Goal: Transaction & Acquisition: Purchase product/service

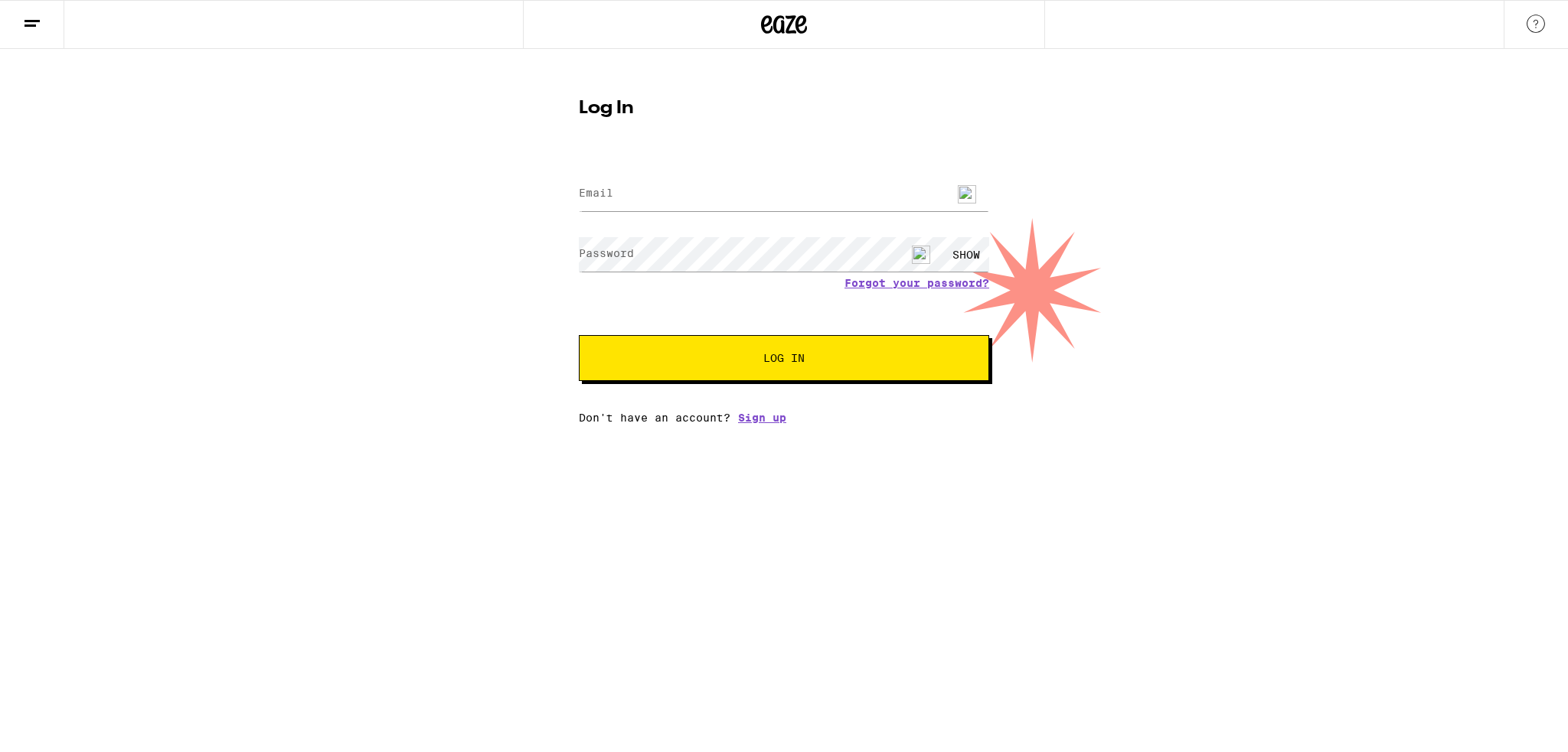
click at [966, 189] on img at bounding box center [967, 194] width 19 height 19
click at [966, 190] on img at bounding box center [967, 194] width 19 height 19
type input "david94903@msn.com"
click at [974, 258] on div "SHOW" at bounding box center [966, 254] width 46 height 34
click at [974, 258] on div "HIDE" at bounding box center [966, 254] width 46 height 34
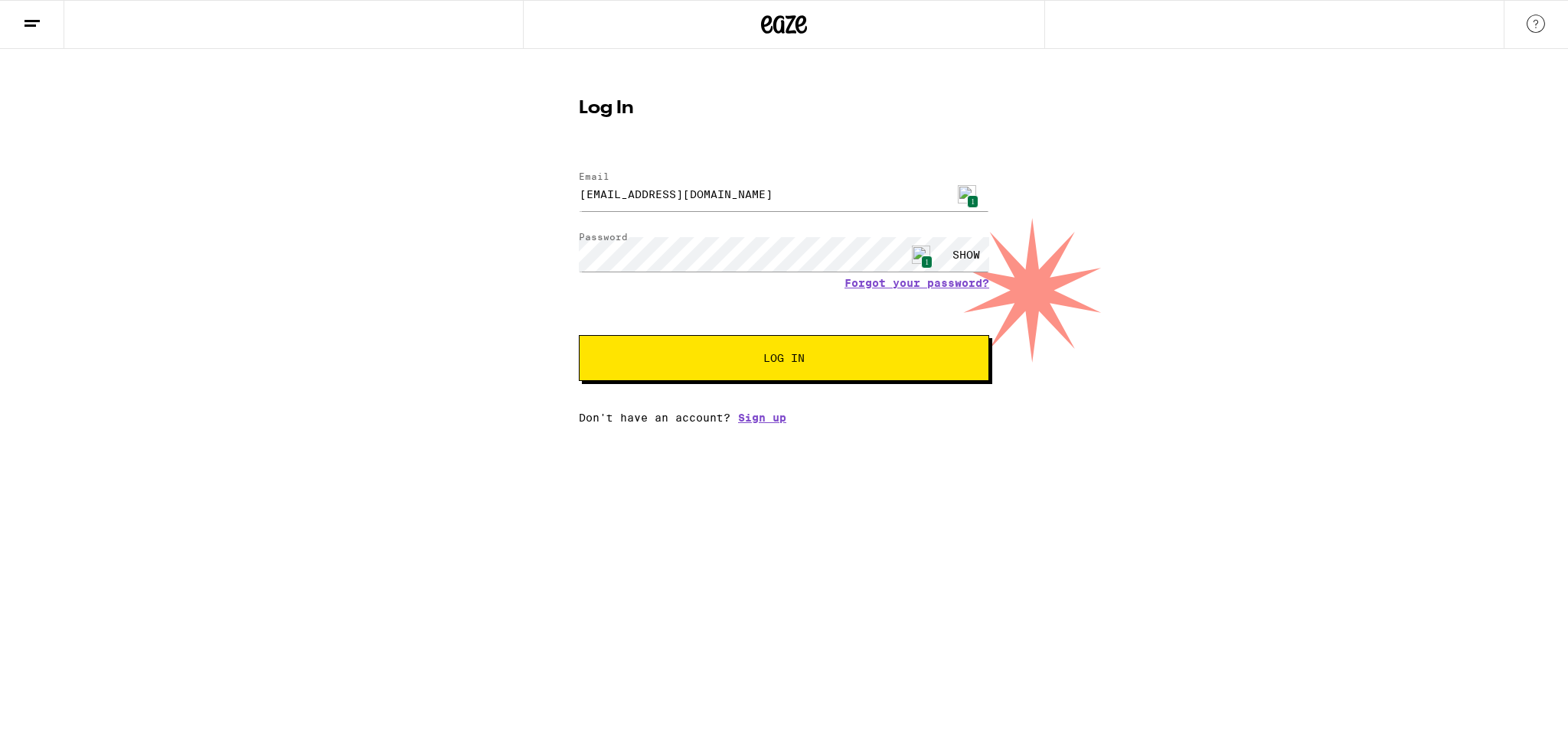
click at [817, 355] on span "Log In" at bounding box center [784, 358] width 287 height 11
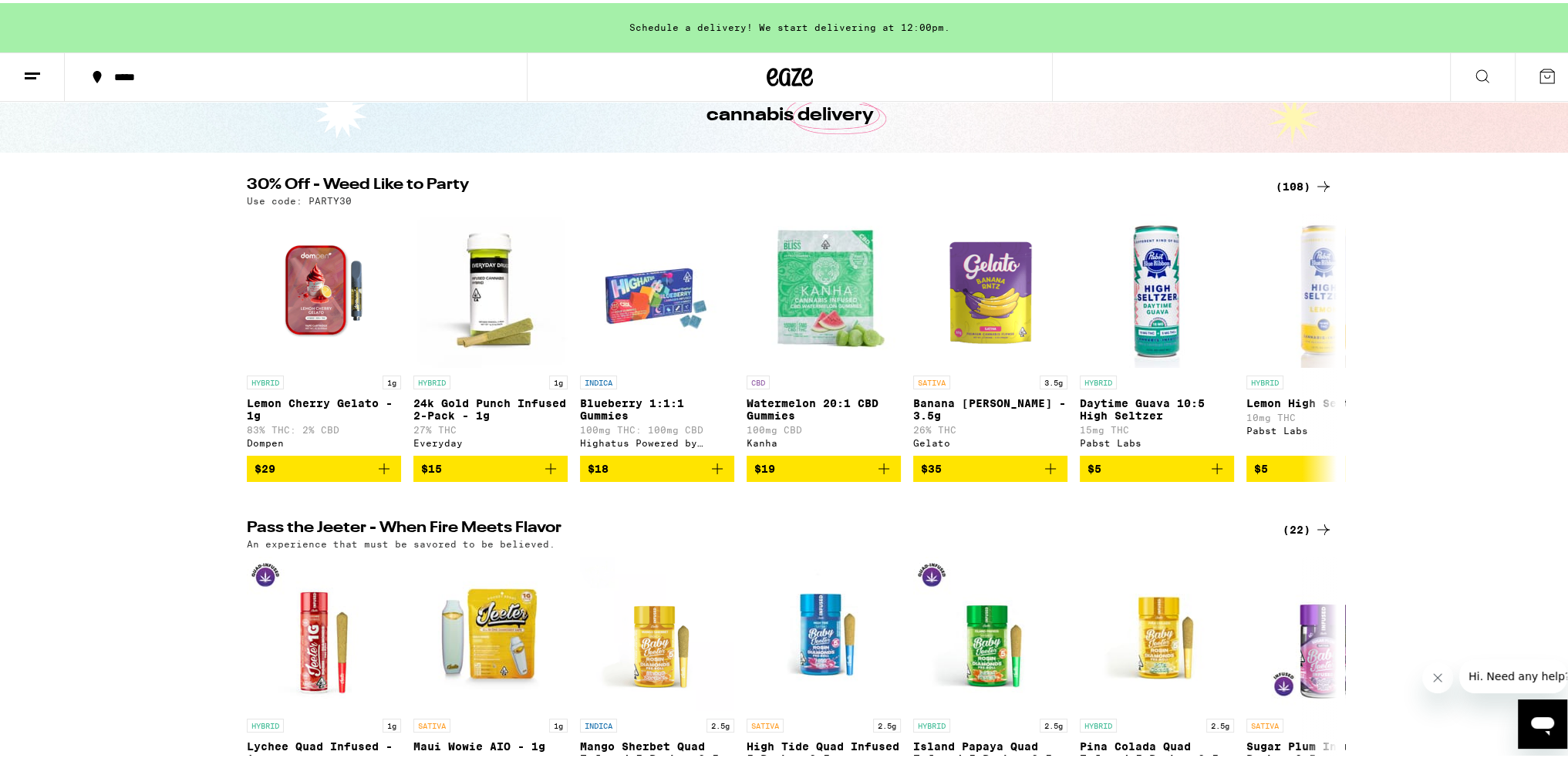
scroll to position [128, 0]
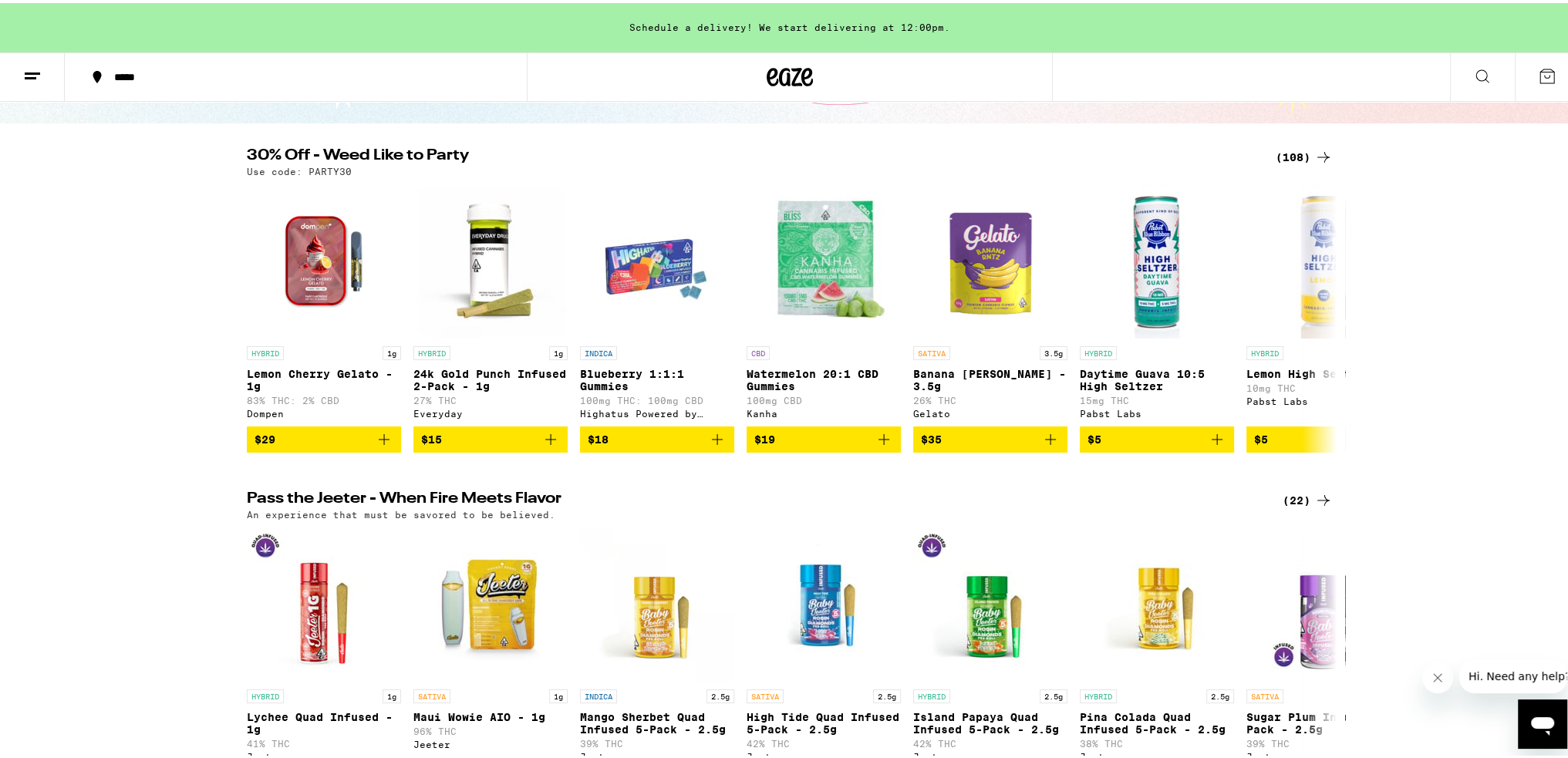
click at [1464, 83] on button at bounding box center [1482, 74] width 65 height 49
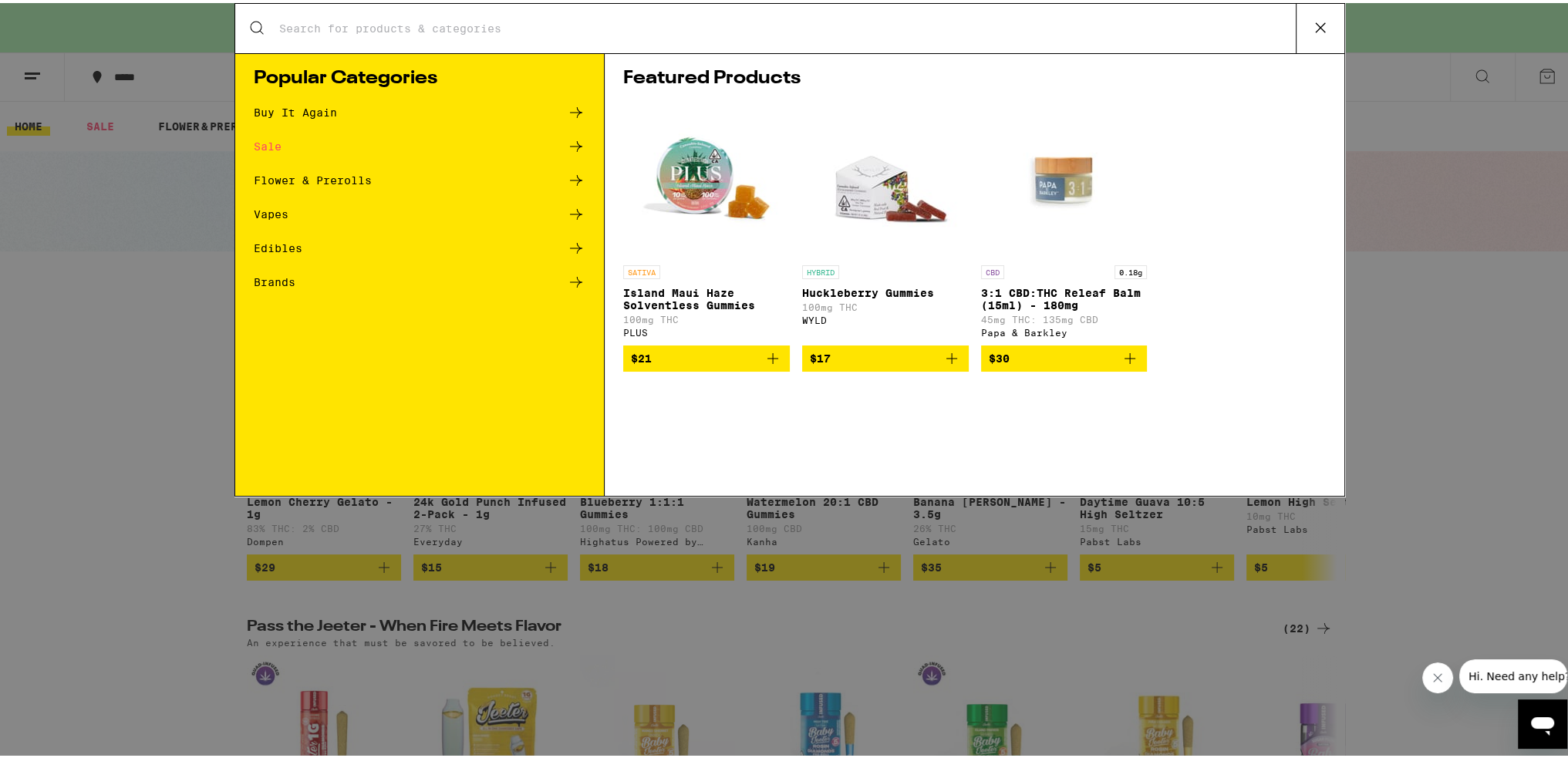
scroll to position [0, 0]
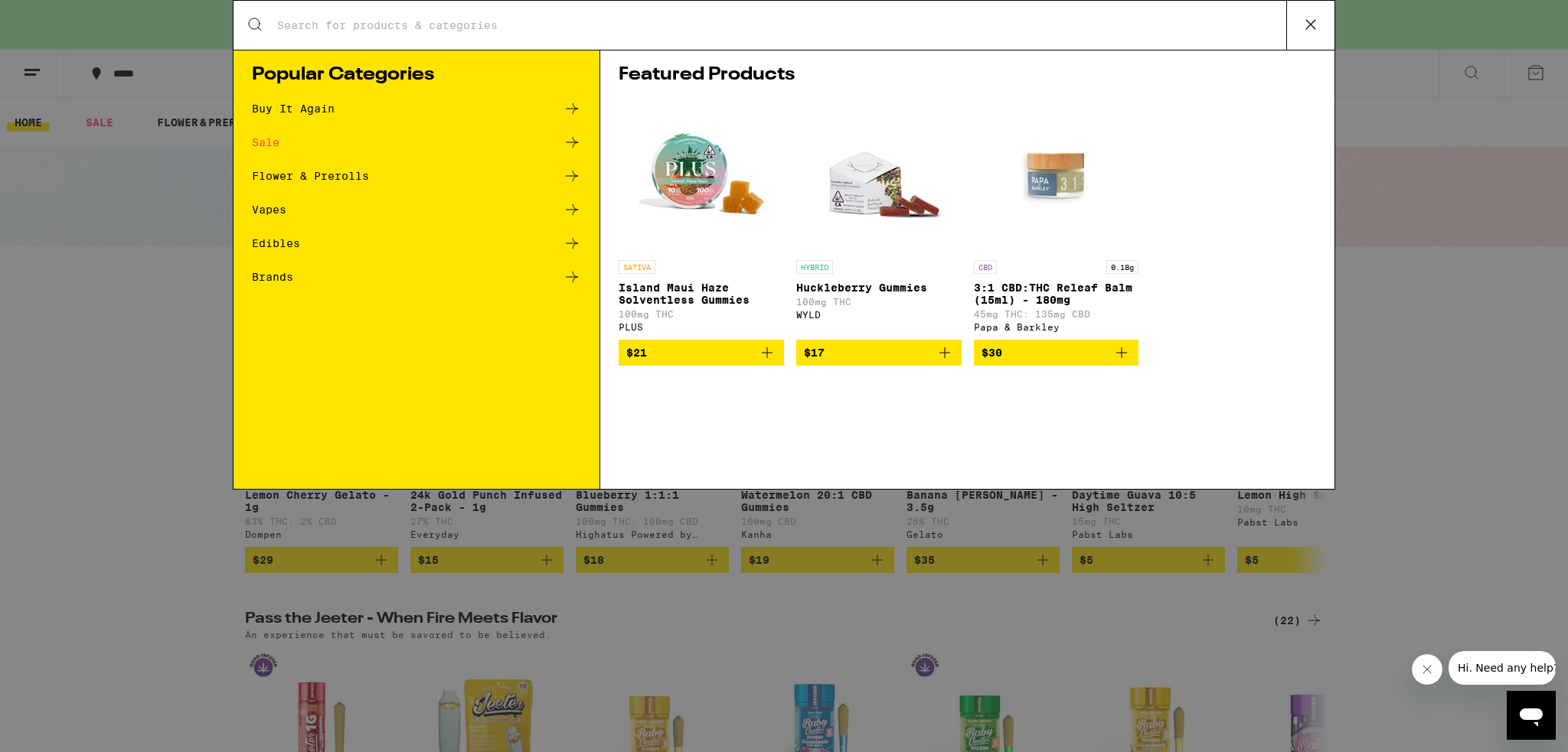
click at [310, 105] on div "Buy It Again" at bounding box center [294, 108] width 83 height 11
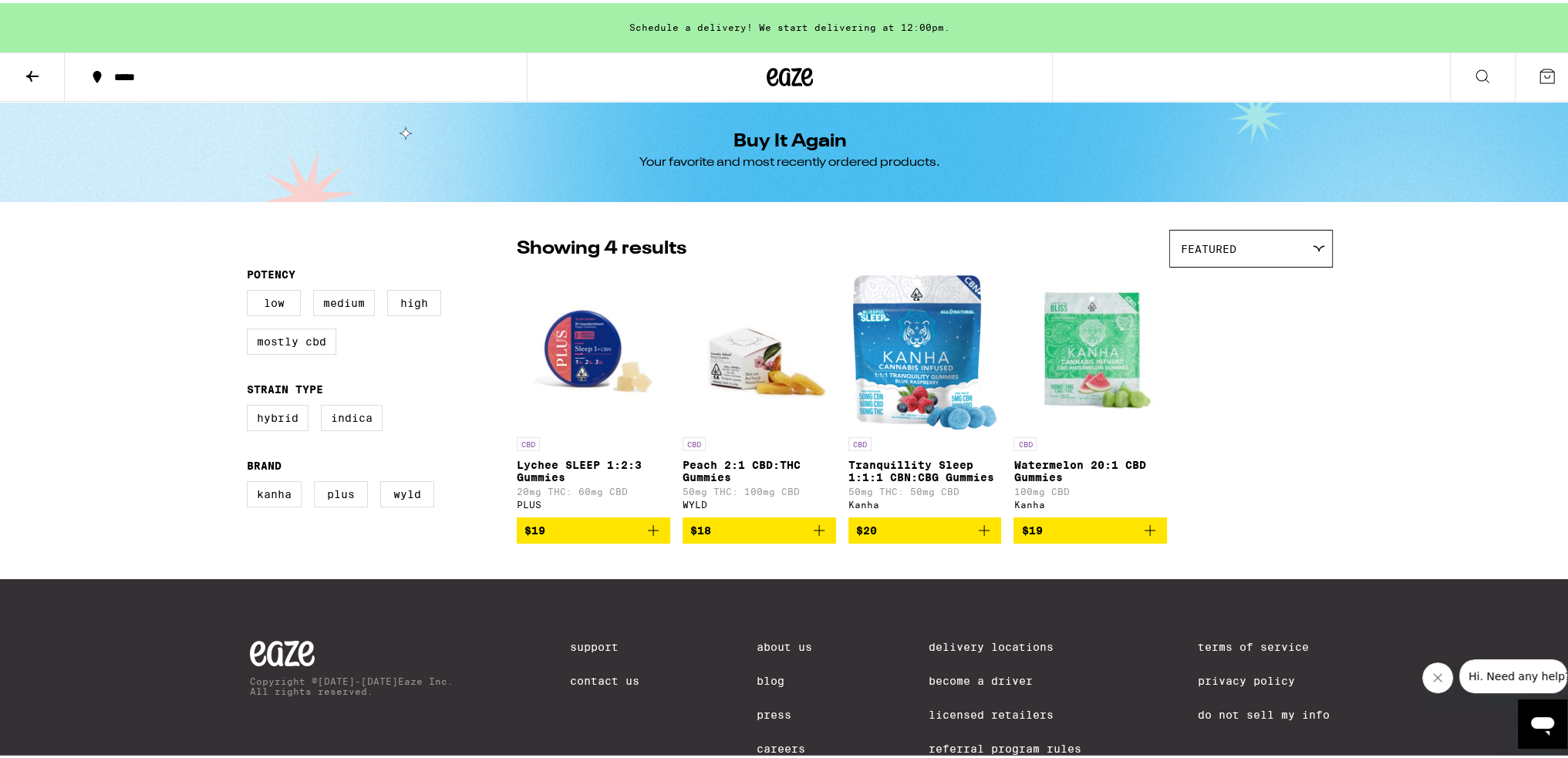
click at [790, 64] on icon at bounding box center [790, 74] width 46 height 28
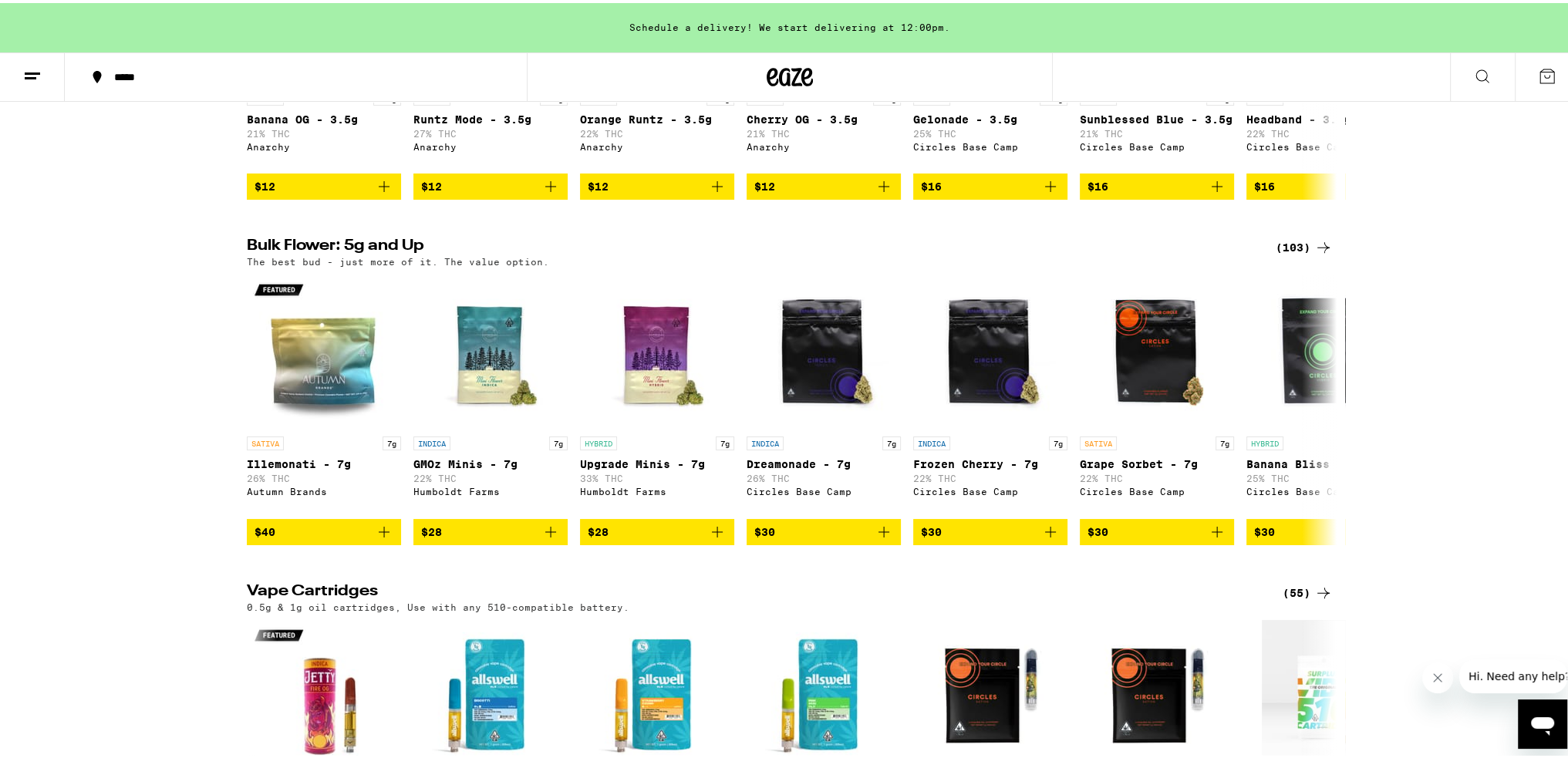
scroll to position [1028, 0]
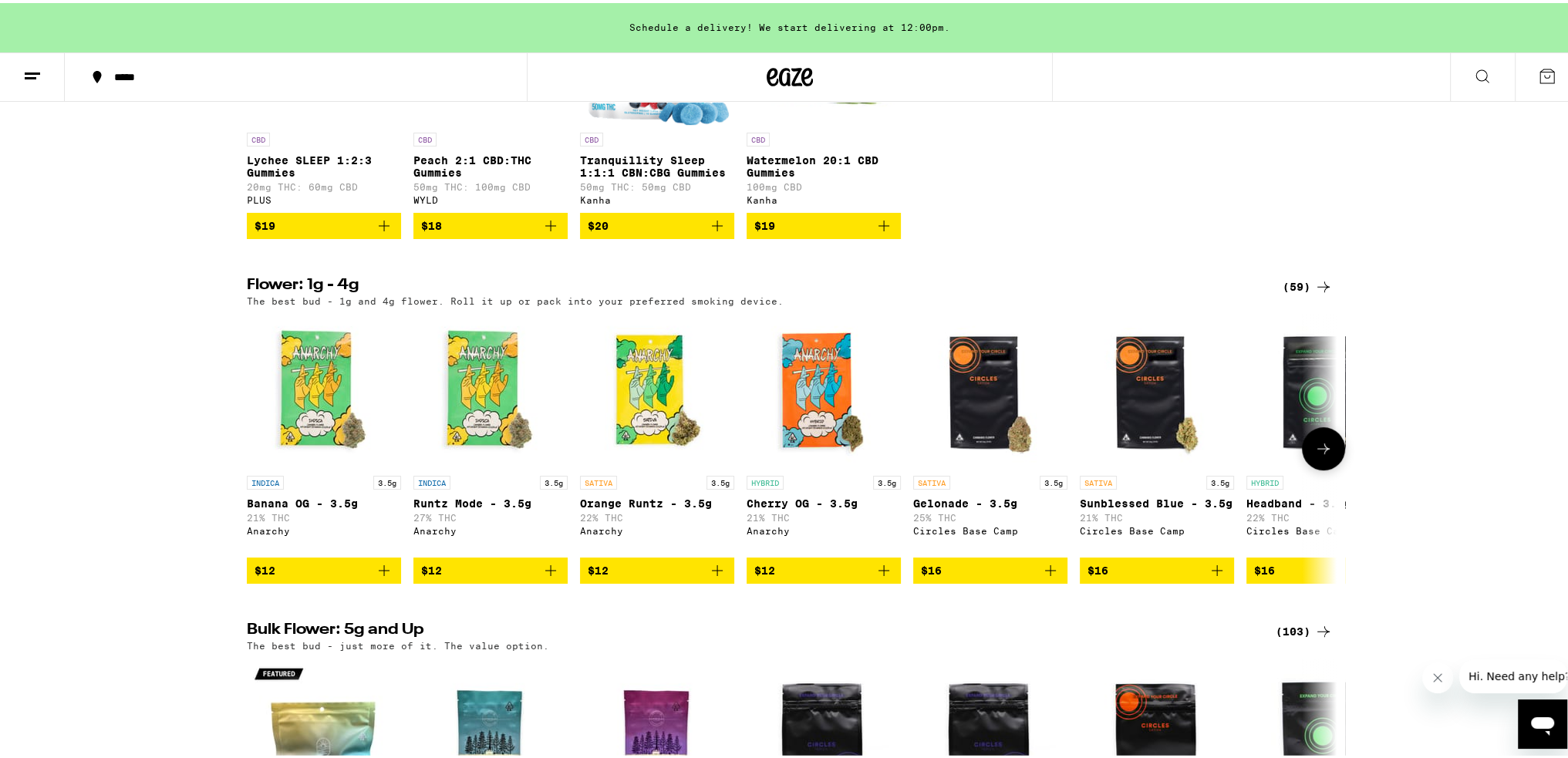
click at [1319, 455] on icon at bounding box center [1323, 445] width 19 height 19
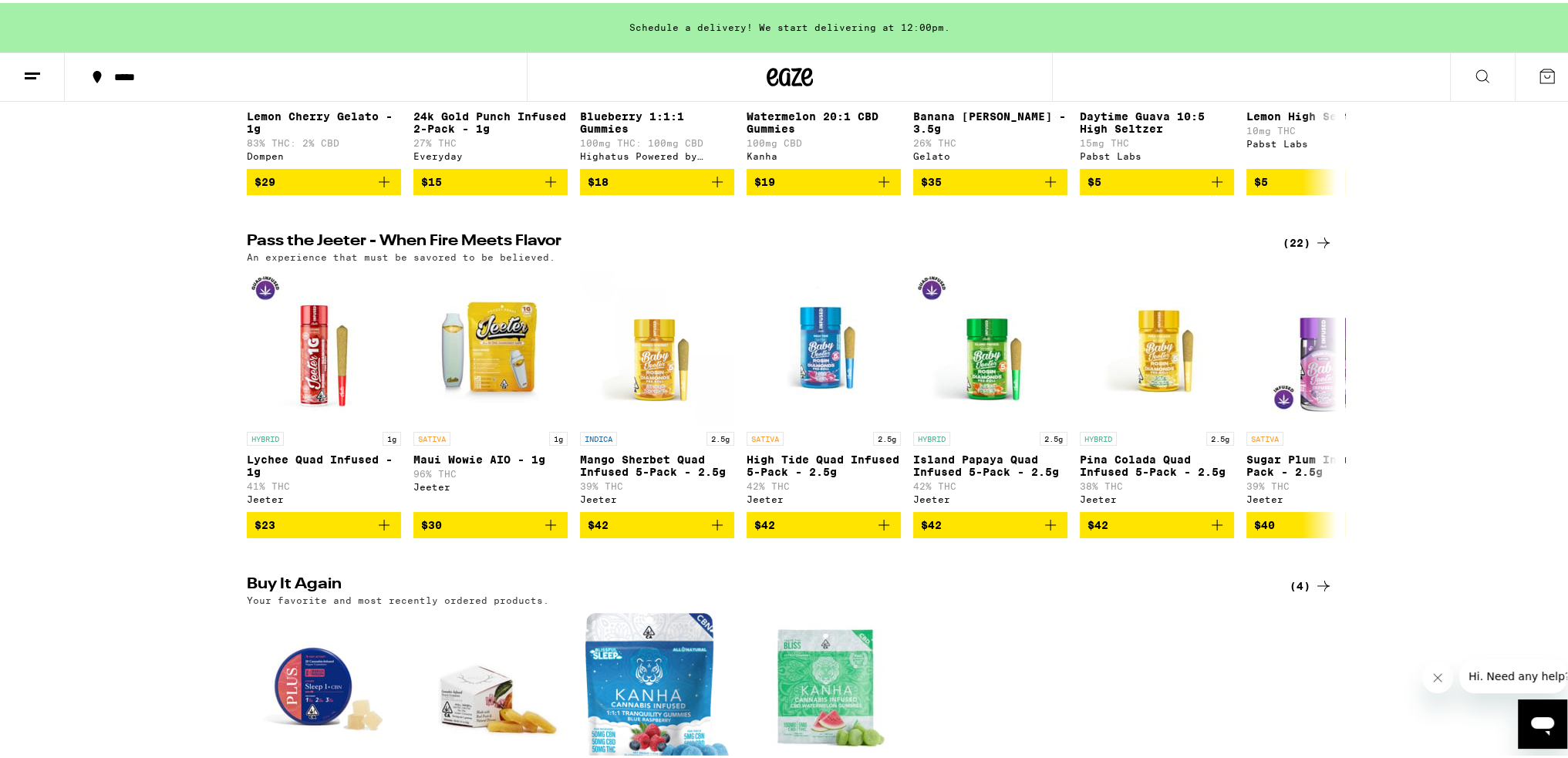
scroll to position [0, 0]
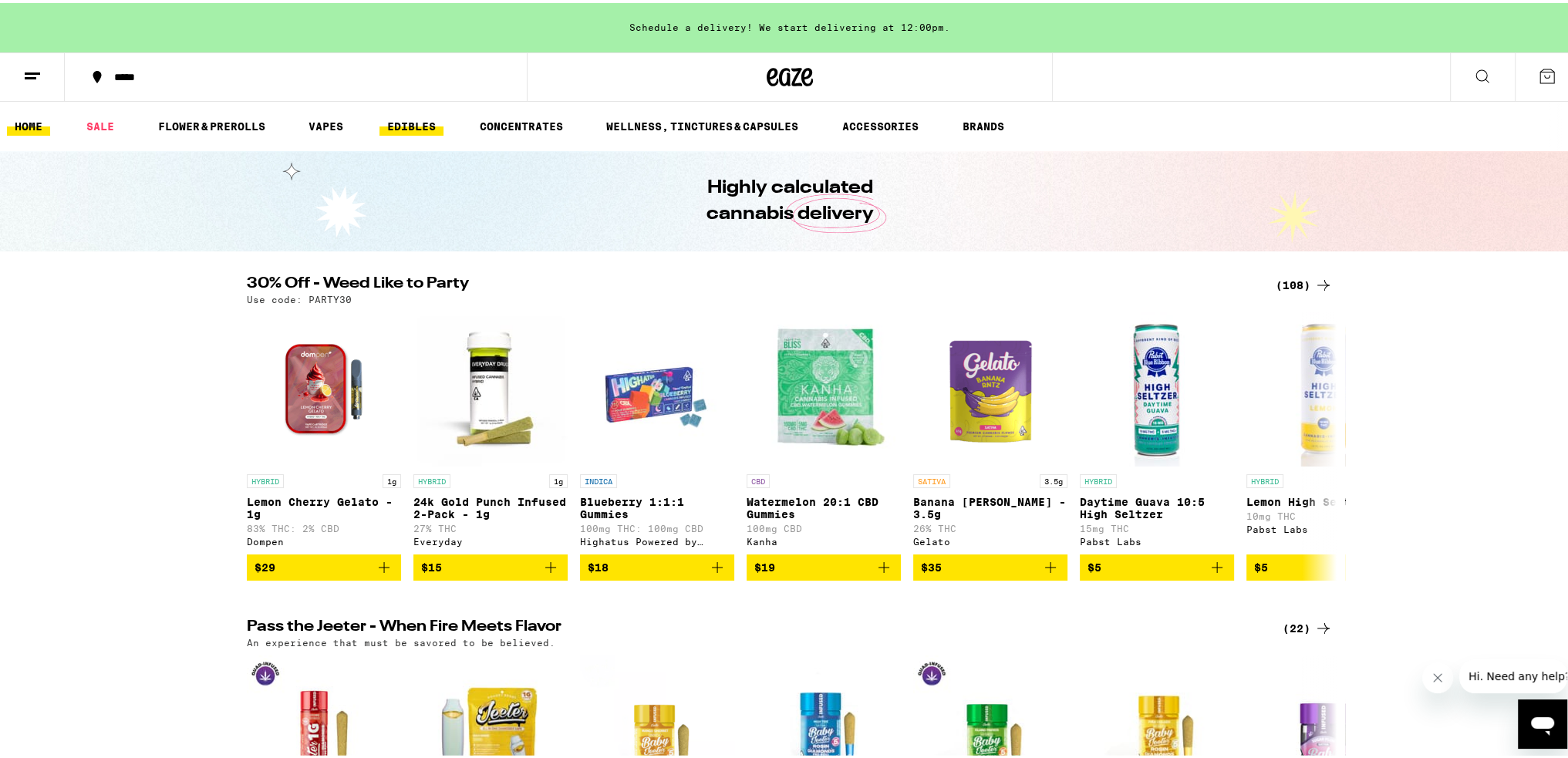
click at [423, 128] on link "EDIBLES" at bounding box center [411, 123] width 64 height 19
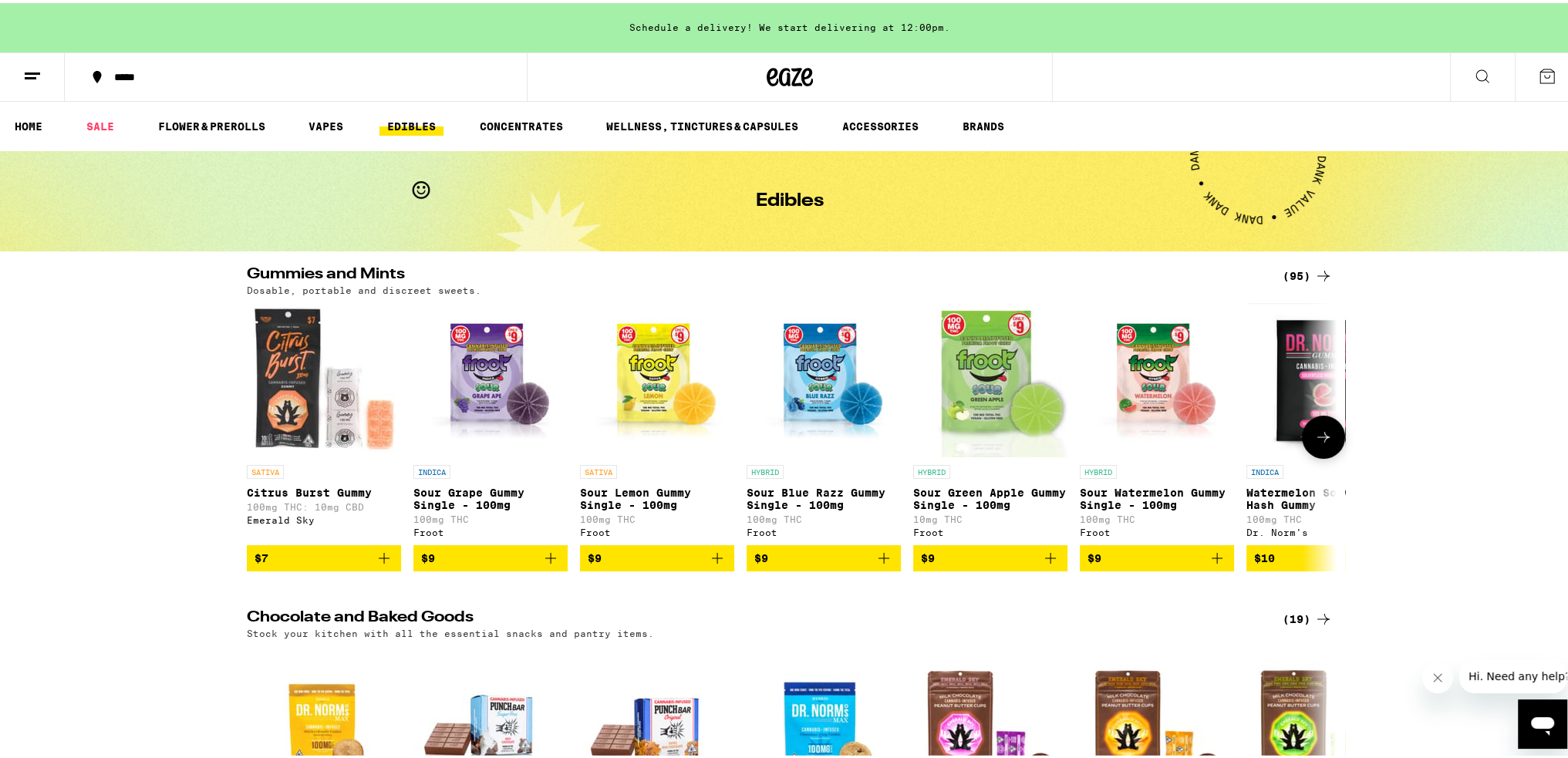
click at [1314, 453] on button at bounding box center [1323, 434] width 44 height 44
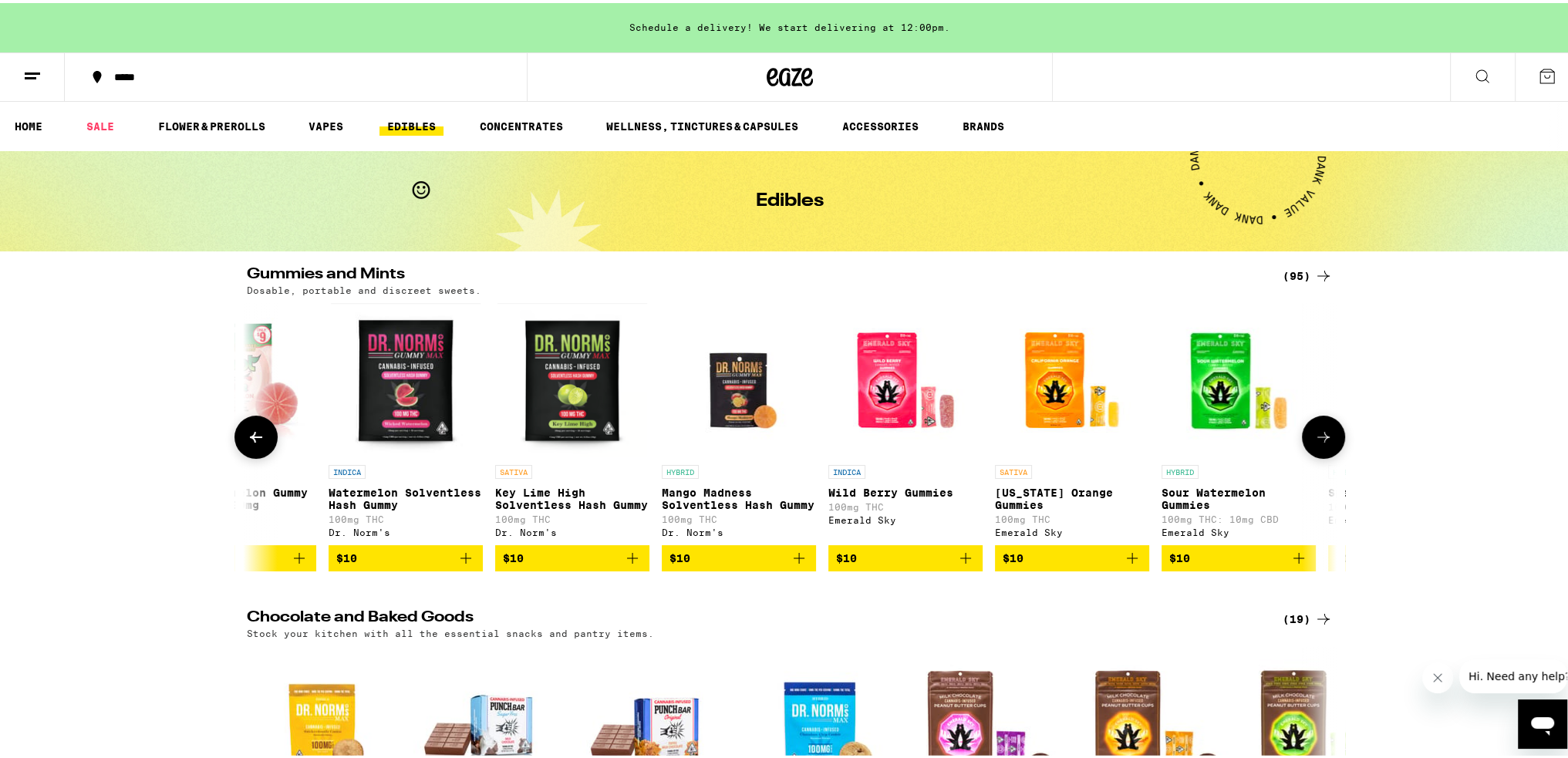
click at [1314, 453] on button at bounding box center [1323, 434] width 44 height 44
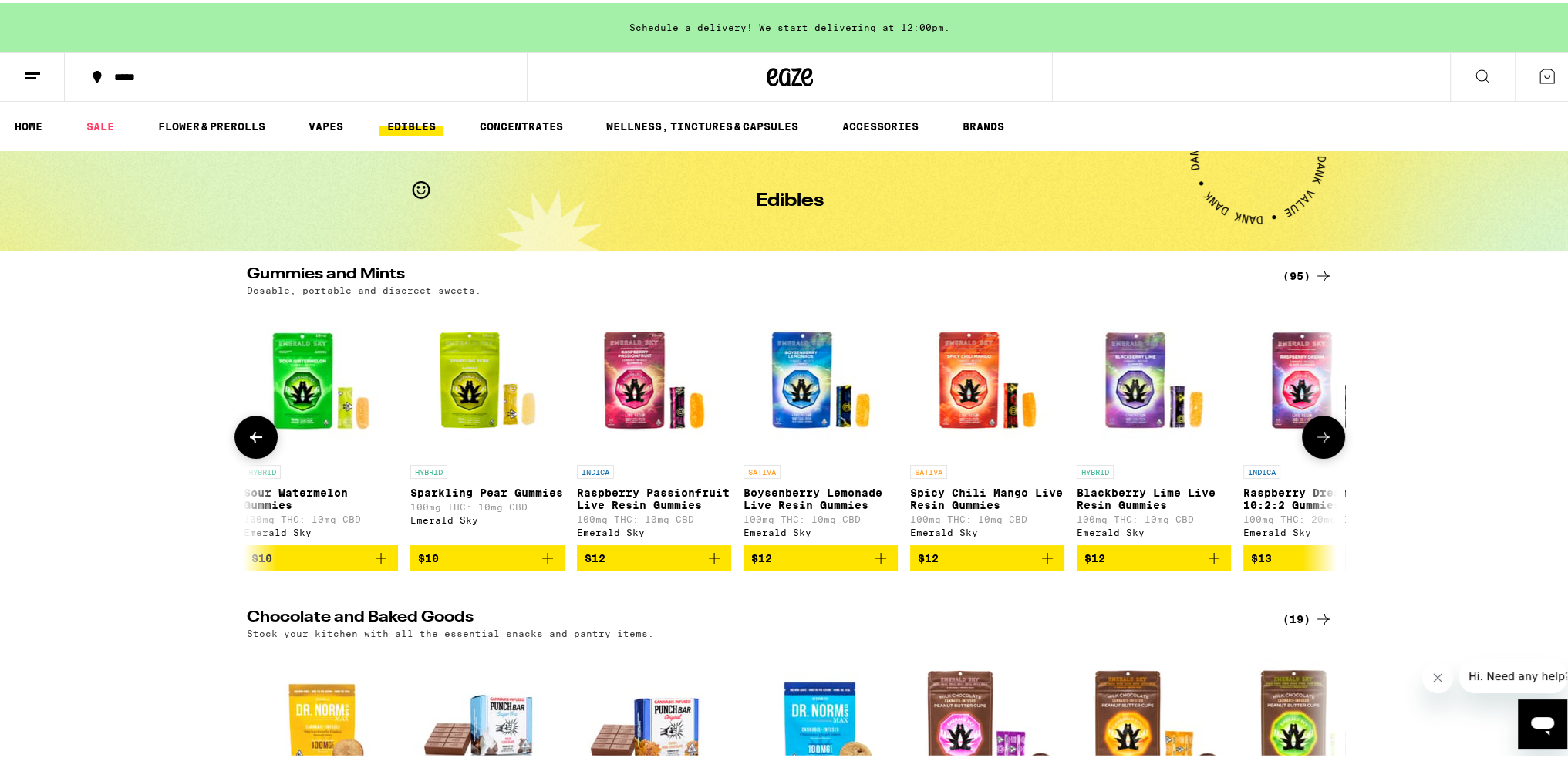
click at [1314, 453] on button at bounding box center [1323, 434] width 44 height 44
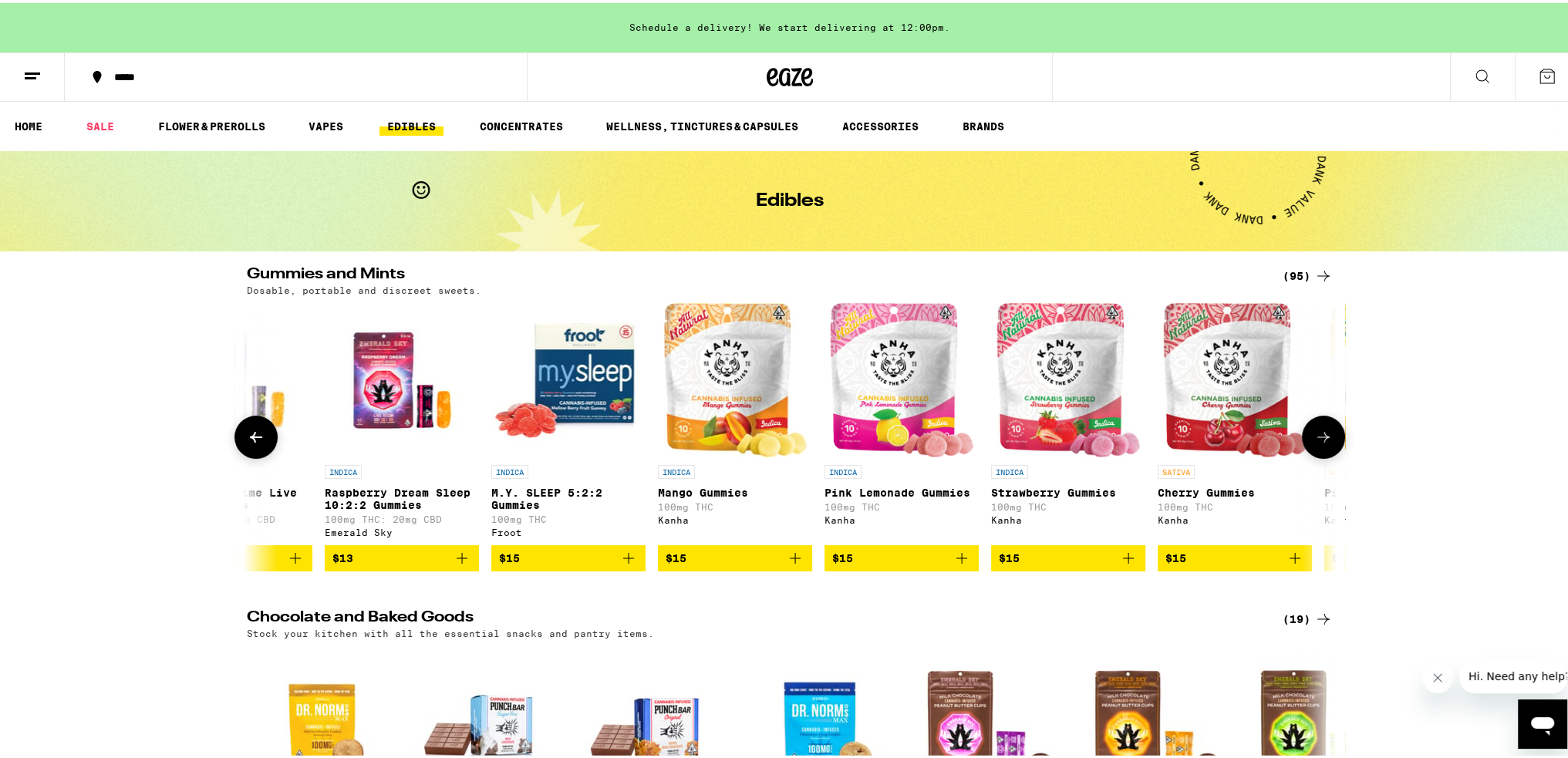
click at [1314, 453] on button at bounding box center [1323, 434] width 44 height 44
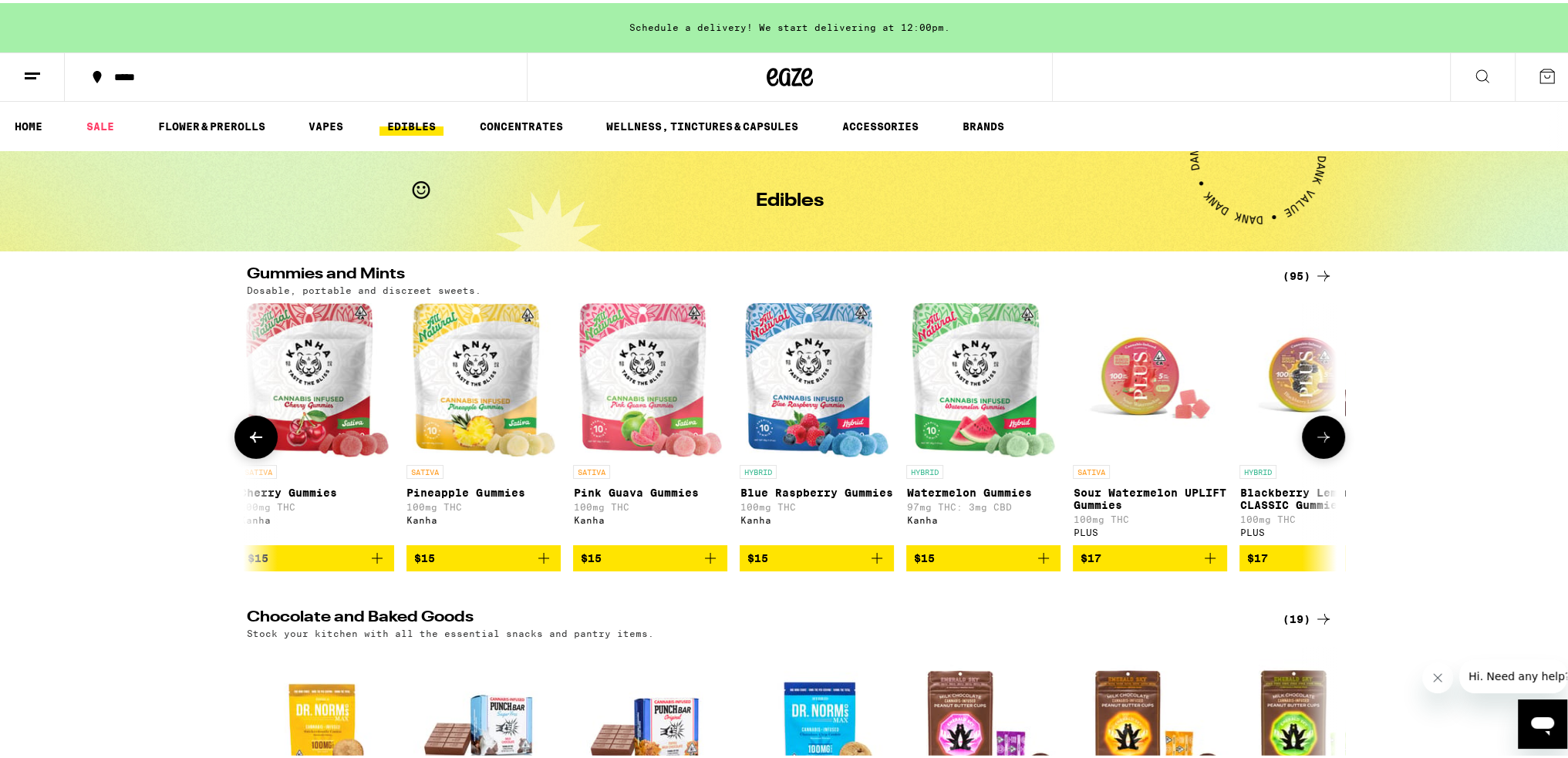
click at [1315, 453] on button at bounding box center [1323, 434] width 44 height 44
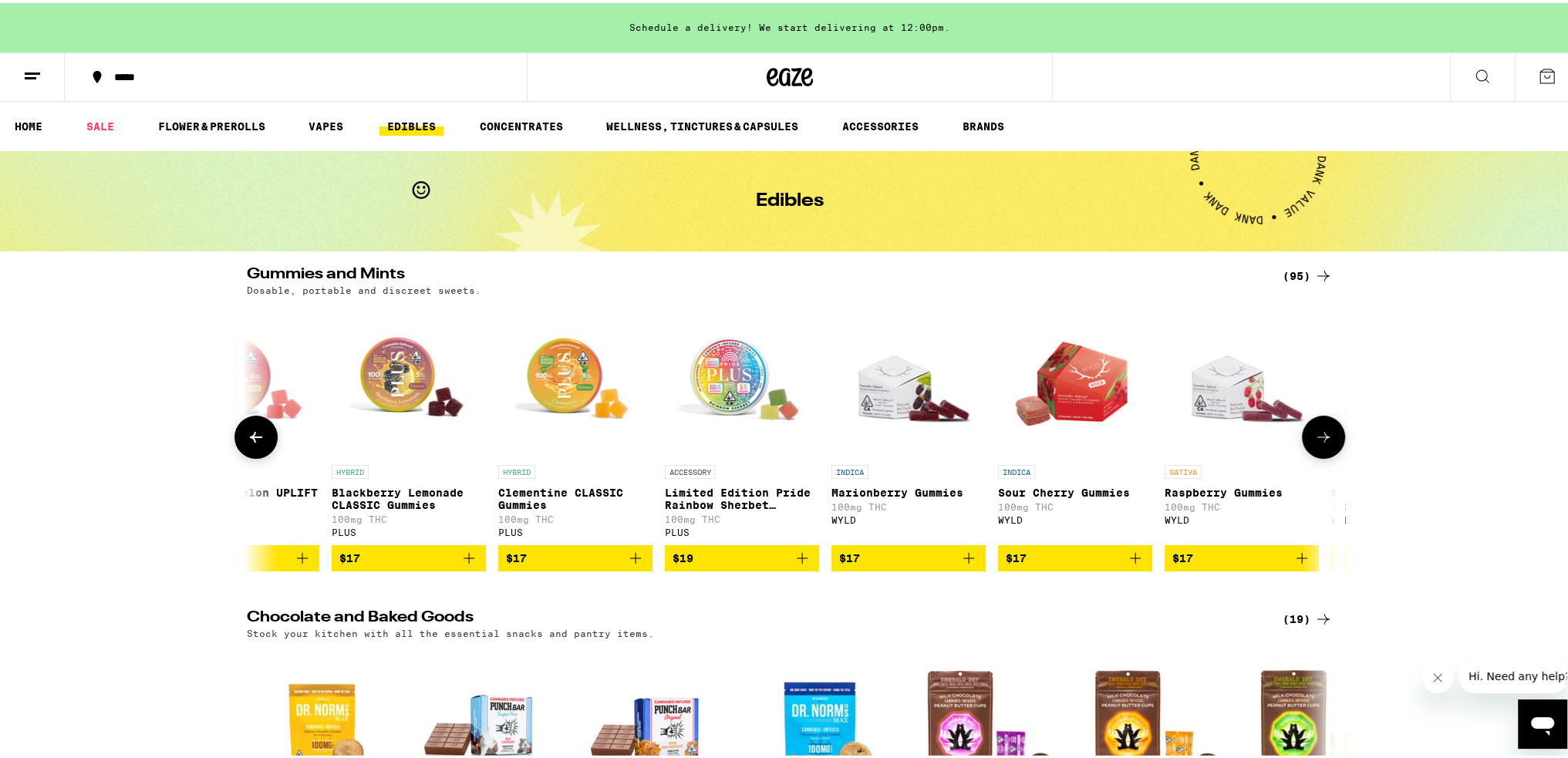
scroll to position [0, 4590]
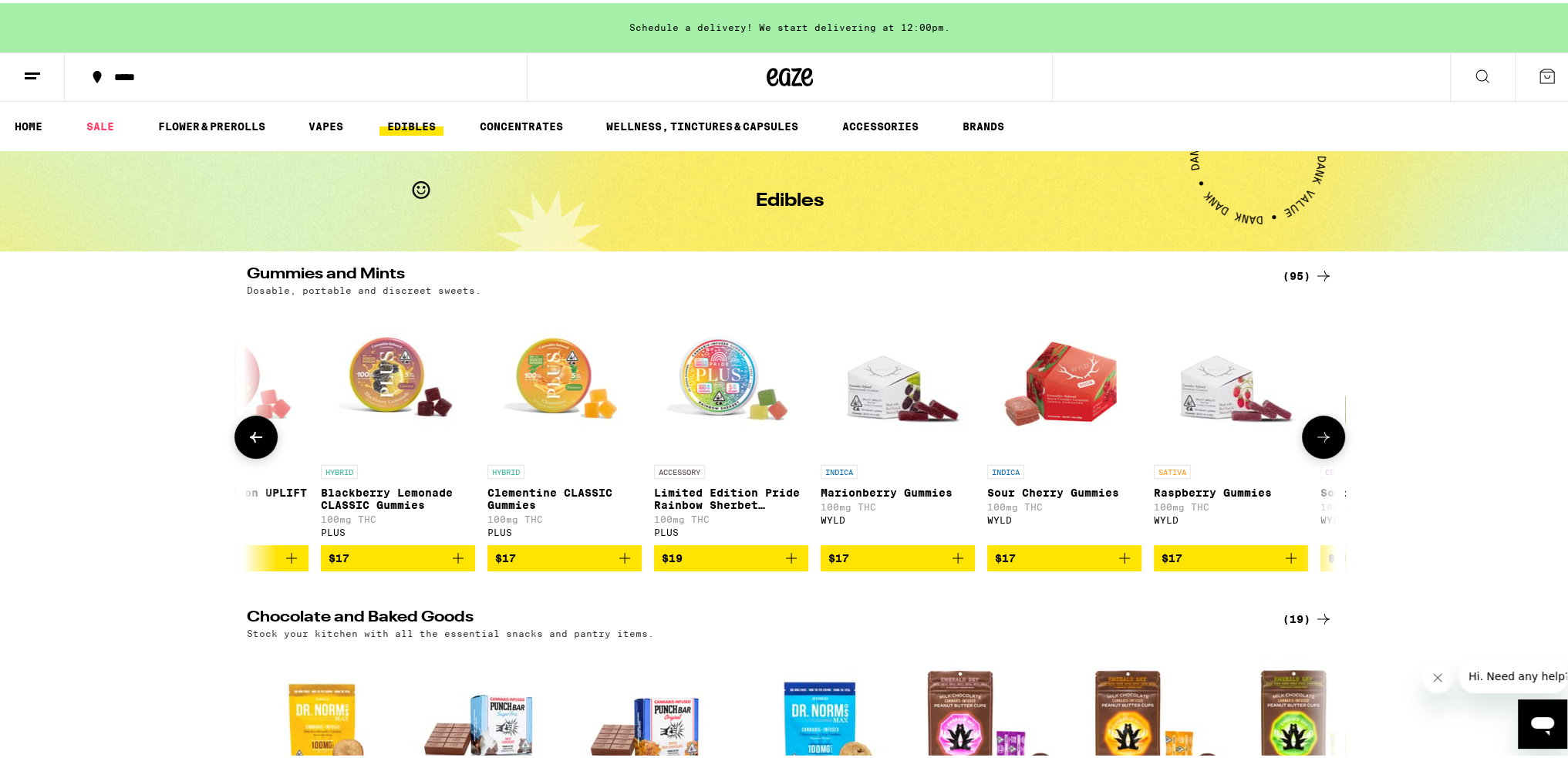
click at [1315, 453] on button at bounding box center [1323, 434] width 44 height 44
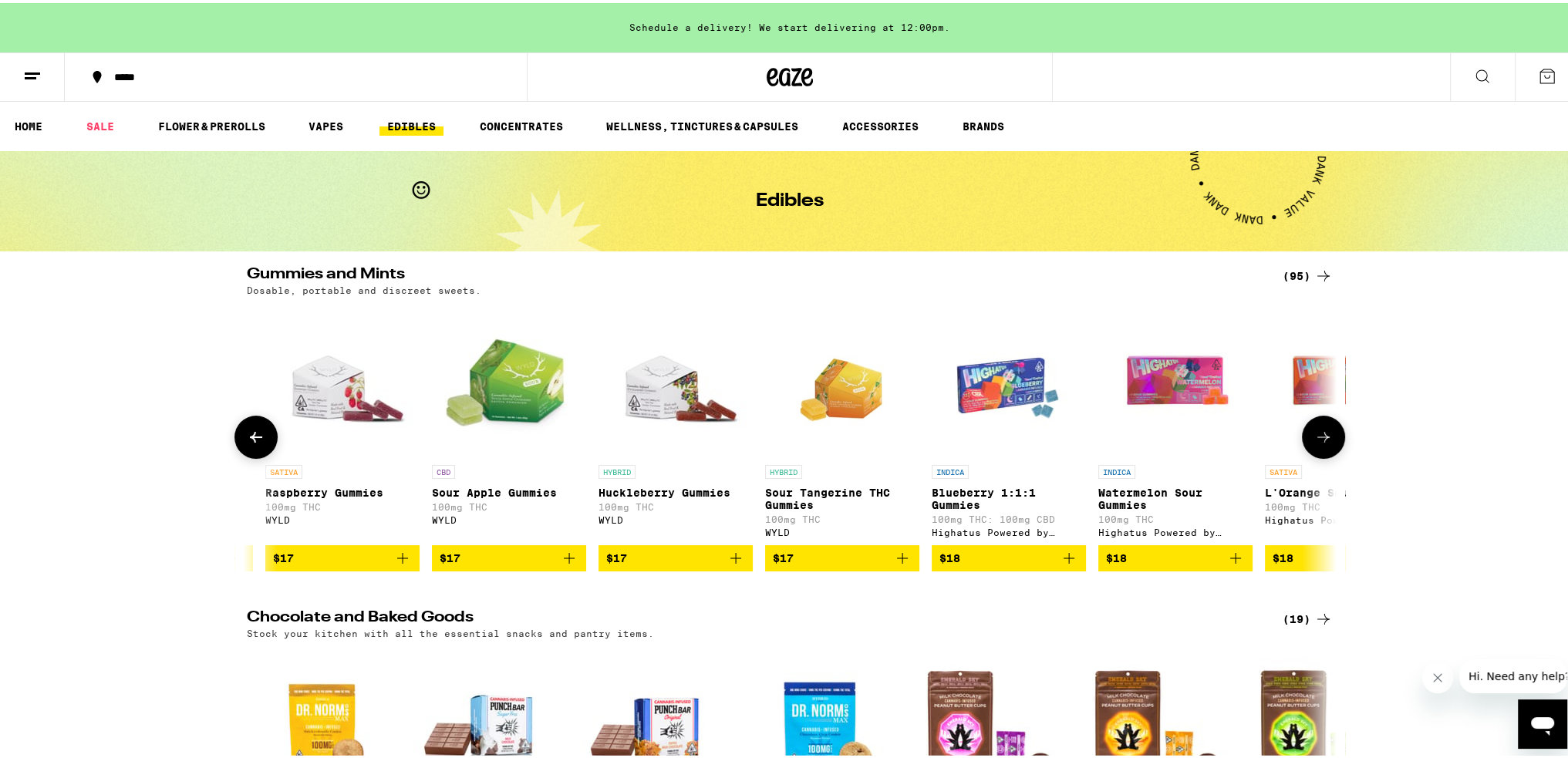
scroll to position [0, 5508]
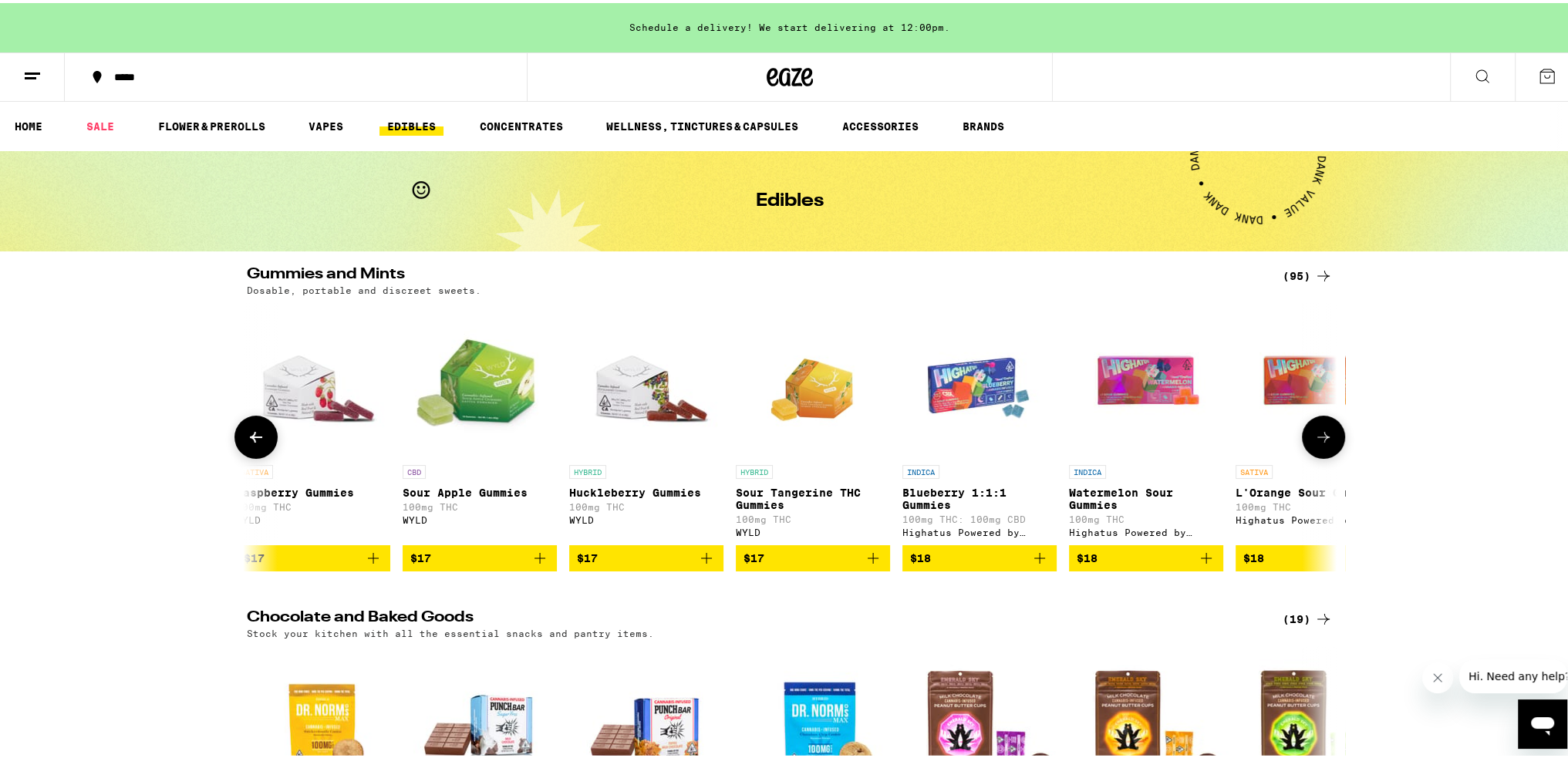
click at [1315, 453] on button at bounding box center [1323, 434] width 44 height 44
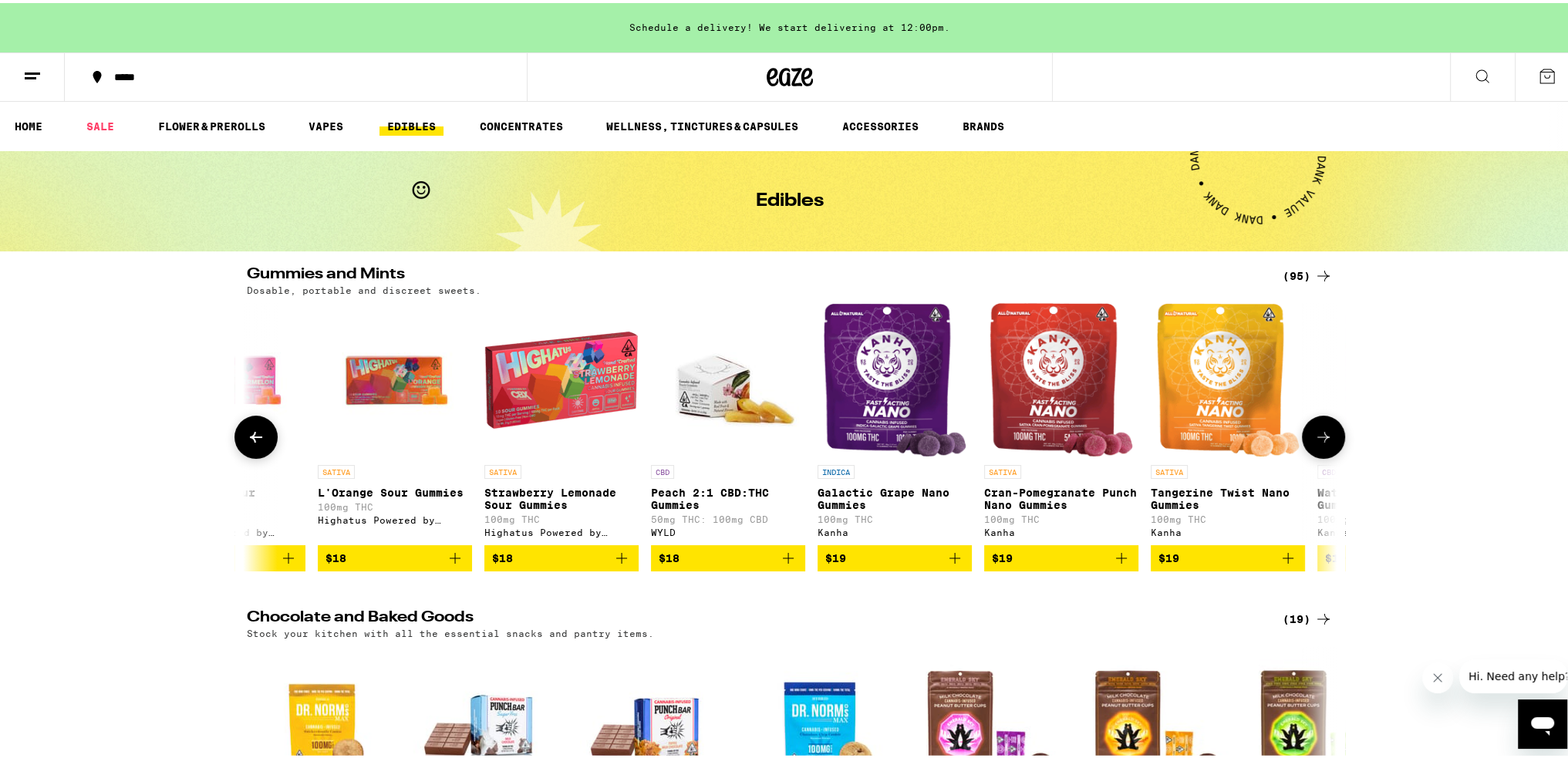
click at [1315, 453] on button at bounding box center [1323, 434] width 44 height 44
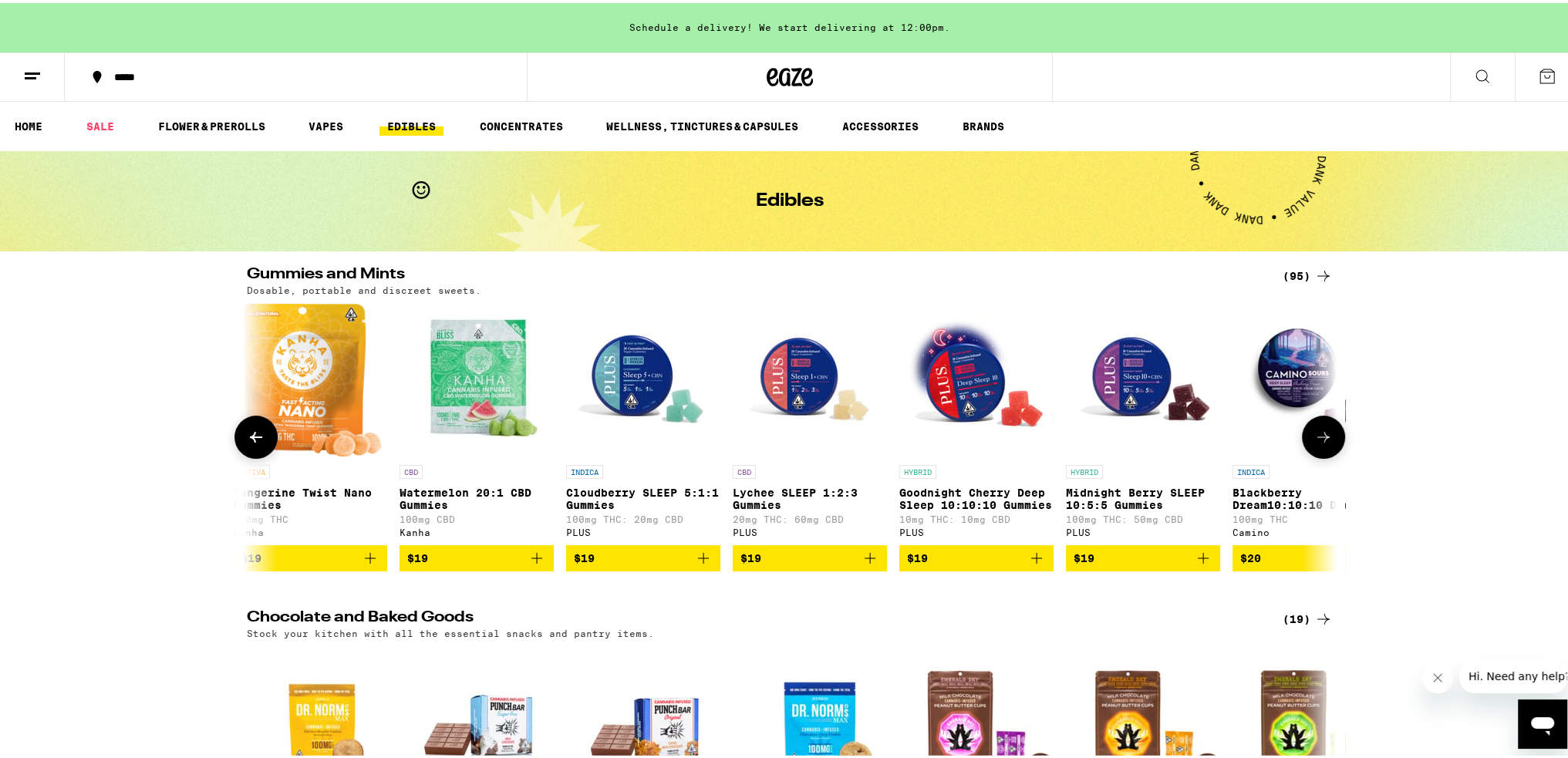
scroll to position [0, 7343]
drag, startPoint x: 1315, startPoint y: 453, endPoint x: 1397, endPoint y: 493, distance: 91.2
click at [1397, 493] on div "Gummies and Mints (95) Dosable, portable and discreet sweets. SATIVA Citrus Bur…" at bounding box center [790, 416] width 1580 height 305
click at [1323, 443] on icon at bounding box center [1323, 434] width 19 height 19
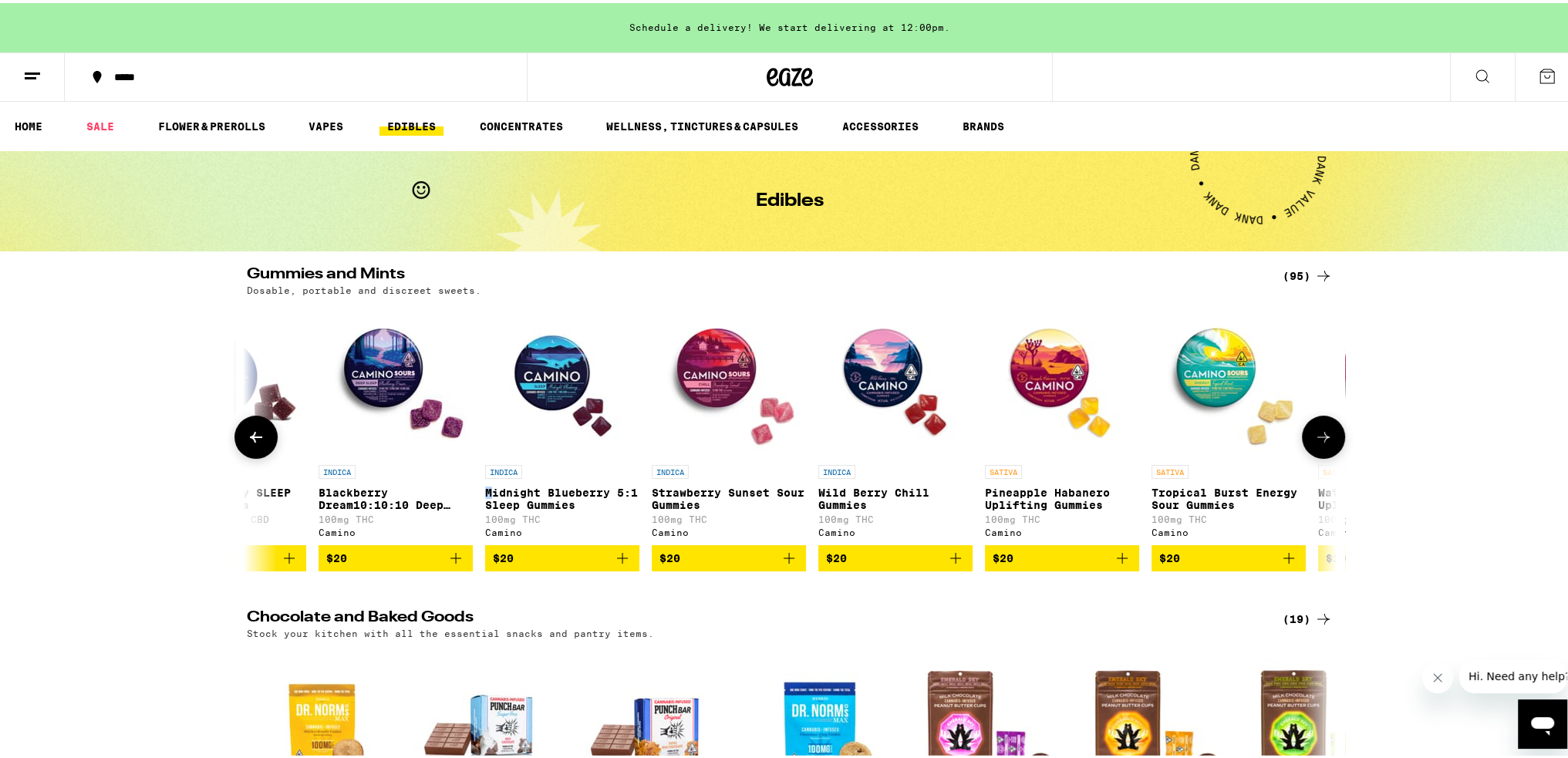
scroll to position [0, 8261]
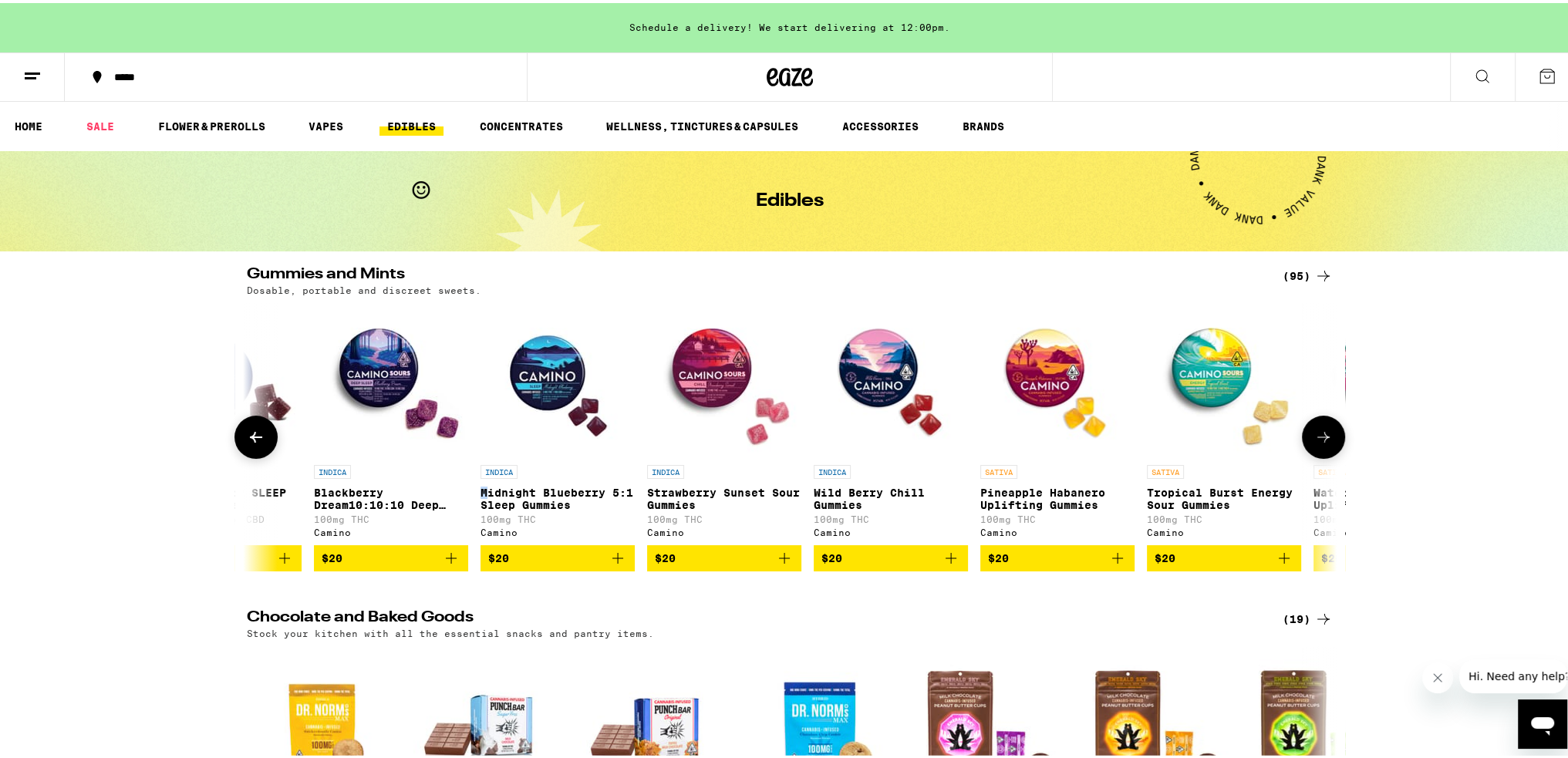
click at [1323, 443] on icon at bounding box center [1323, 434] width 19 height 19
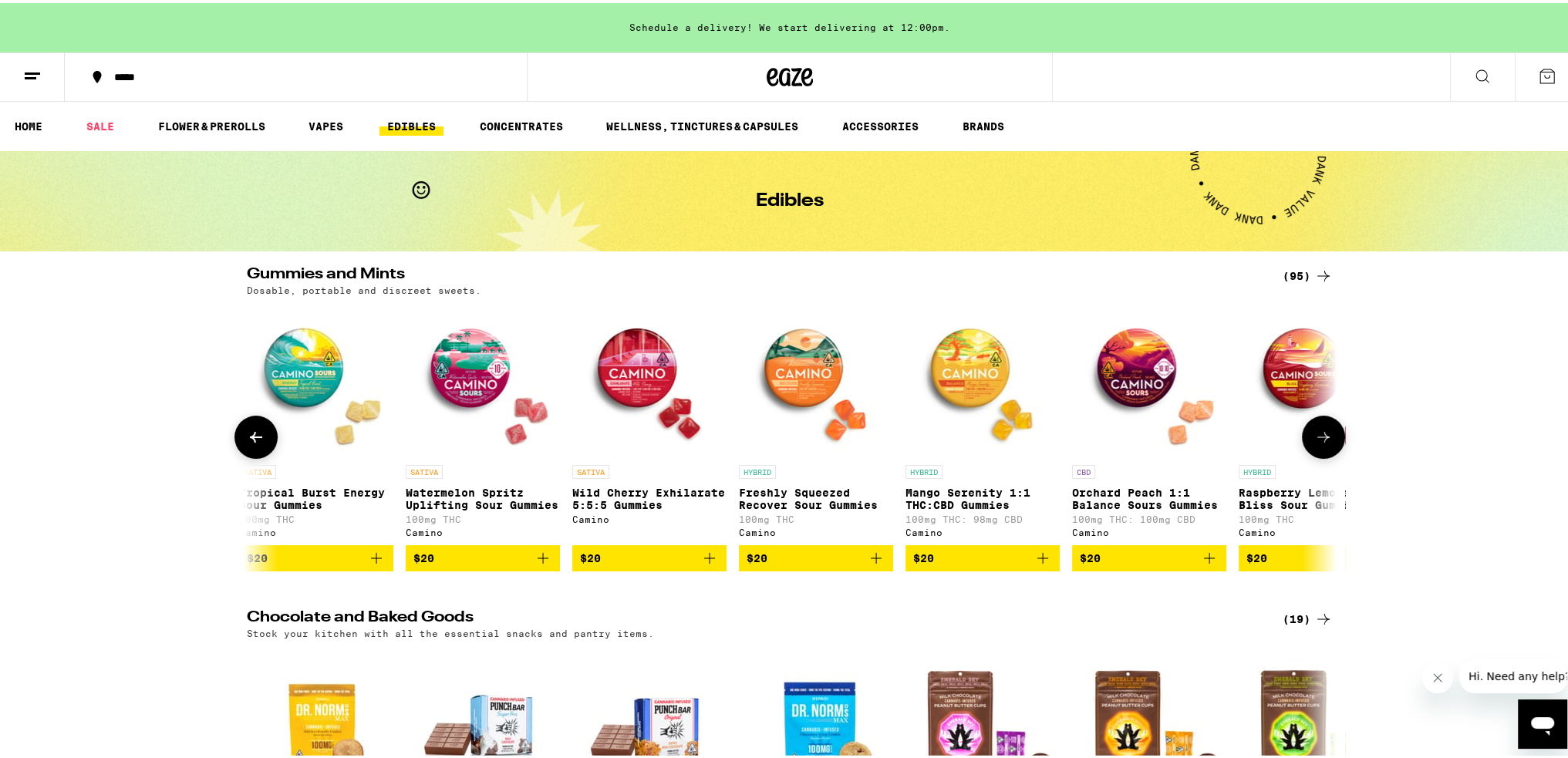
scroll to position [0, 9180]
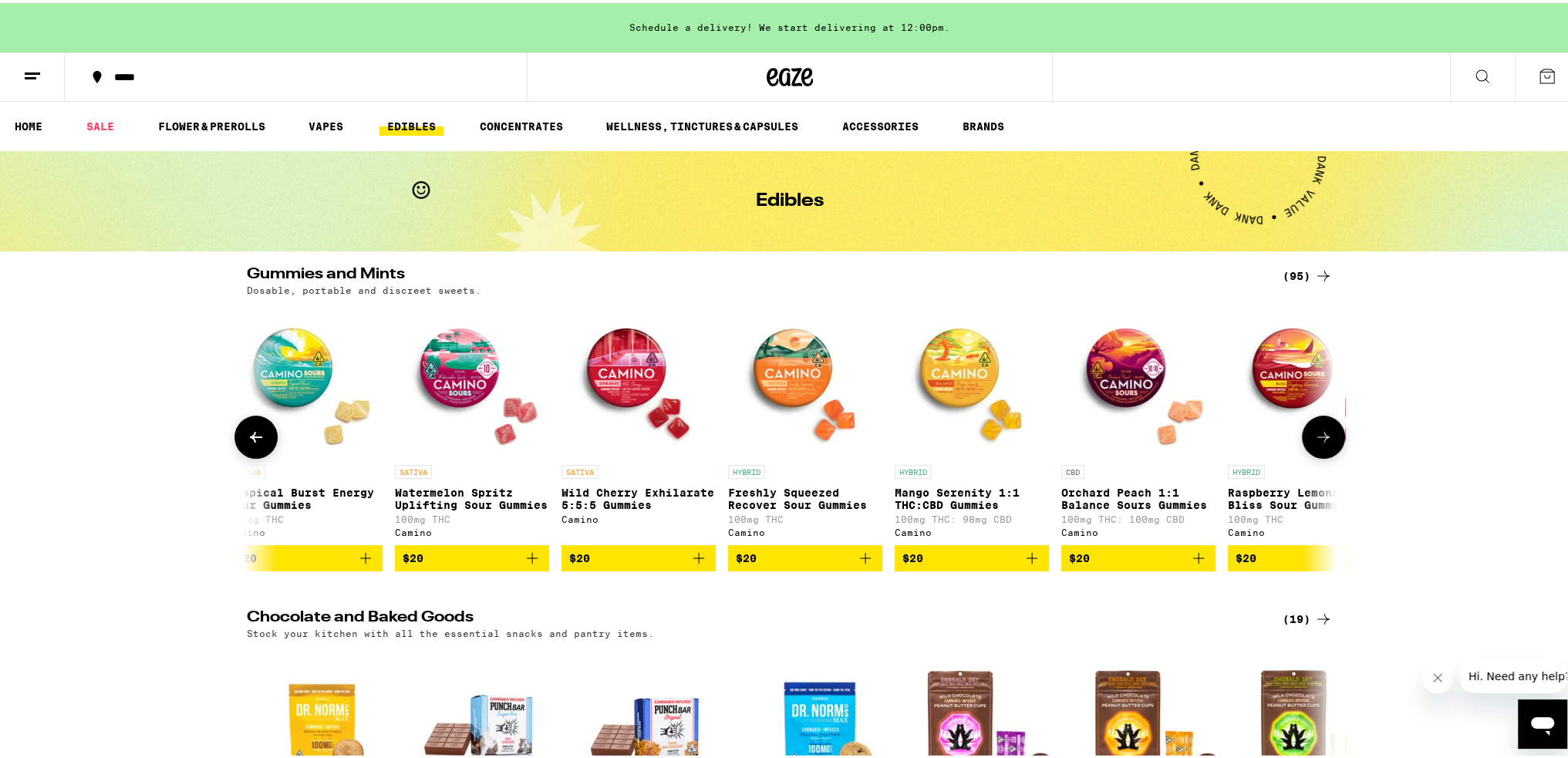
click at [1307, 447] on button at bounding box center [1323, 434] width 44 height 44
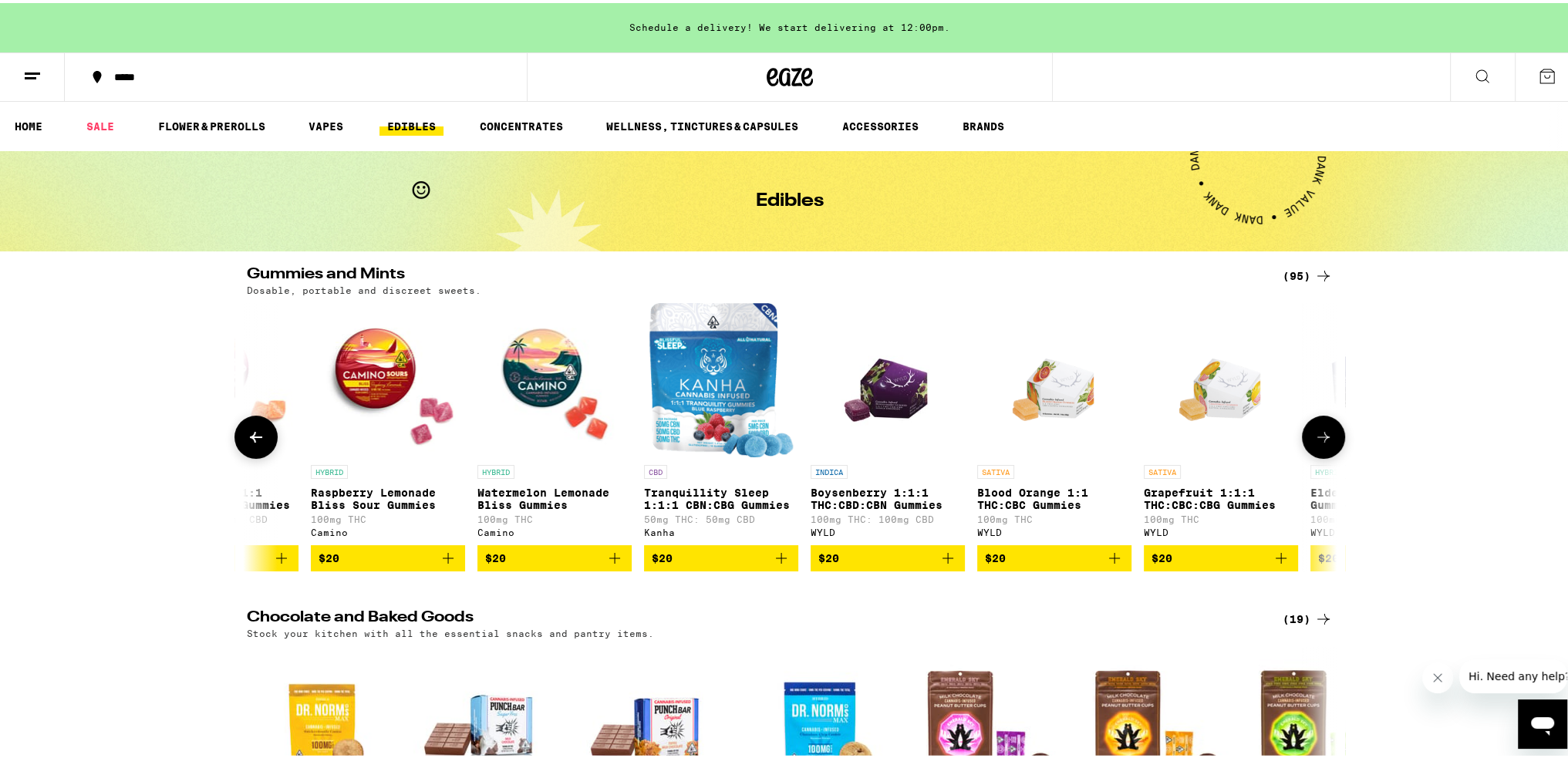
scroll to position [0, 10097]
click at [253, 424] on button at bounding box center [256, 434] width 44 height 44
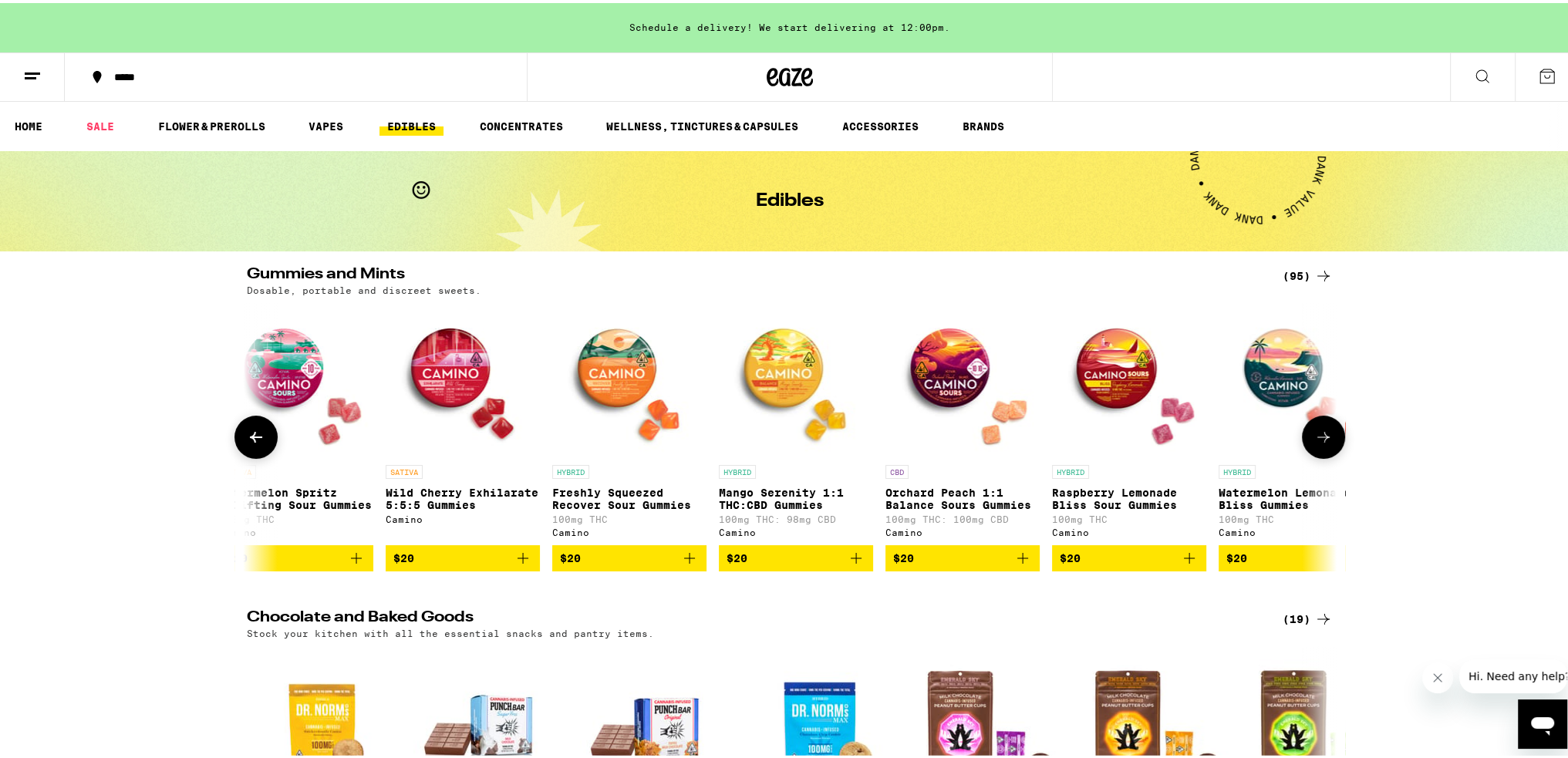
click at [253, 432] on icon at bounding box center [256, 434] width 19 height 19
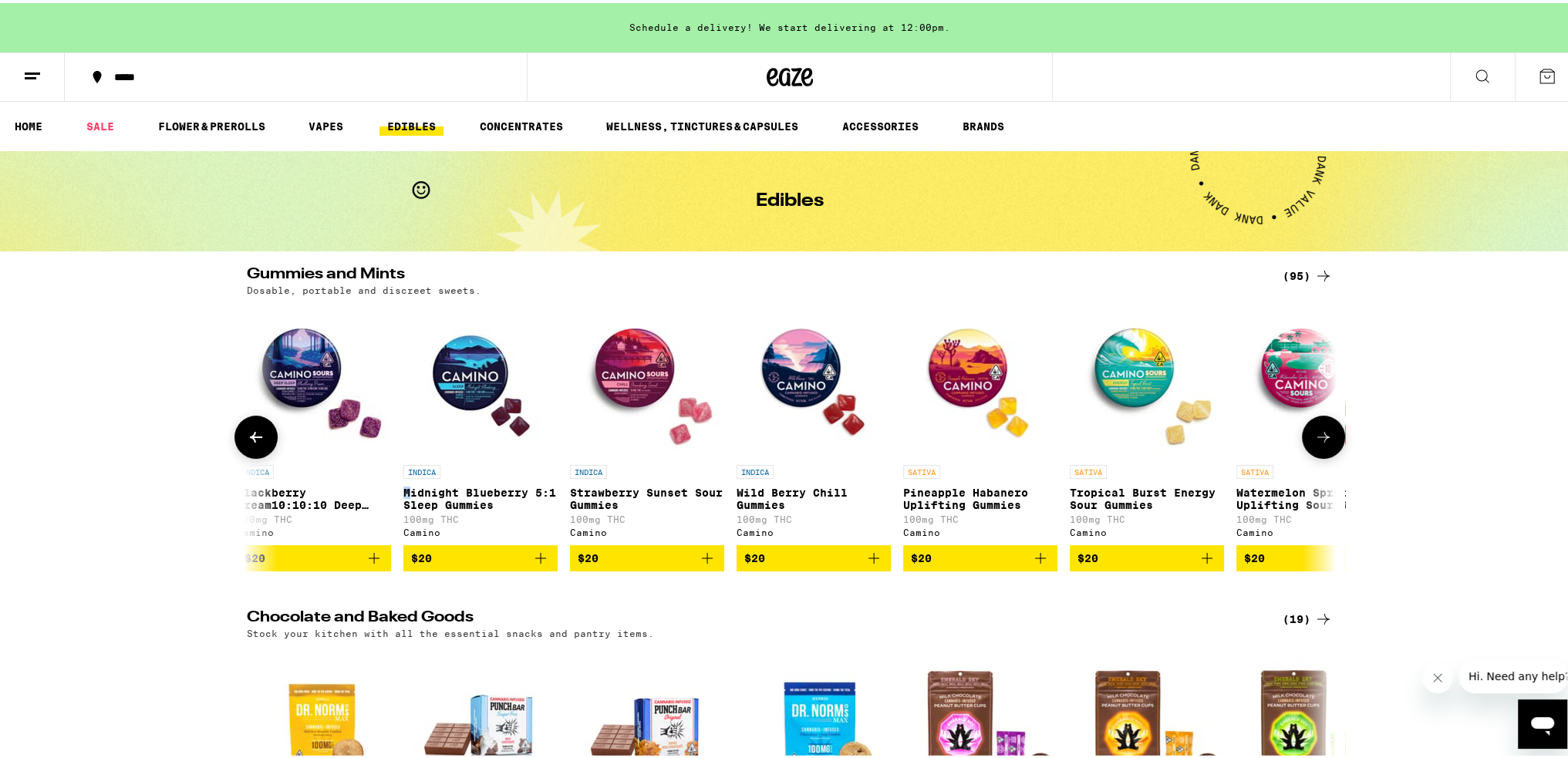
scroll to position [0, 8298]
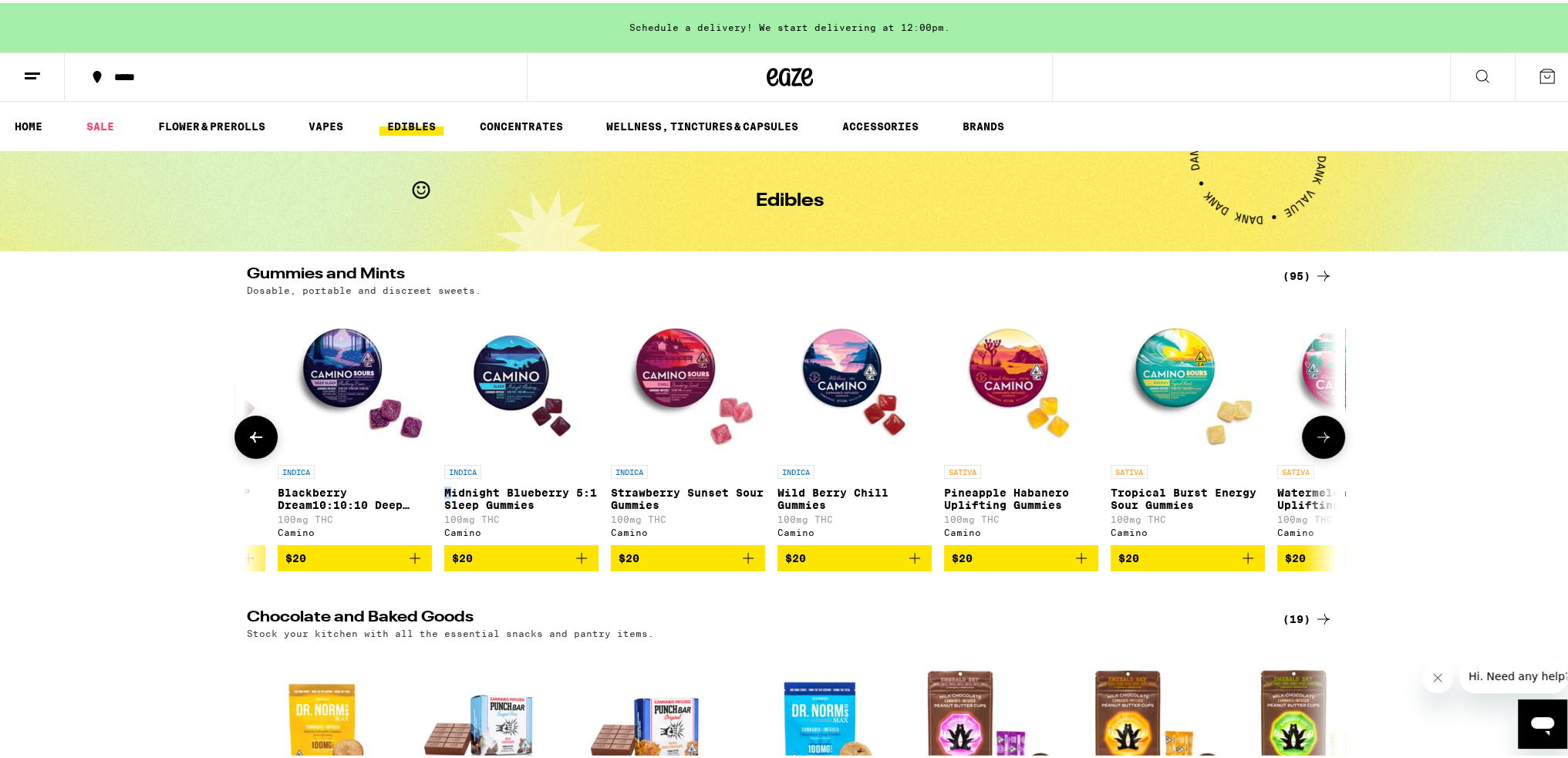
click at [307, 403] on img "Open page for Blackberry Dream10:10:10 Deep Sleep Gummies from Camino" at bounding box center [354, 378] width 155 height 155
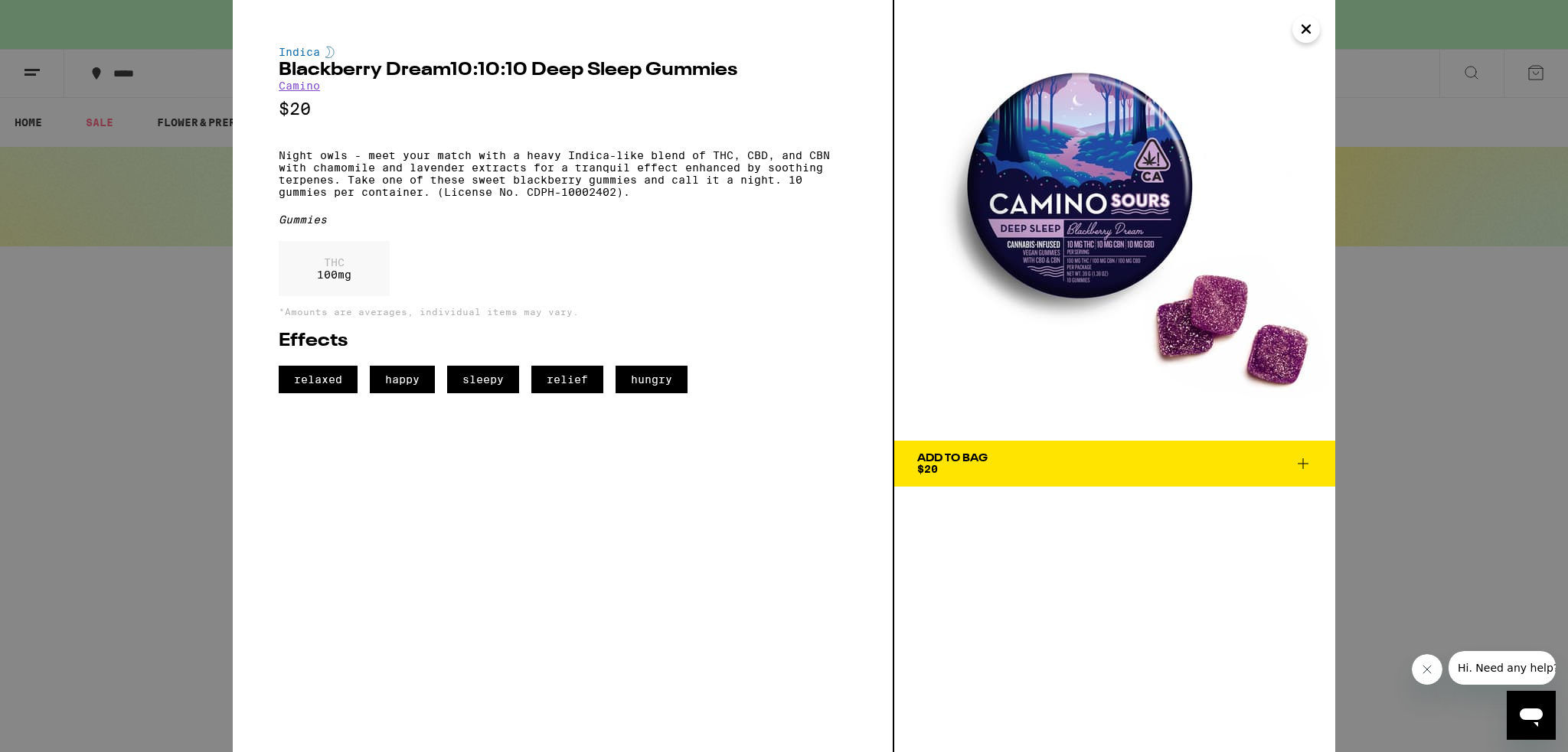
drag, startPoint x: 285, startPoint y: 406, endPoint x: 241, endPoint y: 445, distance: 58.8
click at [241, 445] on div "Indica Blackberry Dream10:10:10 Deep Sleep Gummies Camino $20 Night owls - meet…" at bounding box center [564, 376] width 661 height 752
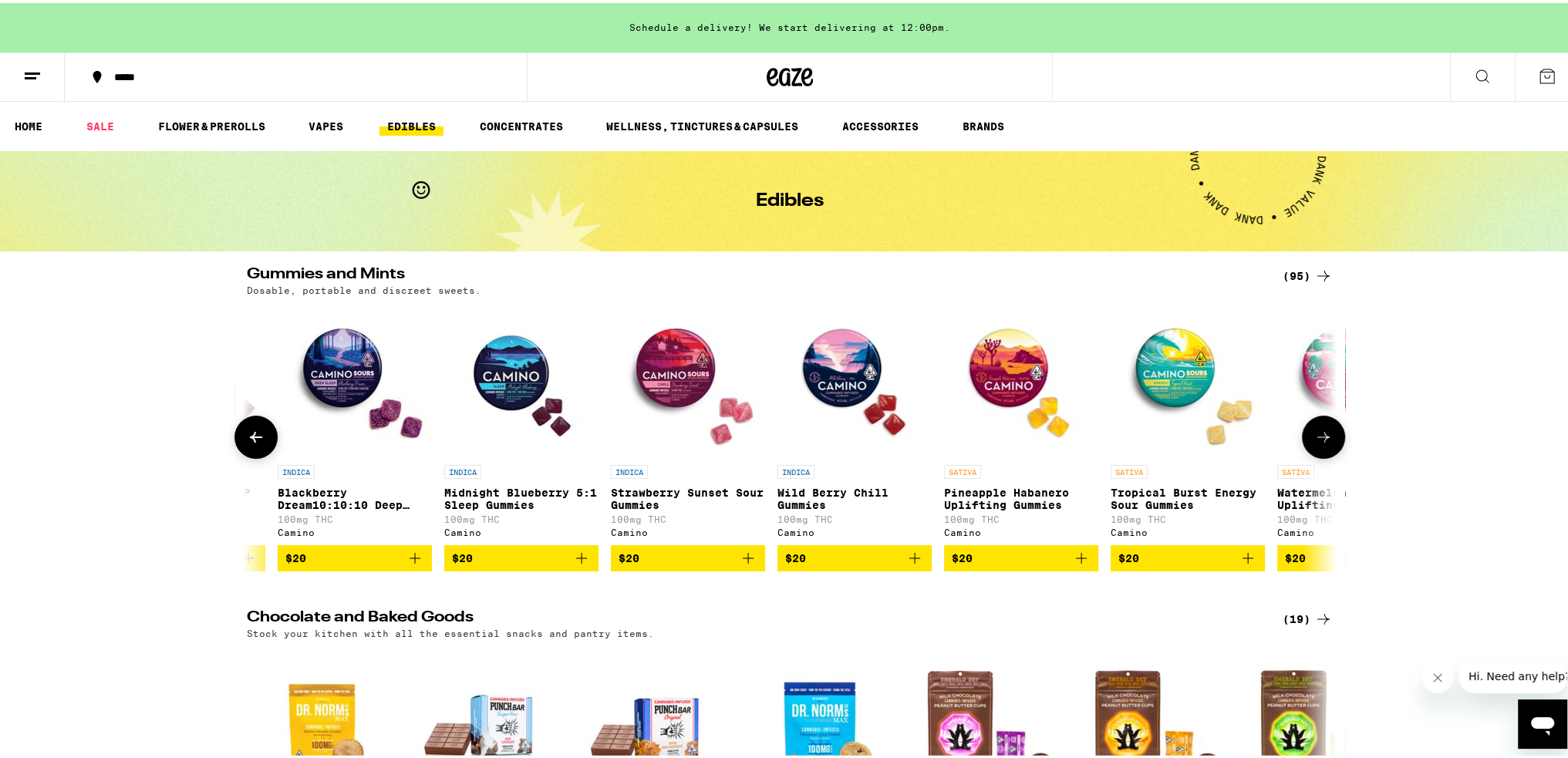
click at [238, 418] on div at bounding box center [256, 434] width 44 height 44
click at [256, 424] on button at bounding box center [256, 434] width 44 height 44
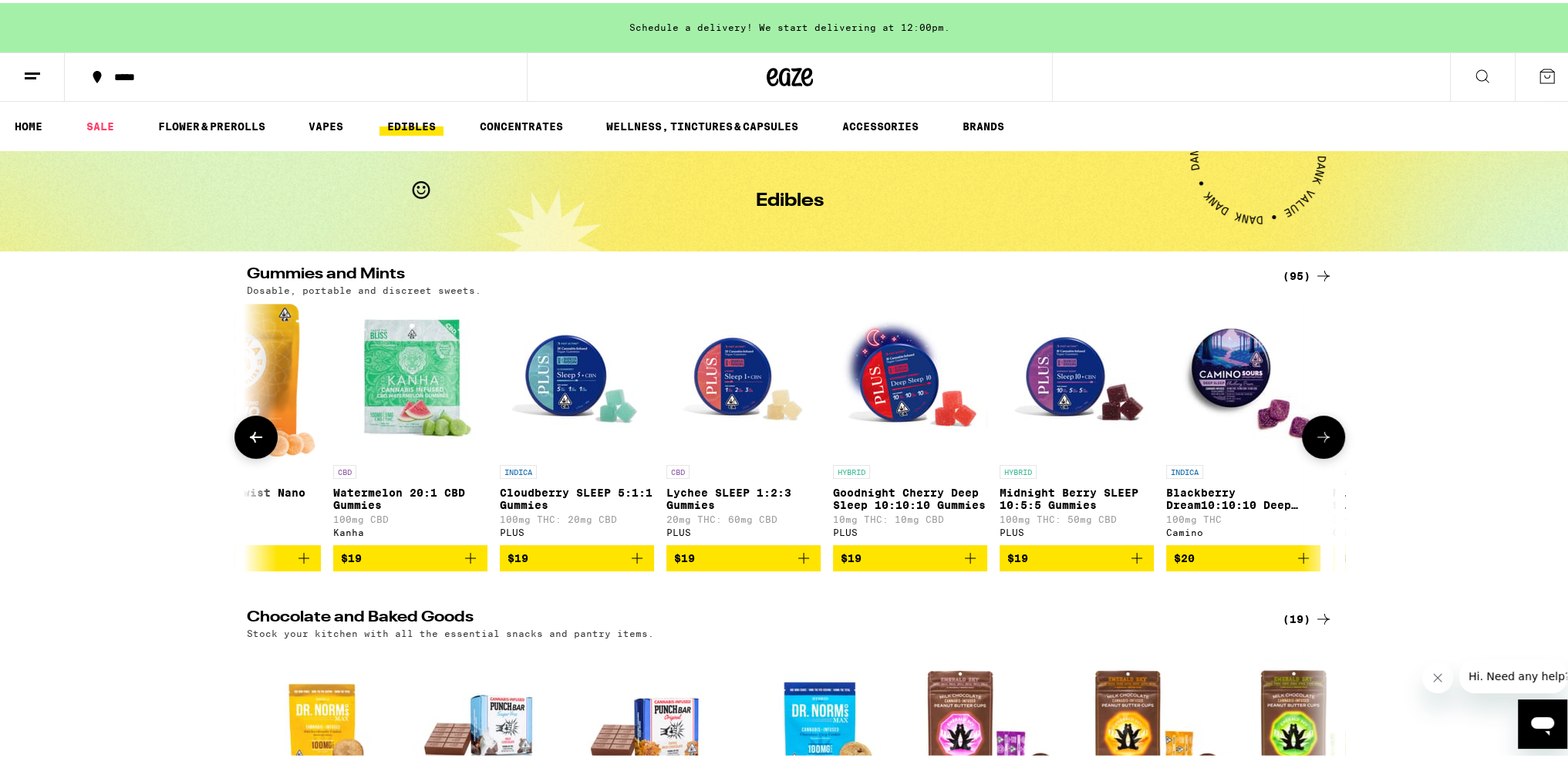
scroll to position [0, 7381]
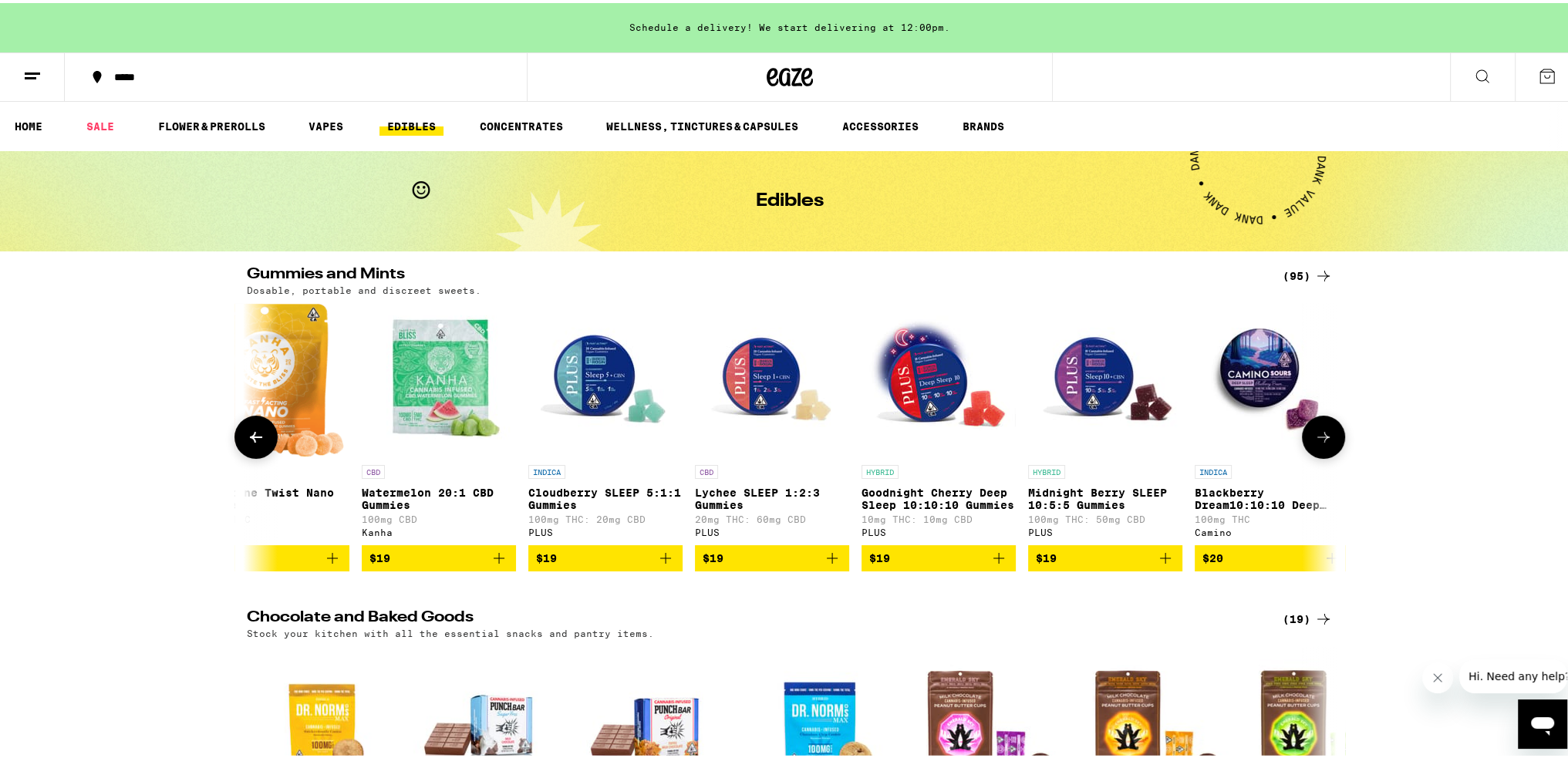
click at [1319, 443] on icon at bounding box center [1323, 434] width 19 height 19
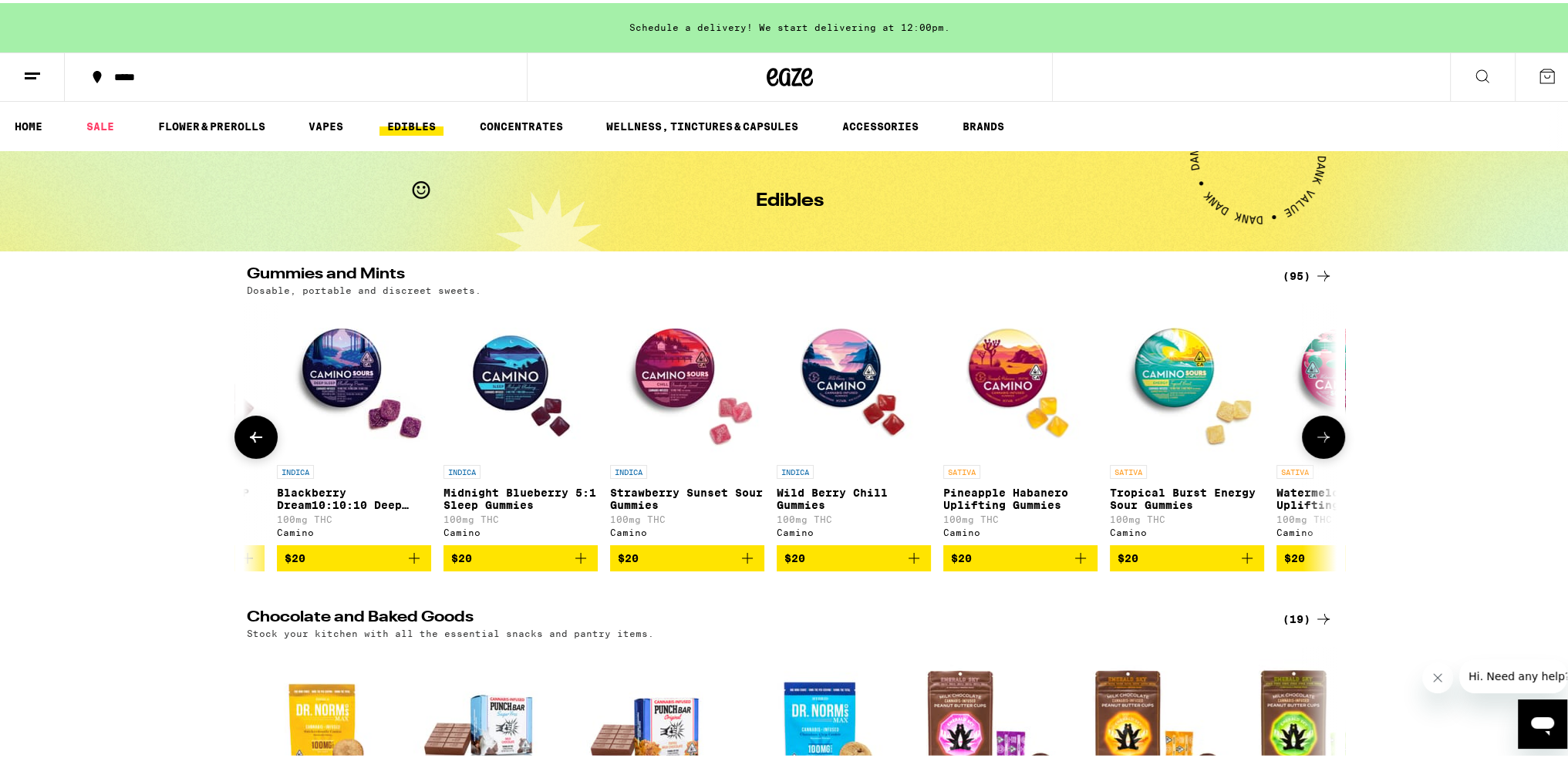
click at [1319, 443] on icon at bounding box center [1323, 434] width 19 height 19
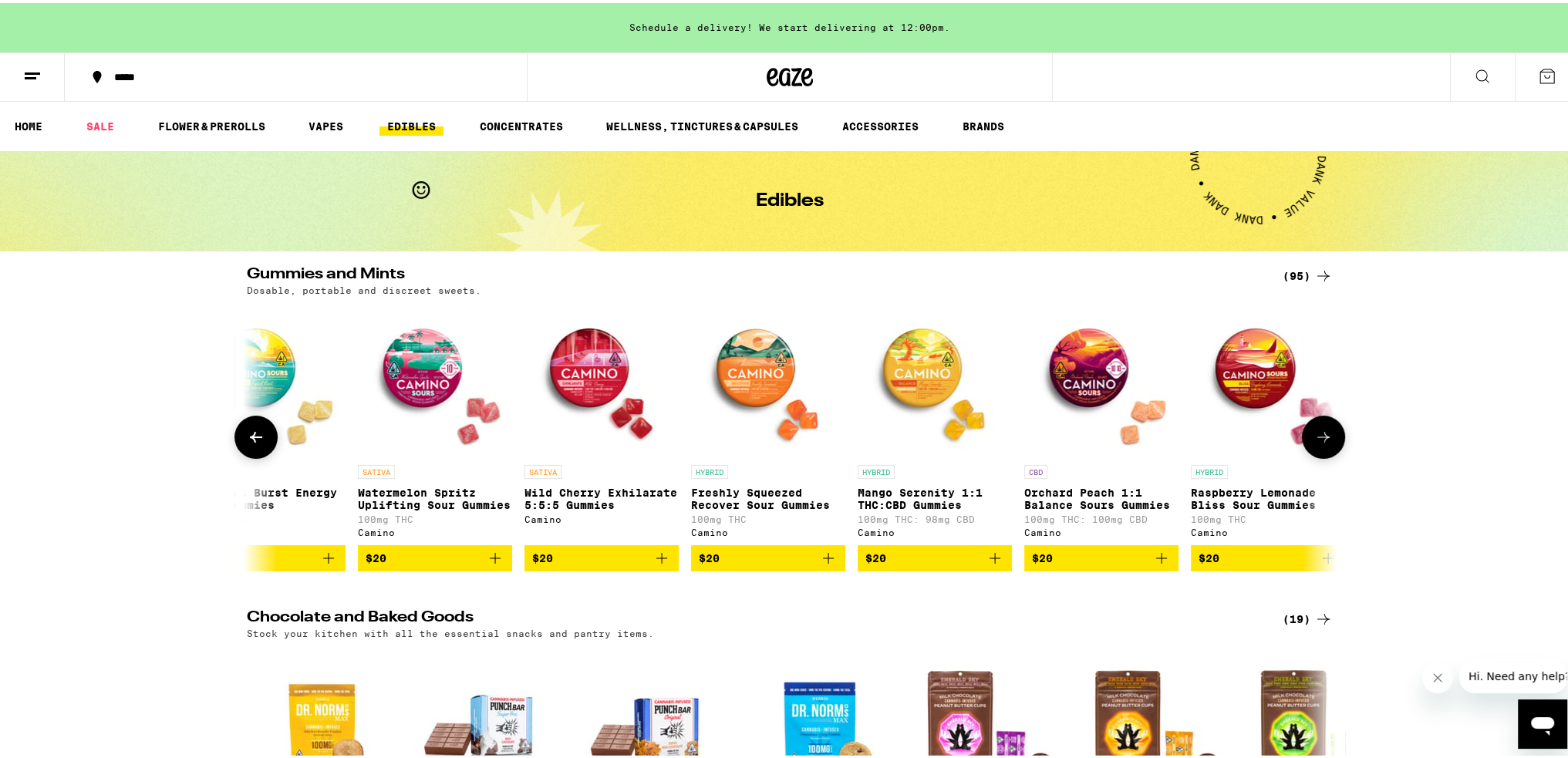
click at [1319, 443] on icon at bounding box center [1323, 434] width 19 height 19
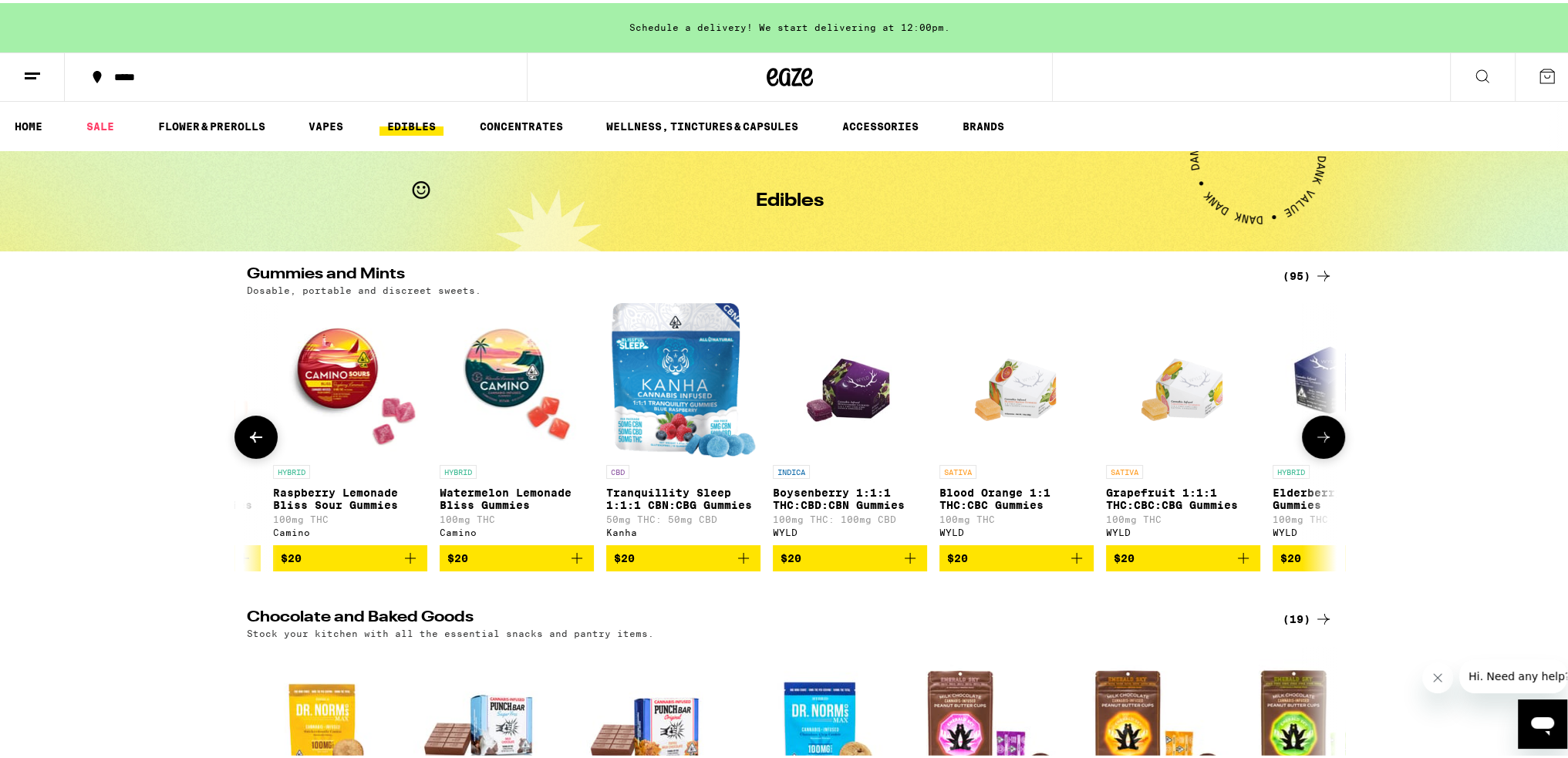
click at [1319, 443] on icon at bounding box center [1323, 434] width 19 height 19
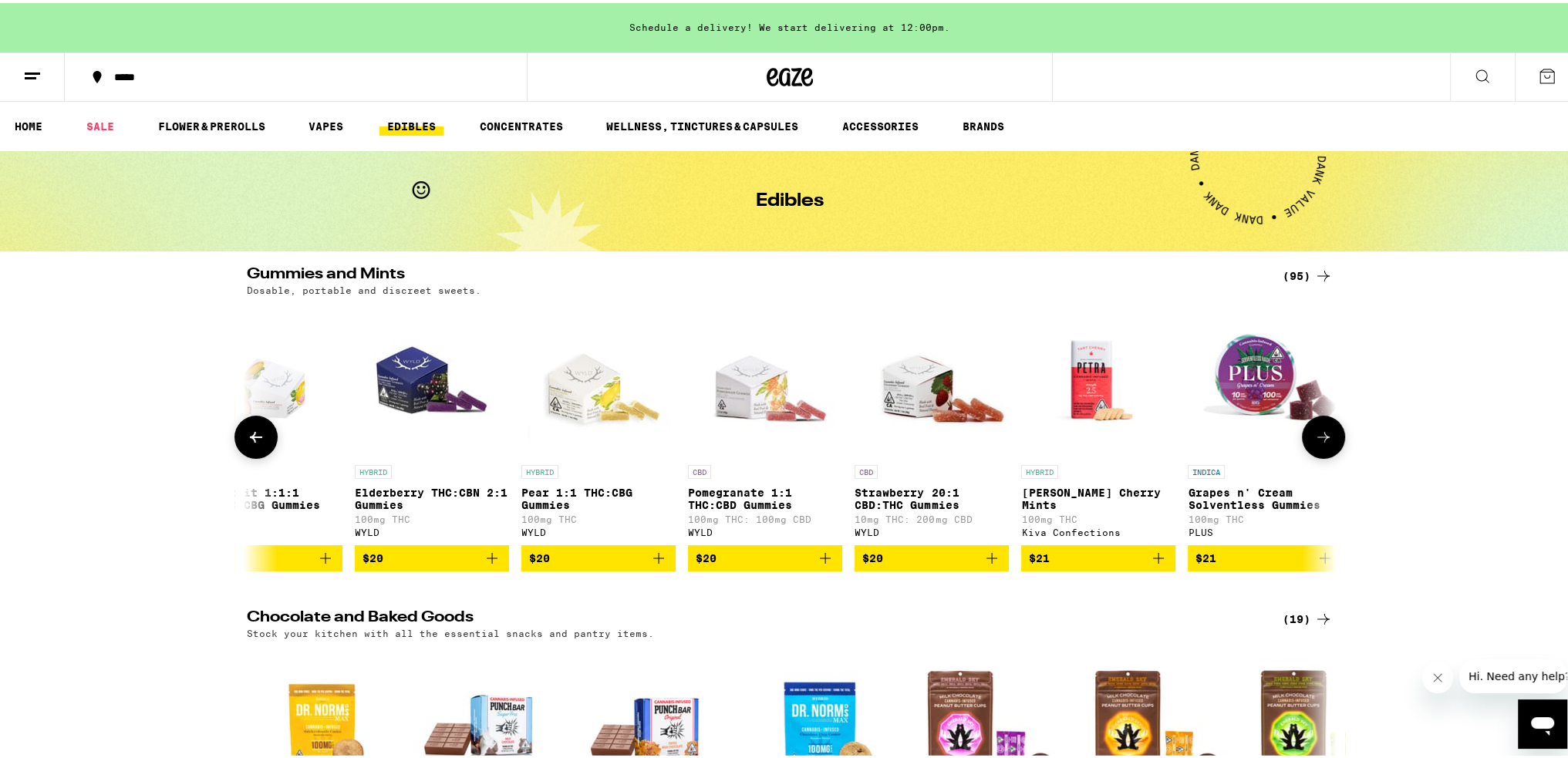
click at [1319, 443] on icon at bounding box center [1323, 434] width 19 height 19
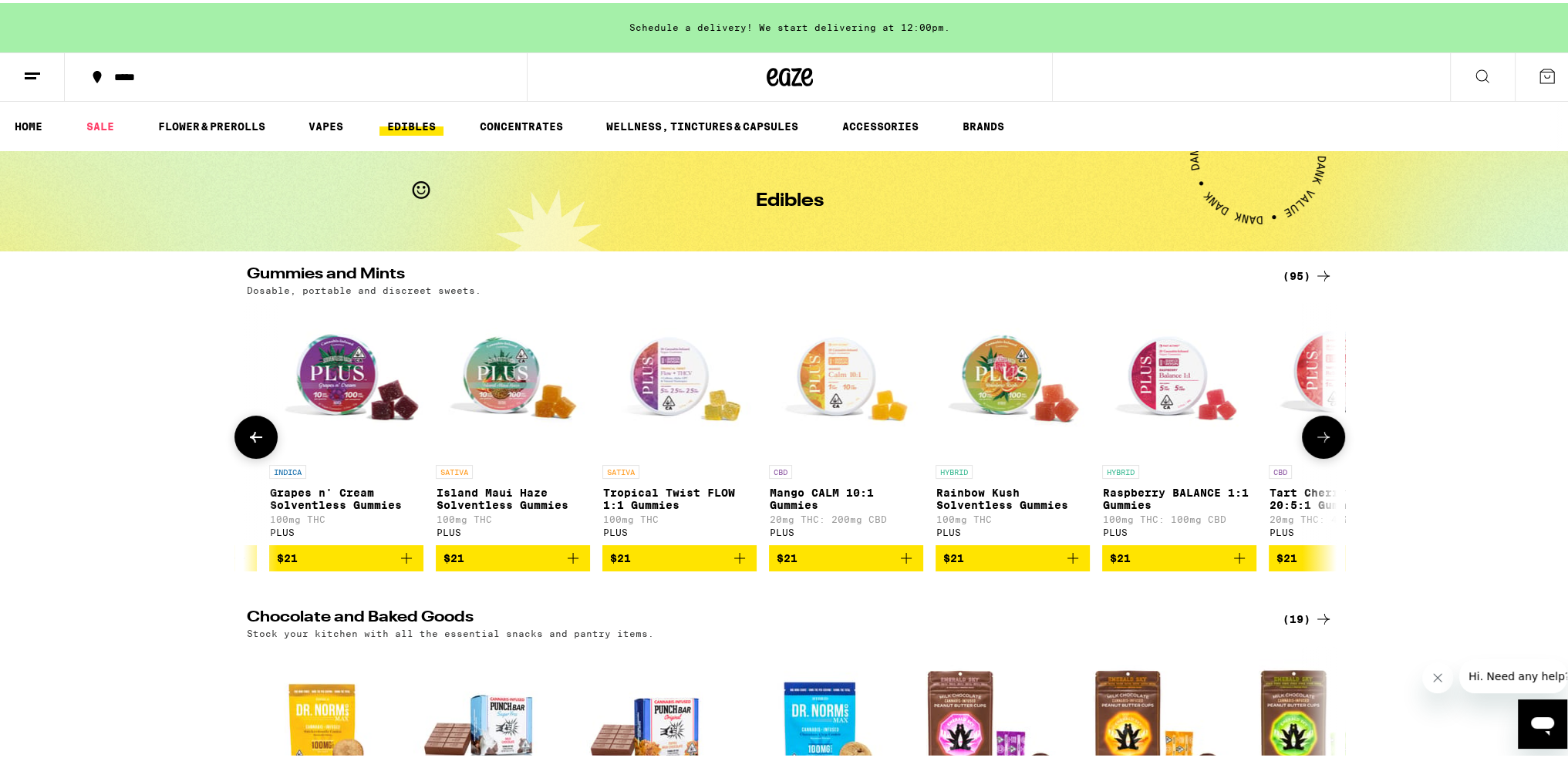
click at [1319, 443] on icon at bounding box center [1323, 434] width 19 height 19
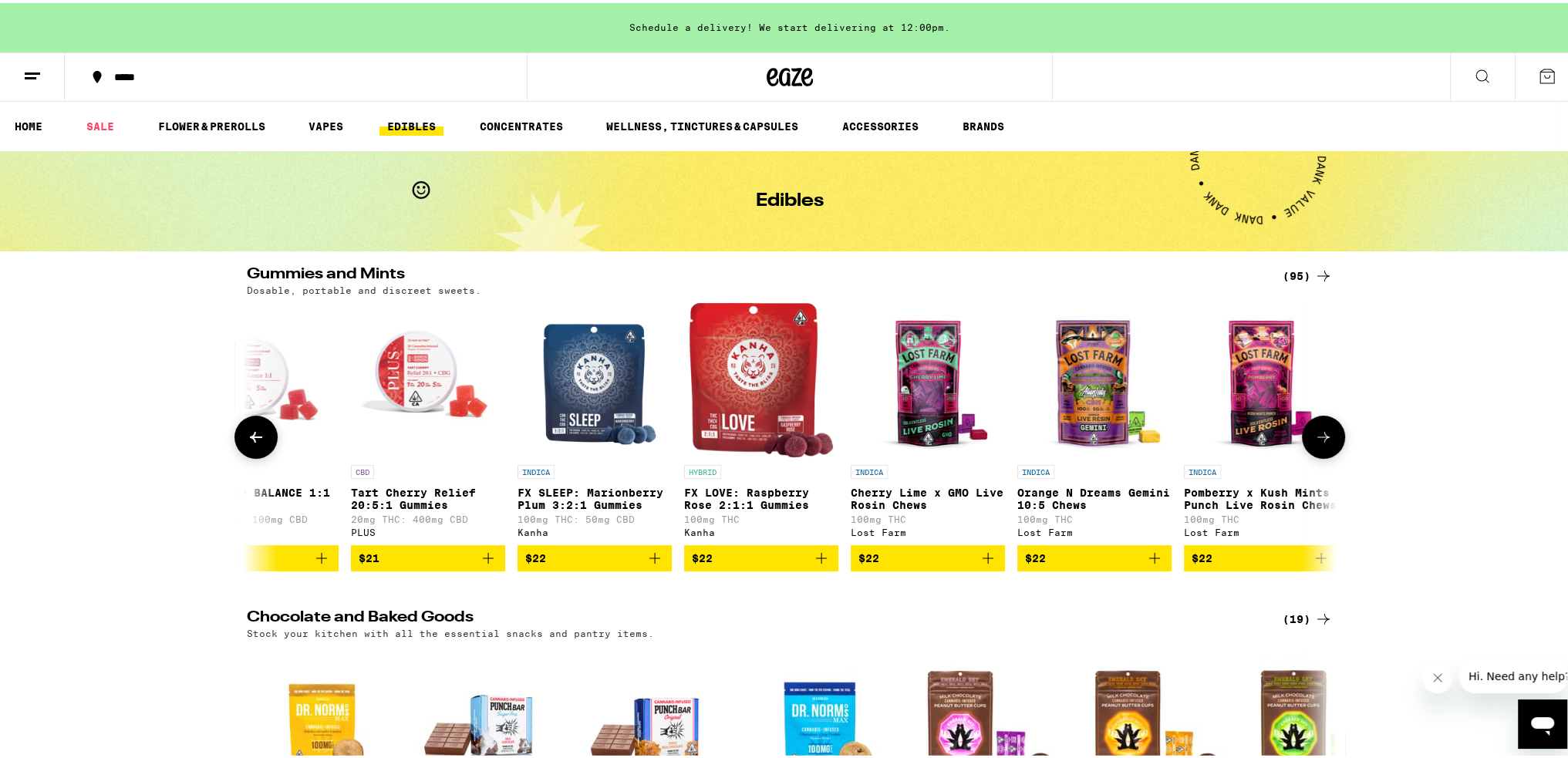
click at [1319, 443] on icon at bounding box center [1323, 434] width 19 height 19
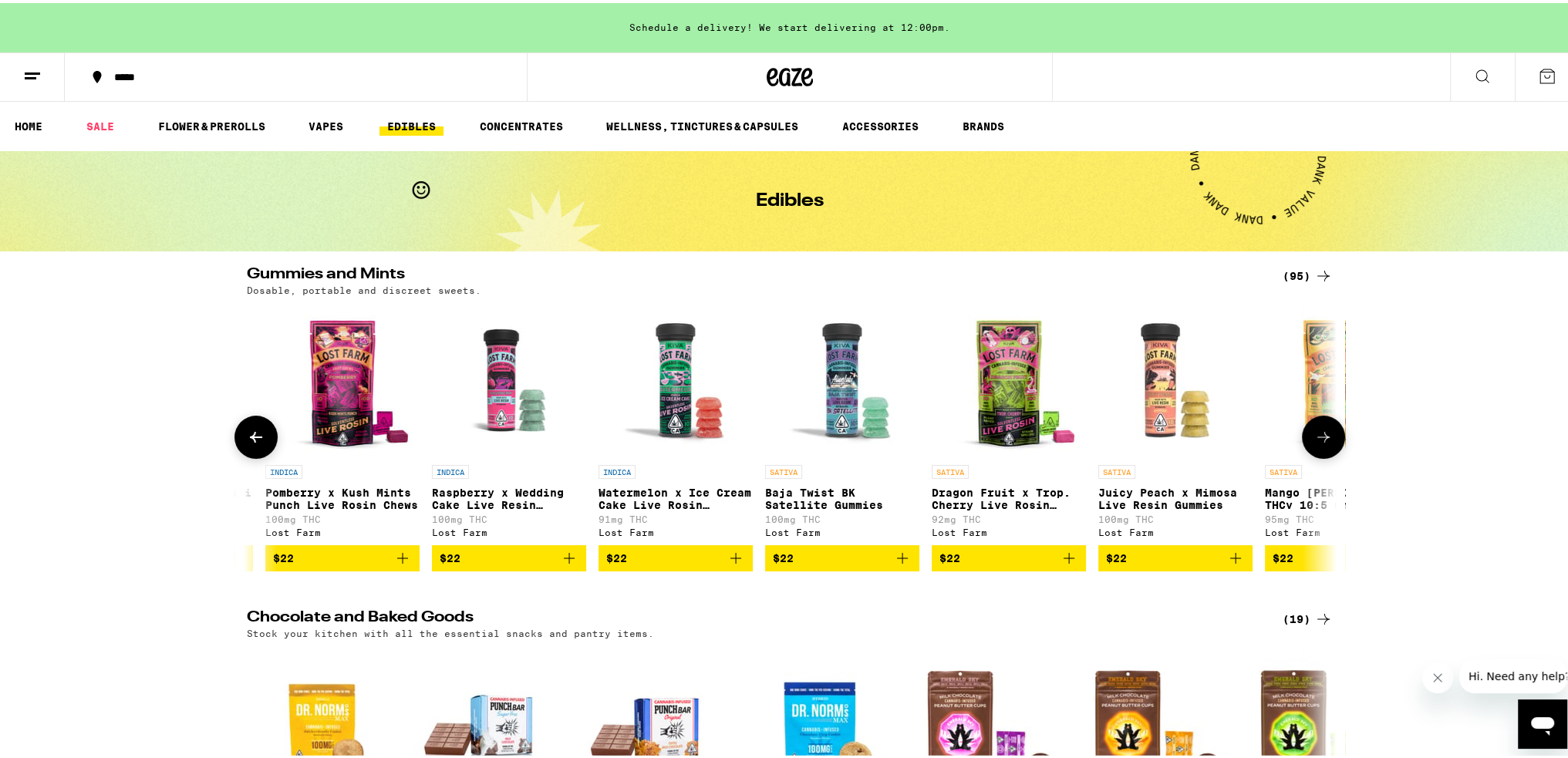
click at [1319, 443] on icon at bounding box center [1323, 434] width 19 height 19
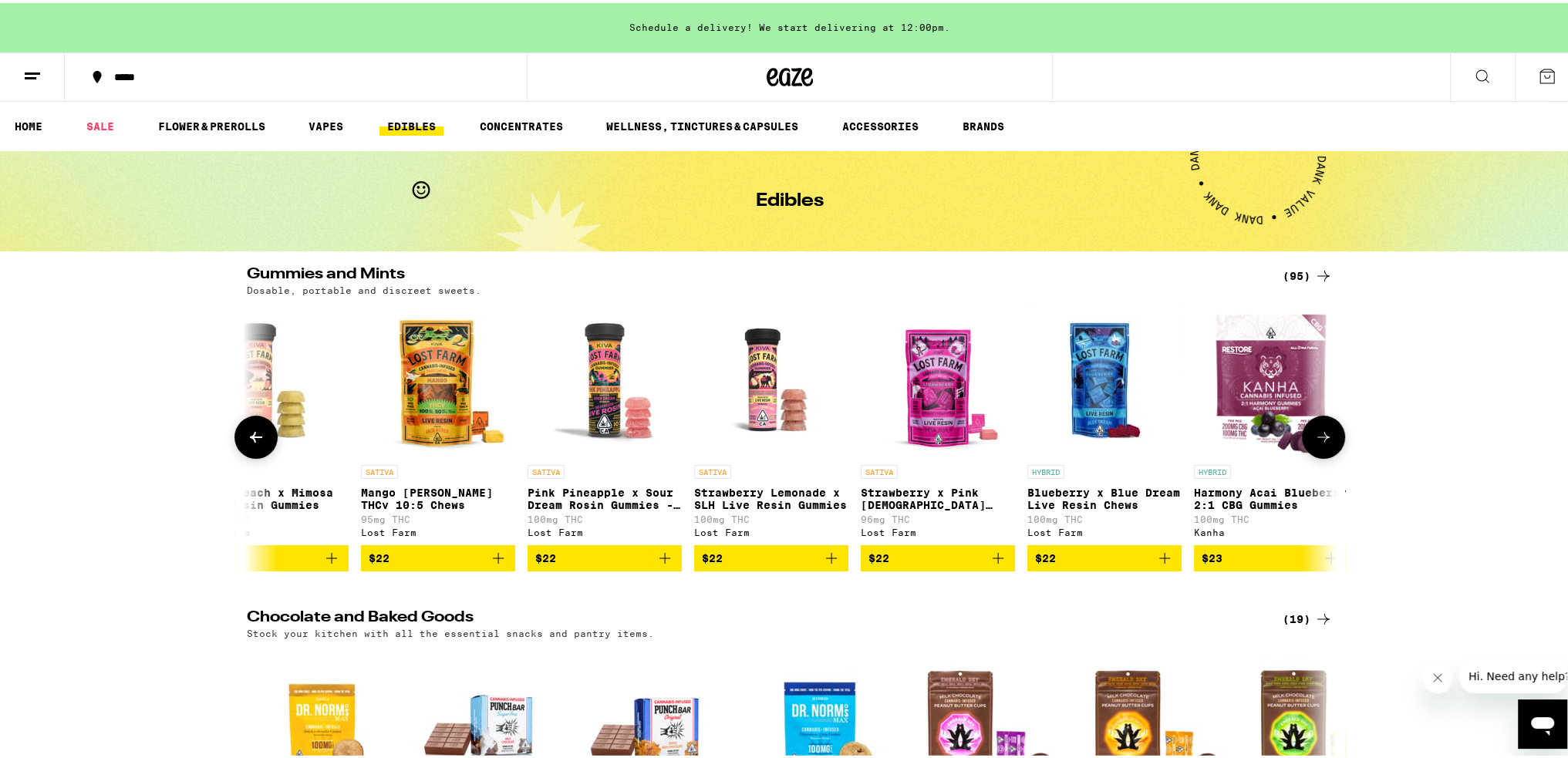
click at [1319, 443] on icon at bounding box center [1323, 434] width 19 height 19
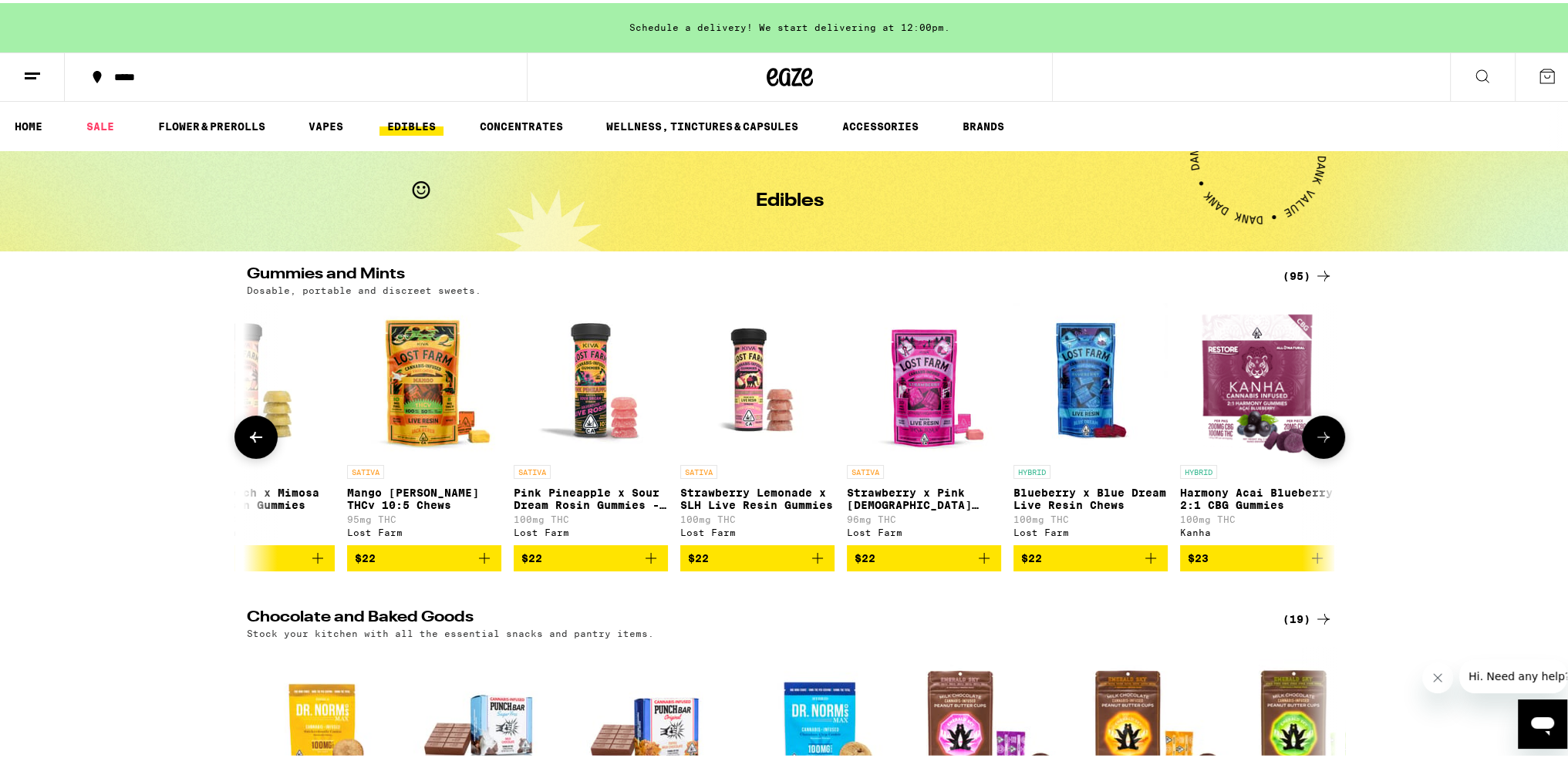
scroll to position [0, 14738]
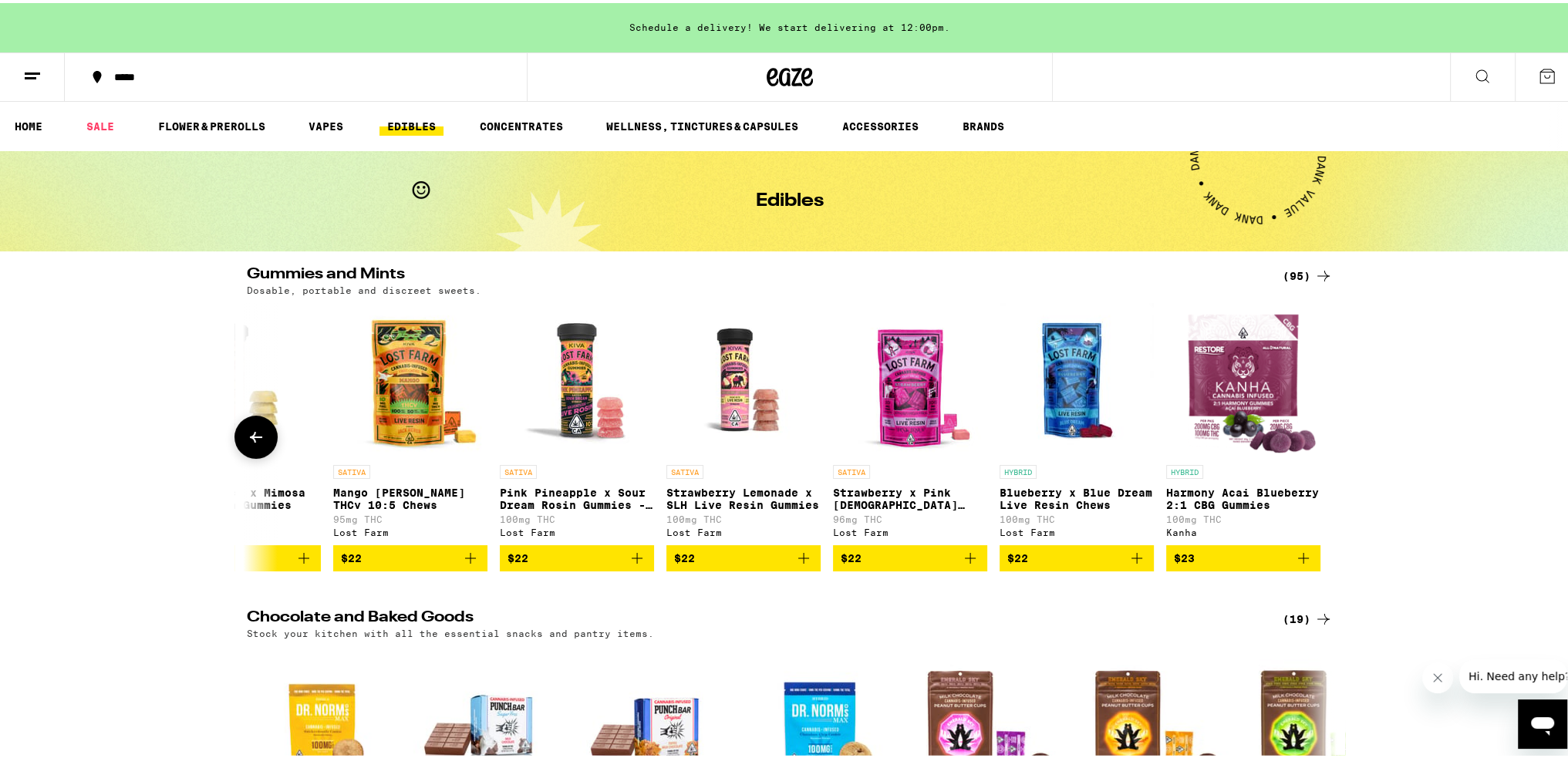
click at [266, 430] on button at bounding box center [256, 434] width 44 height 44
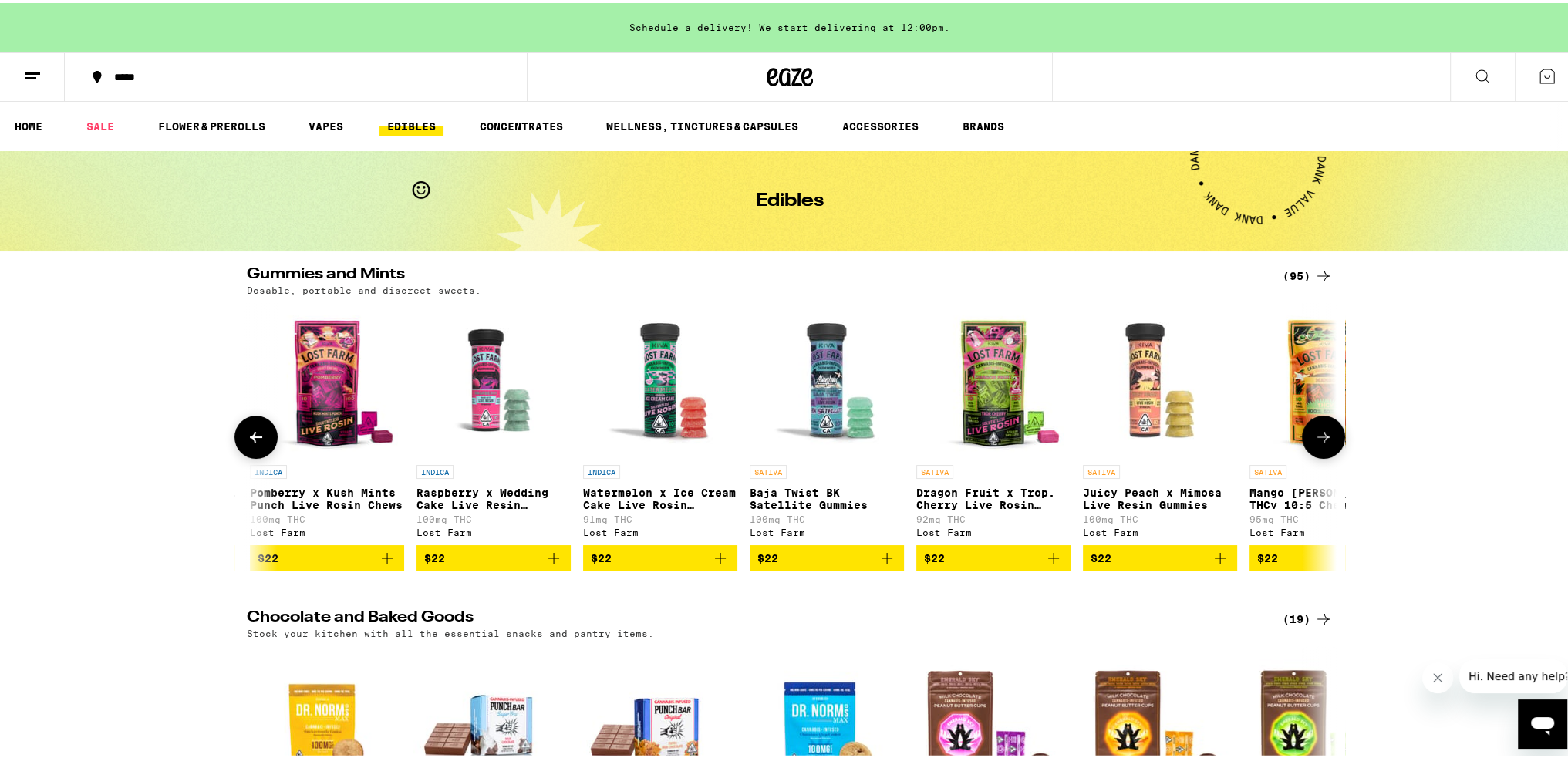
scroll to position [0, 13821]
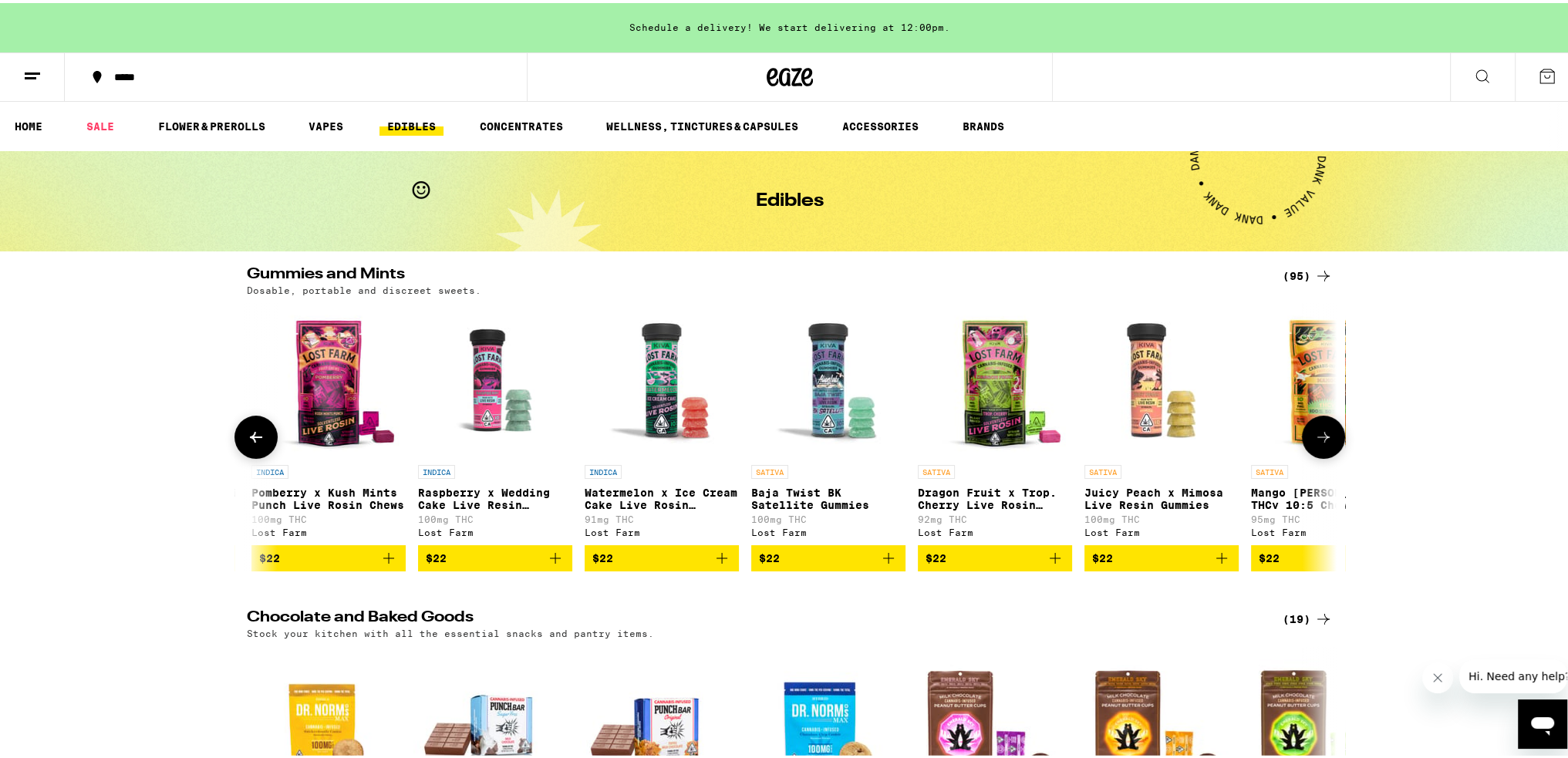
click at [272, 410] on img "Open page for Pomberry x Kush Mints Punch Live Rosin Chews from Lost Farm" at bounding box center [329, 378] width 155 height 155
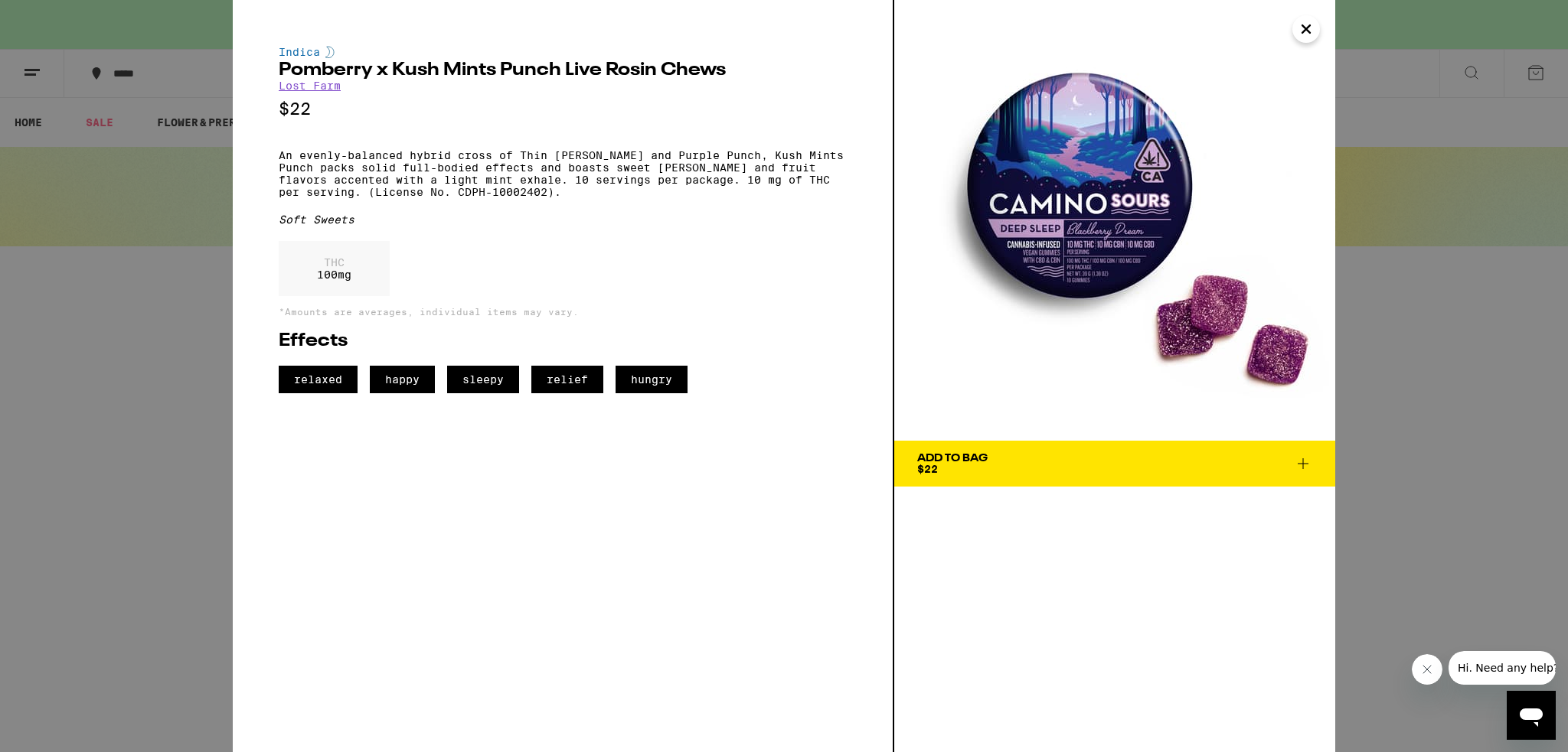
click at [219, 18] on div "Indica Pomberry x Kush Mints Punch Live Rosin Chews Lost Farm $22 An evenly-bal…" at bounding box center [784, 376] width 1568 height 752
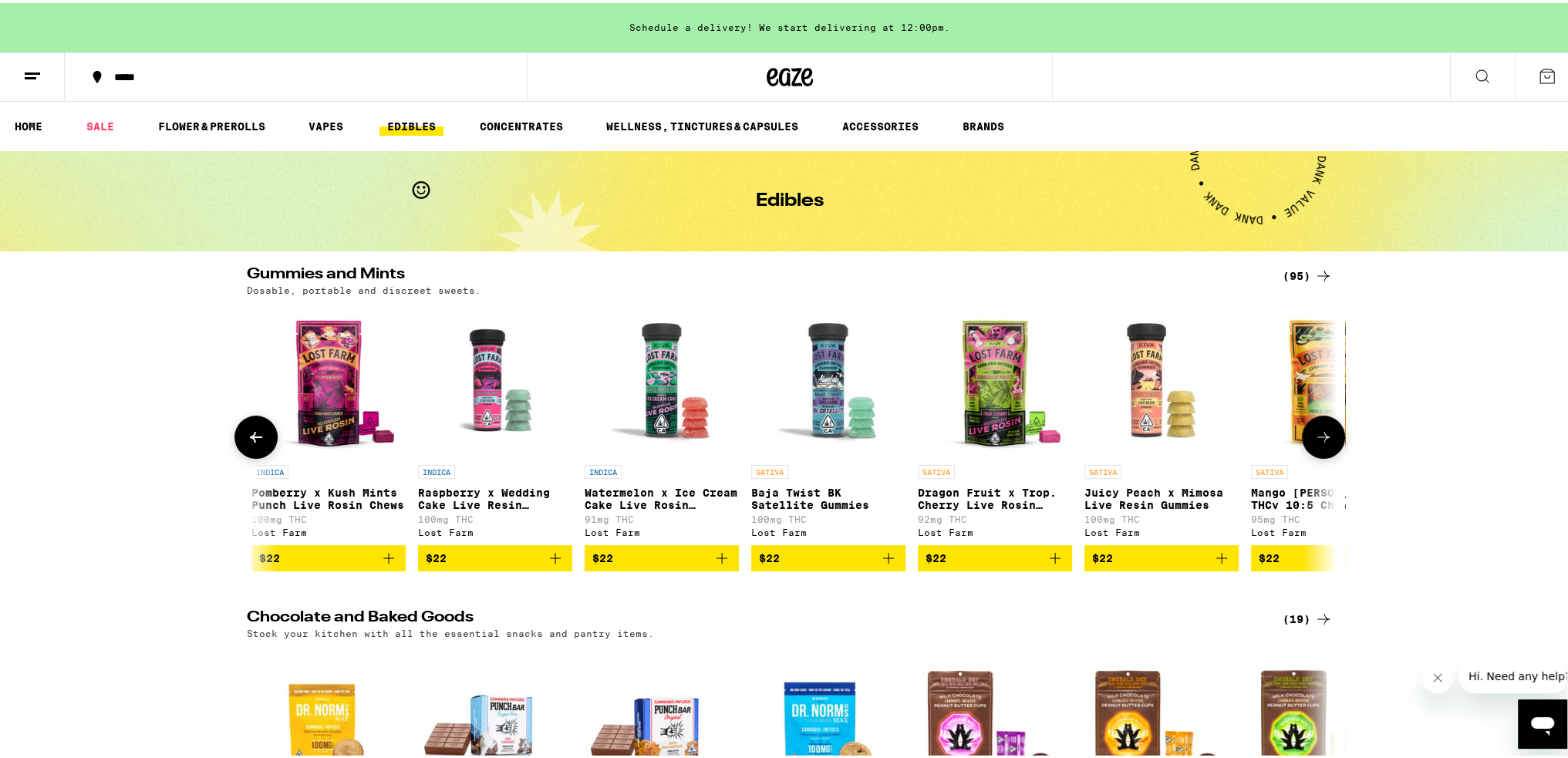
click at [266, 441] on button at bounding box center [256, 434] width 44 height 44
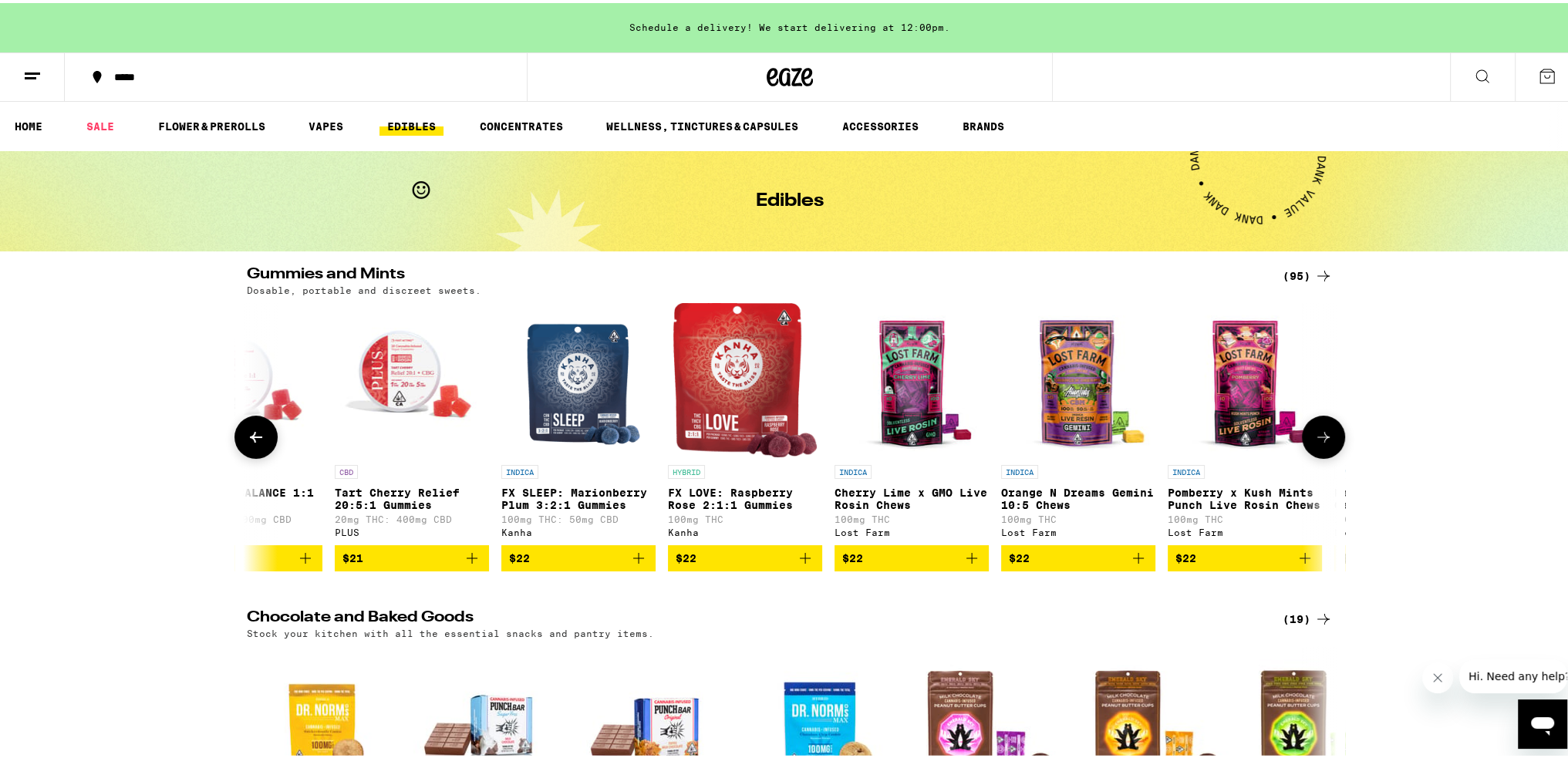
scroll to position [0, 12903]
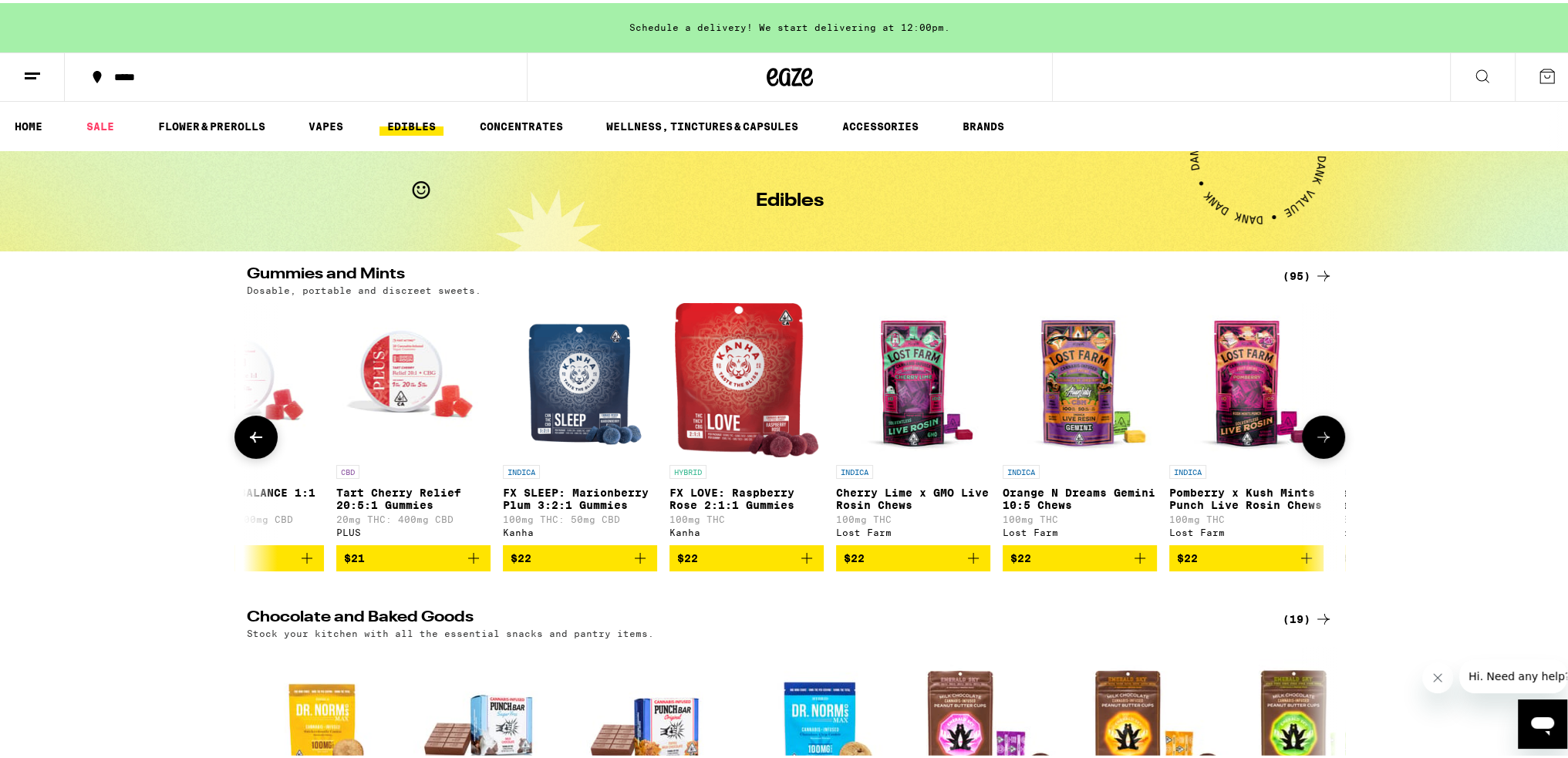
click at [270, 424] on div at bounding box center [256, 434] width 44 height 44
click at [264, 436] on button at bounding box center [256, 434] width 44 height 44
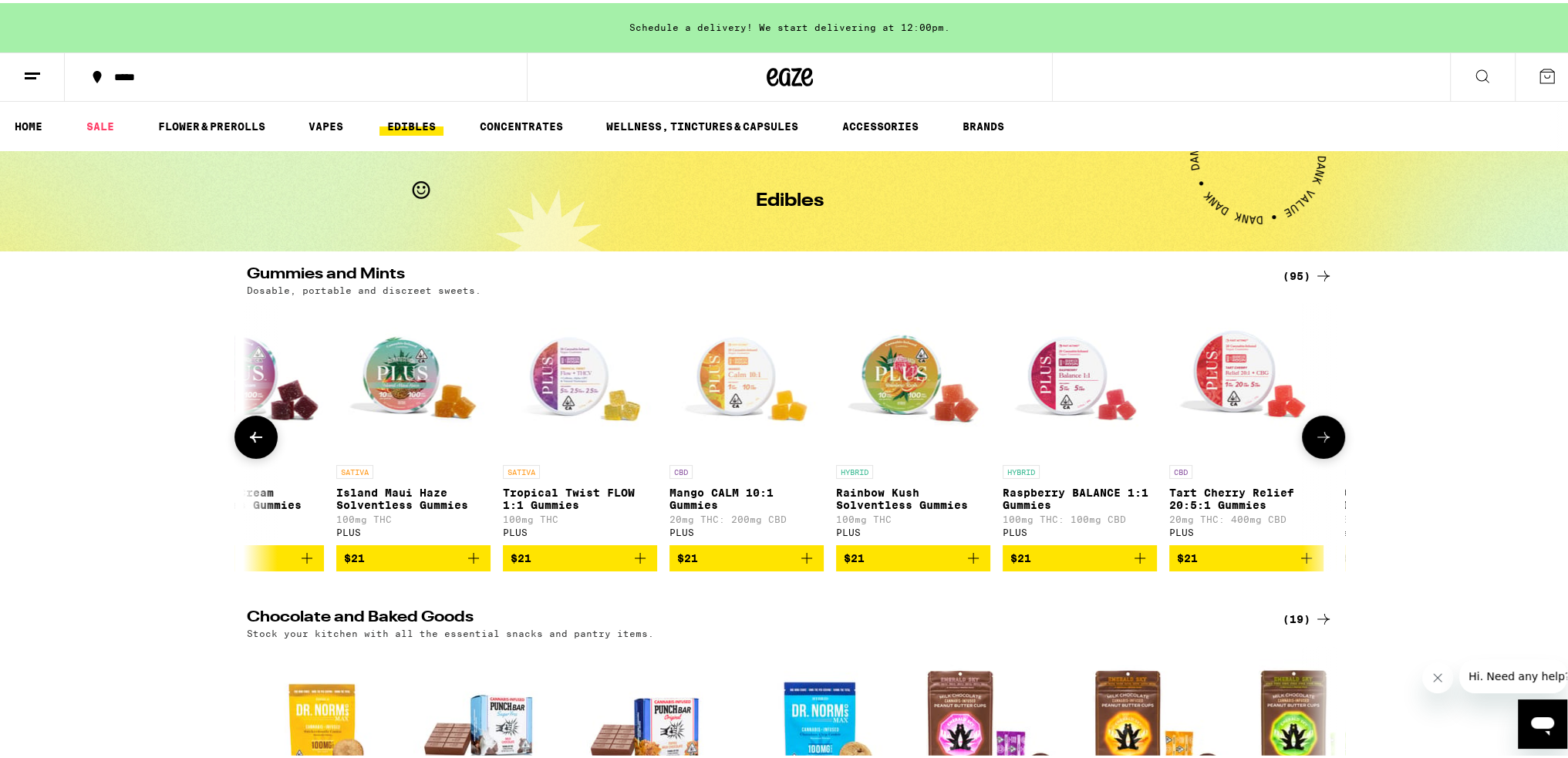
scroll to position [0, 11986]
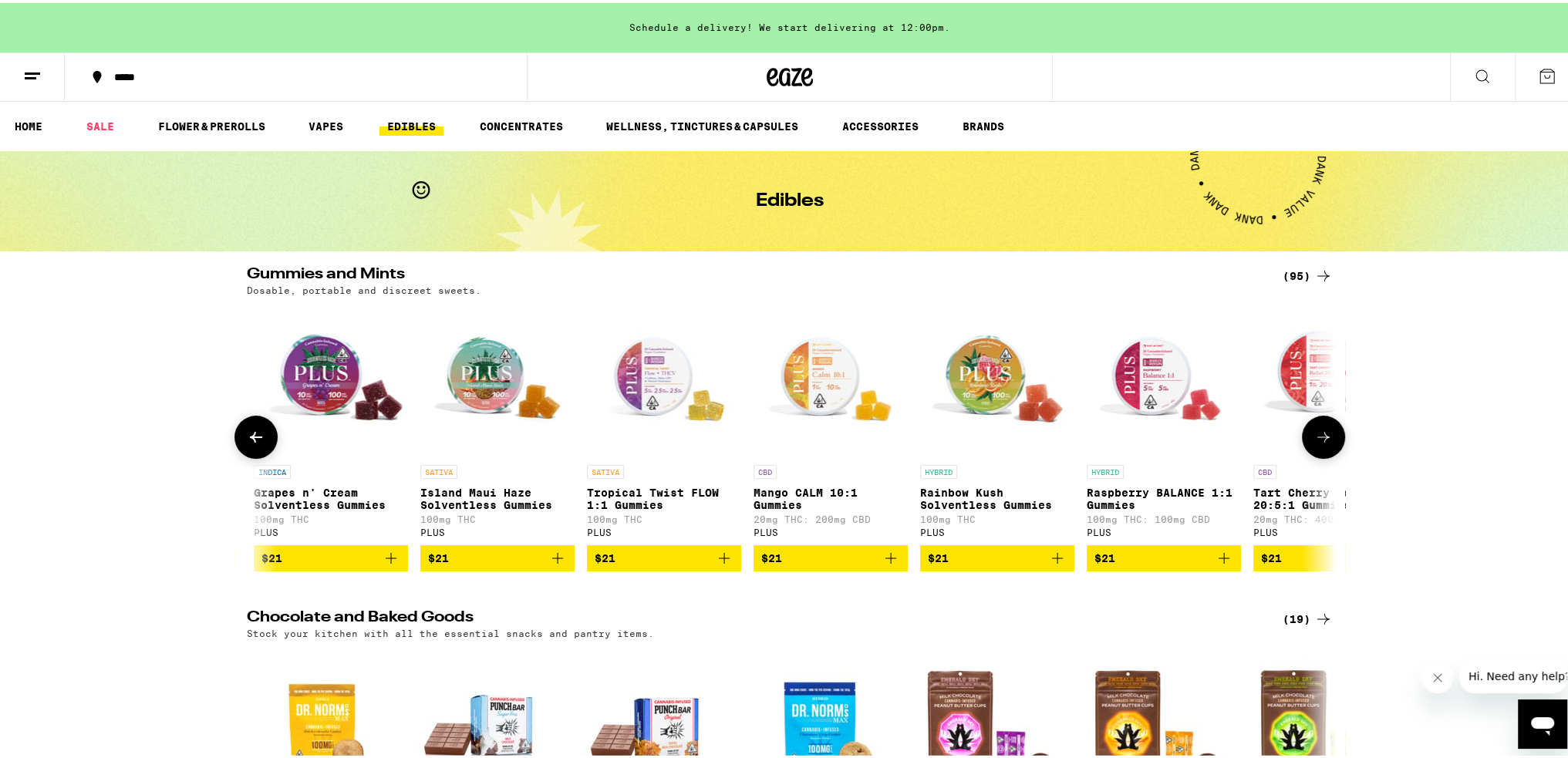
click at [1275, 507] on p "Tart Cherry Relief 20:5:1 Gummies" at bounding box center [1331, 496] width 155 height 25
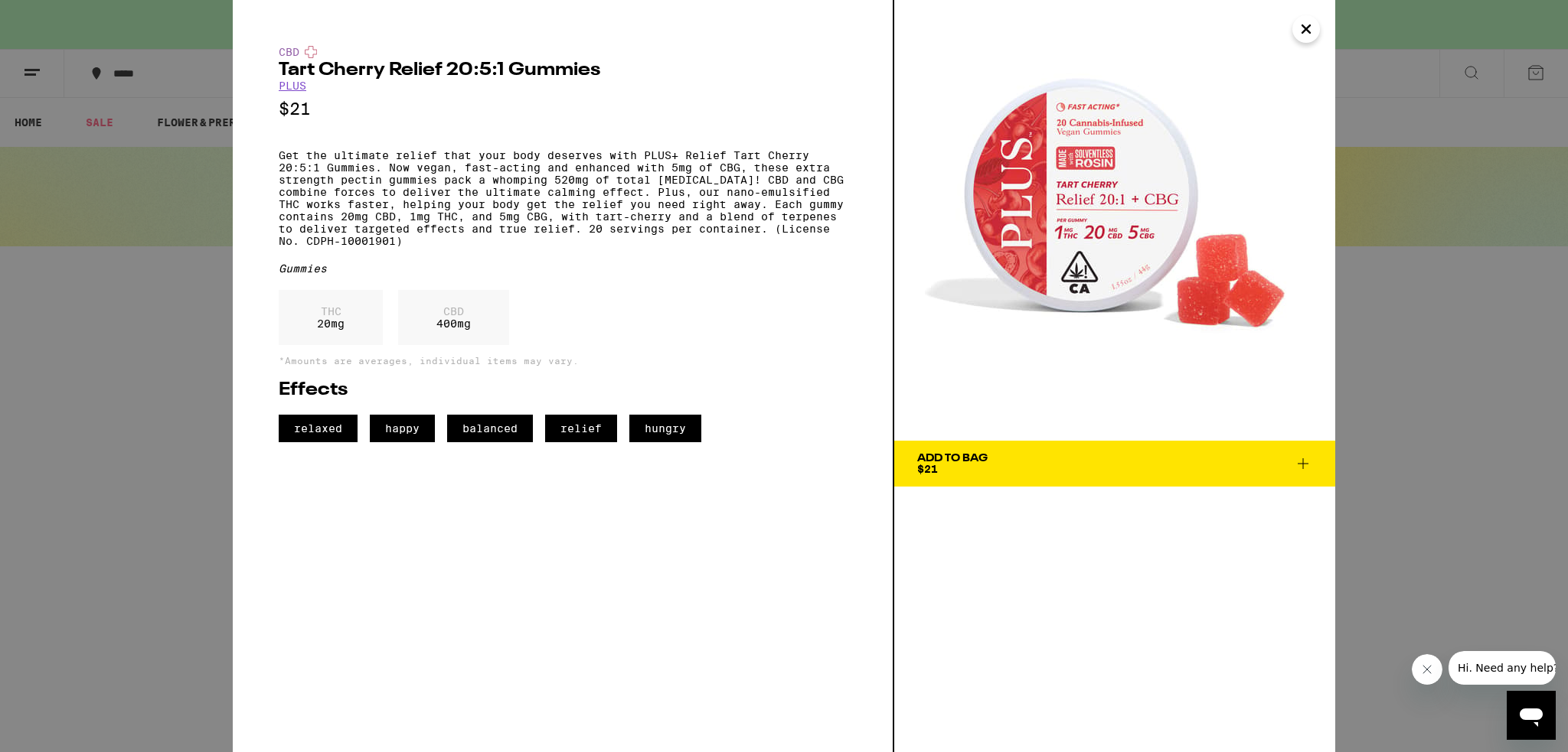
click at [1304, 26] on icon "Close" at bounding box center [1305, 29] width 19 height 23
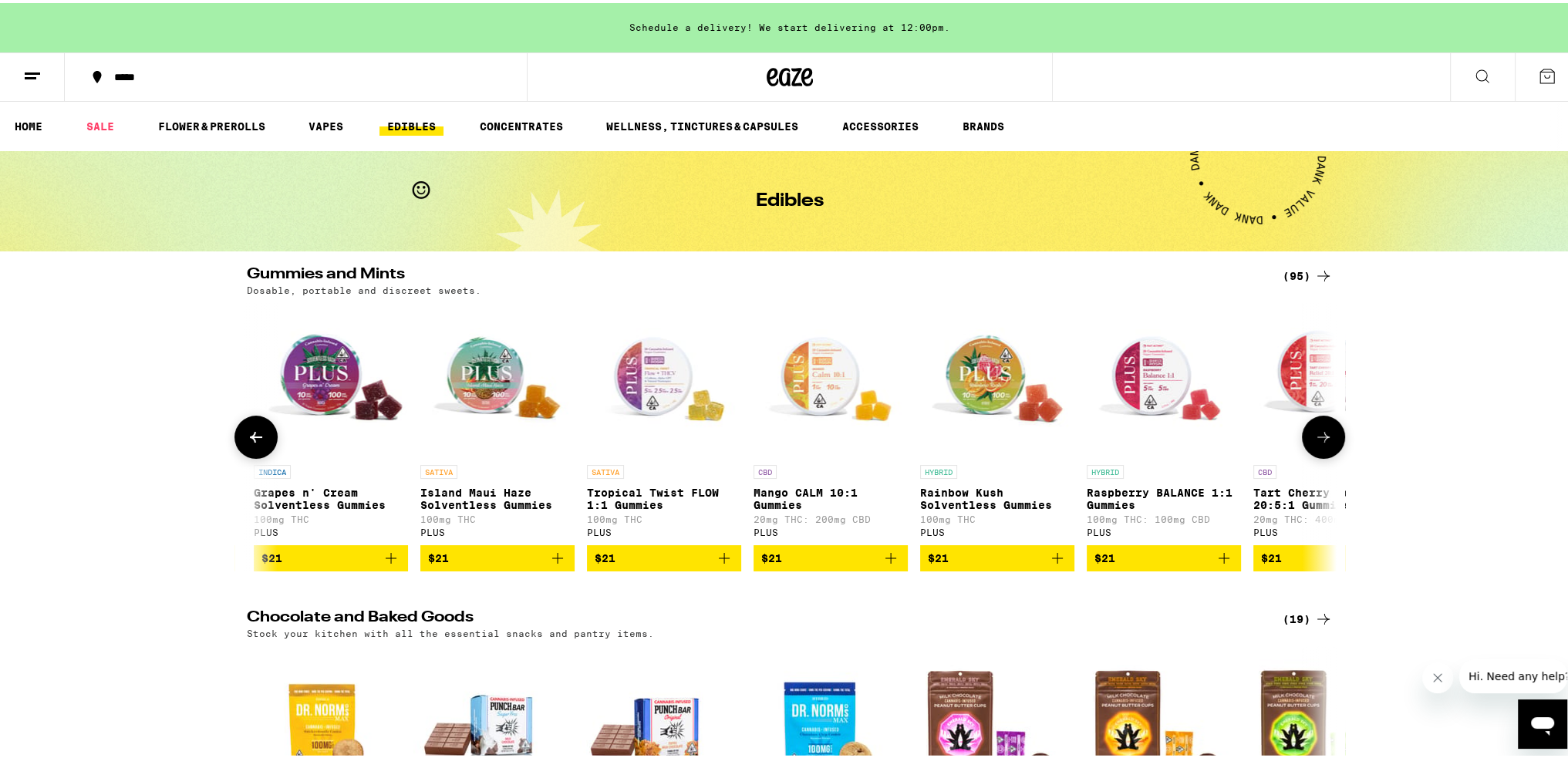
click at [257, 443] on icon at bounding box center [256, 434] width 19 height 19
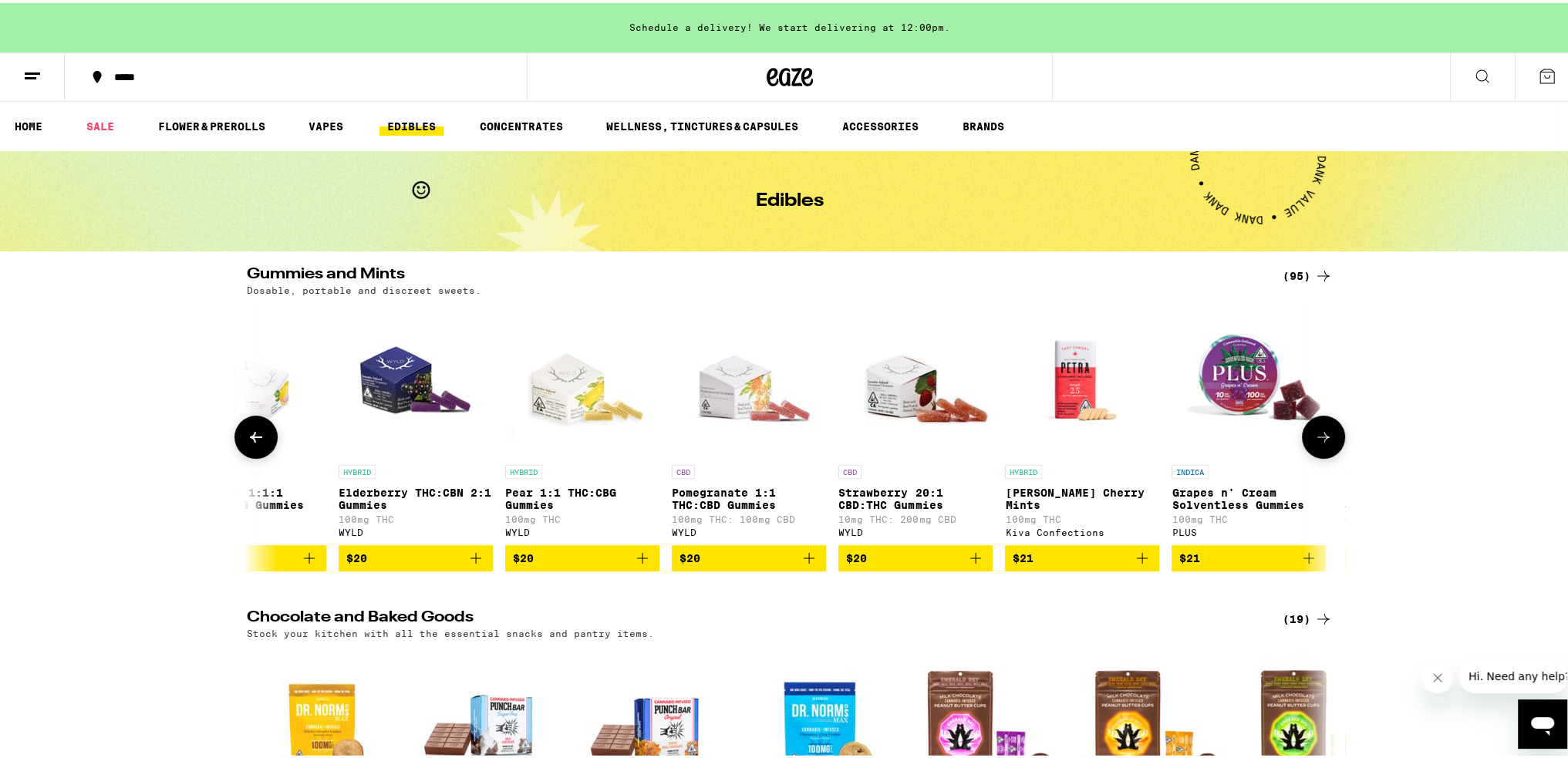
click at [257, 443] on icon at bounding box center [256, 434] width 19 height 19
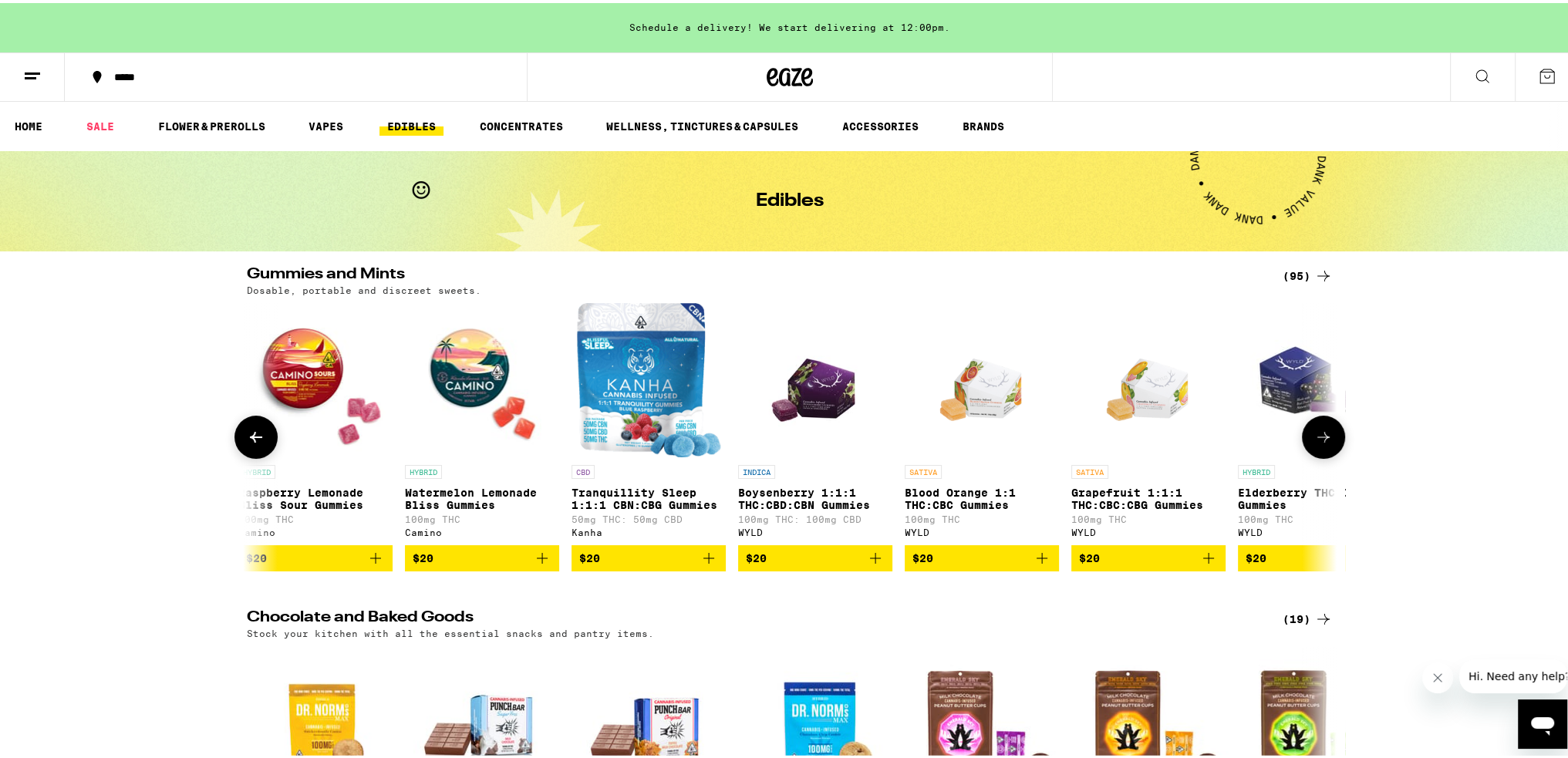
scroll to position [0, 10152]
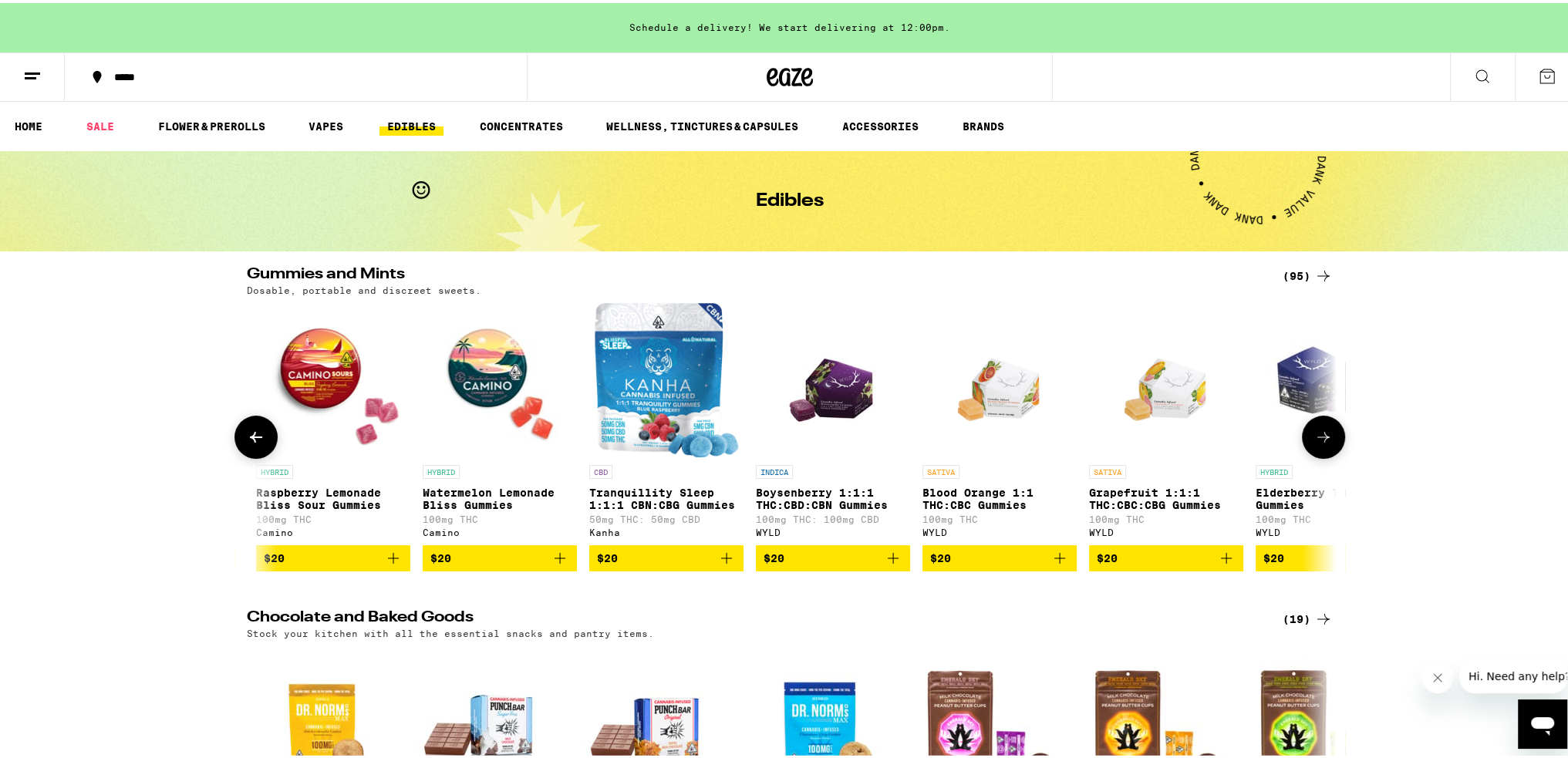
click at [257, 443] on icon at bounding box center [256, 434] width 19 height 19
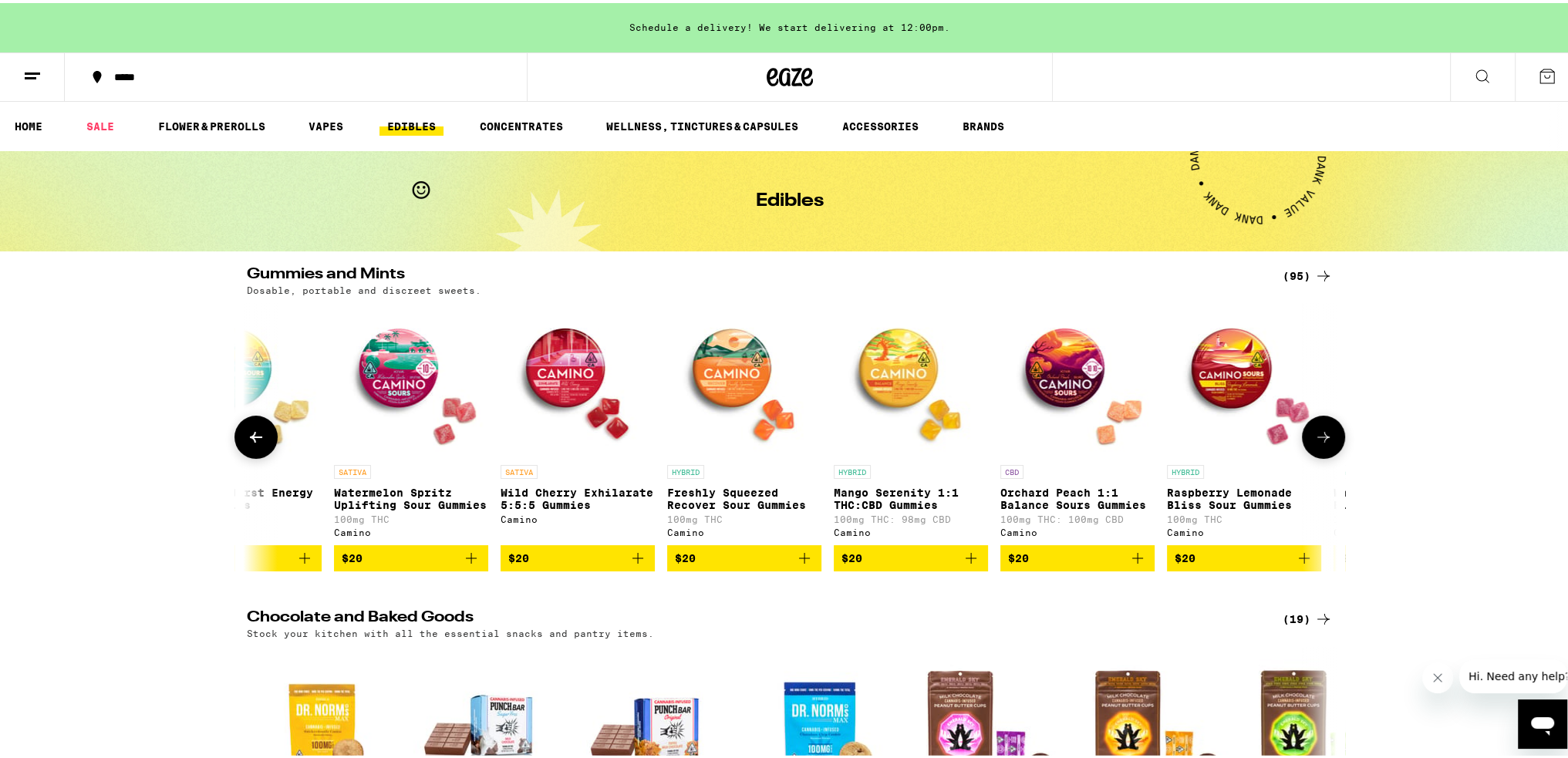
scroll to position [0, 9234]
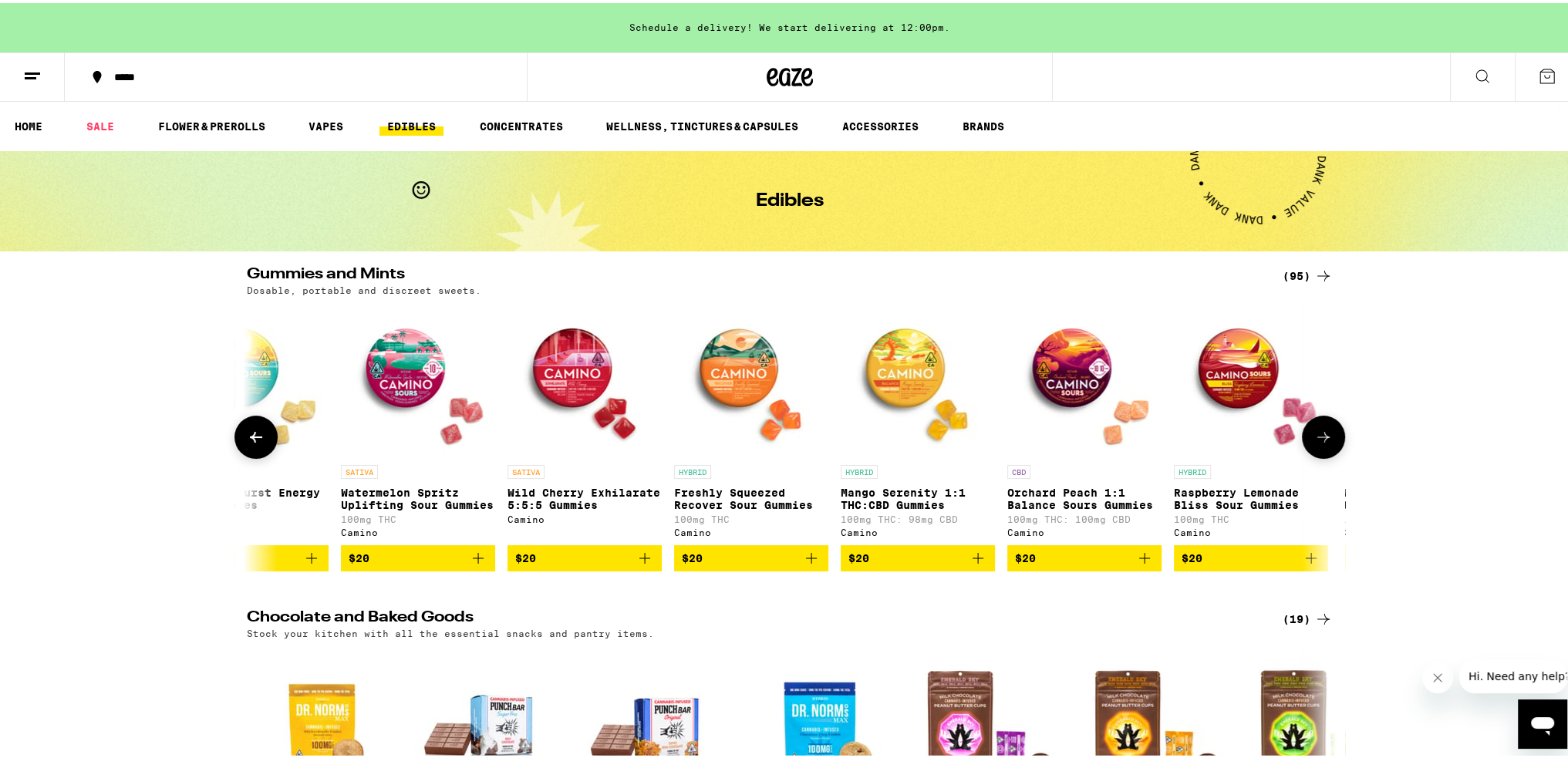
click at [264, 422] on div at bounding box center [256, 434] width 44 height 44
click at [264, 441] on button at bounding box center [256, 434] width 44 height 44
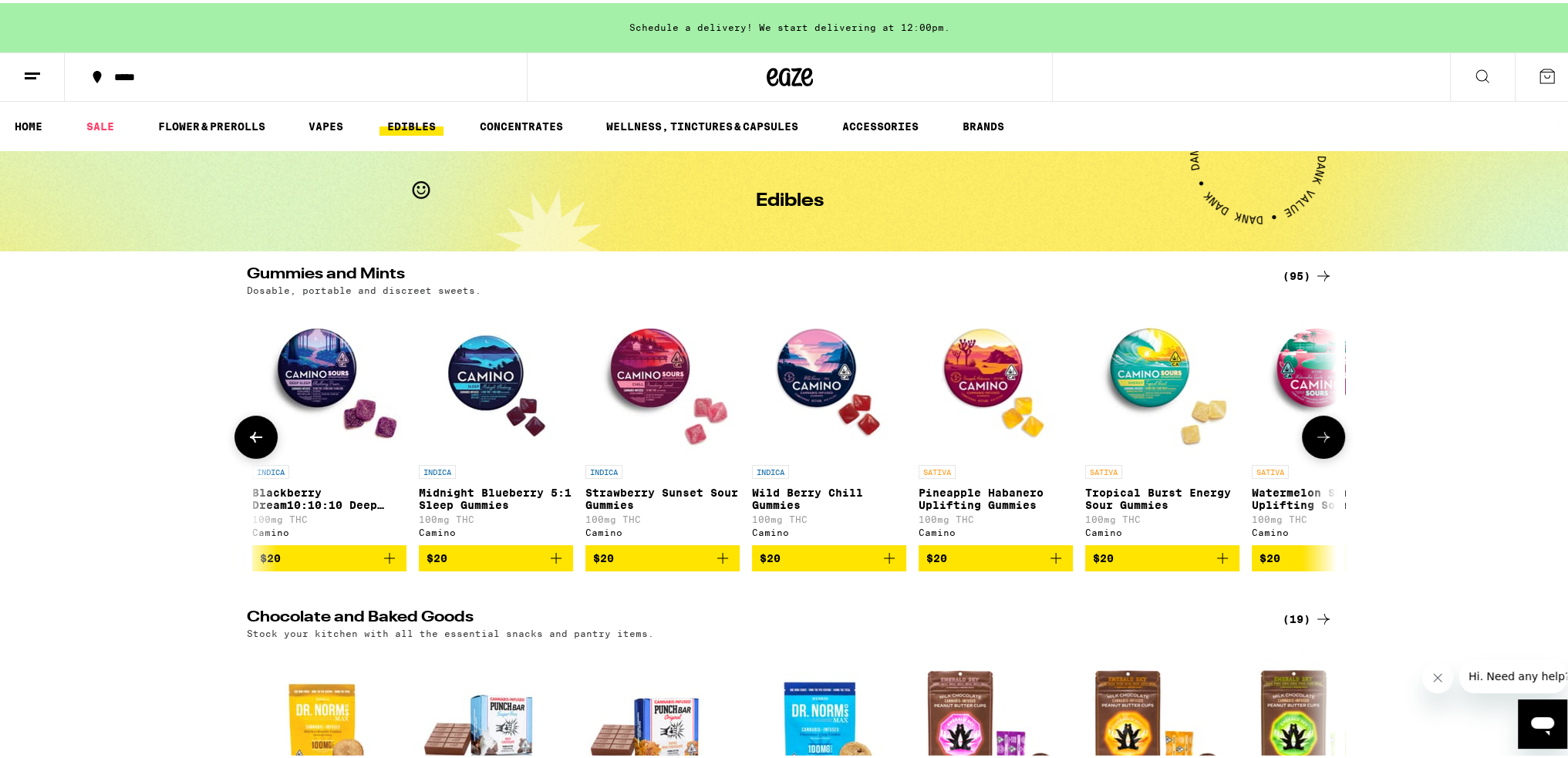
scroll to position [0, 8316]
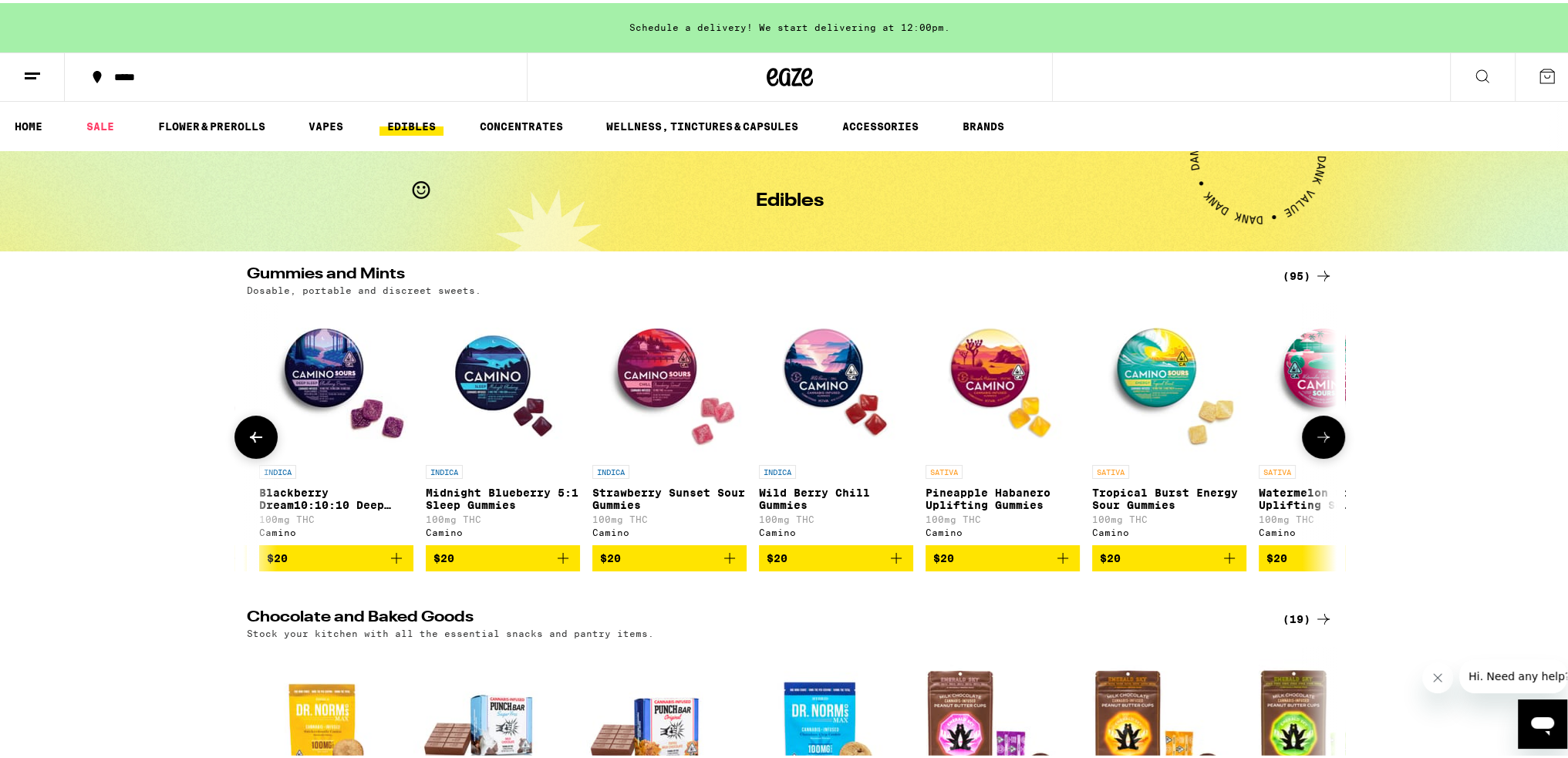
click at [264, 441] on button at bounding box center [256, 434] width 44 height 44
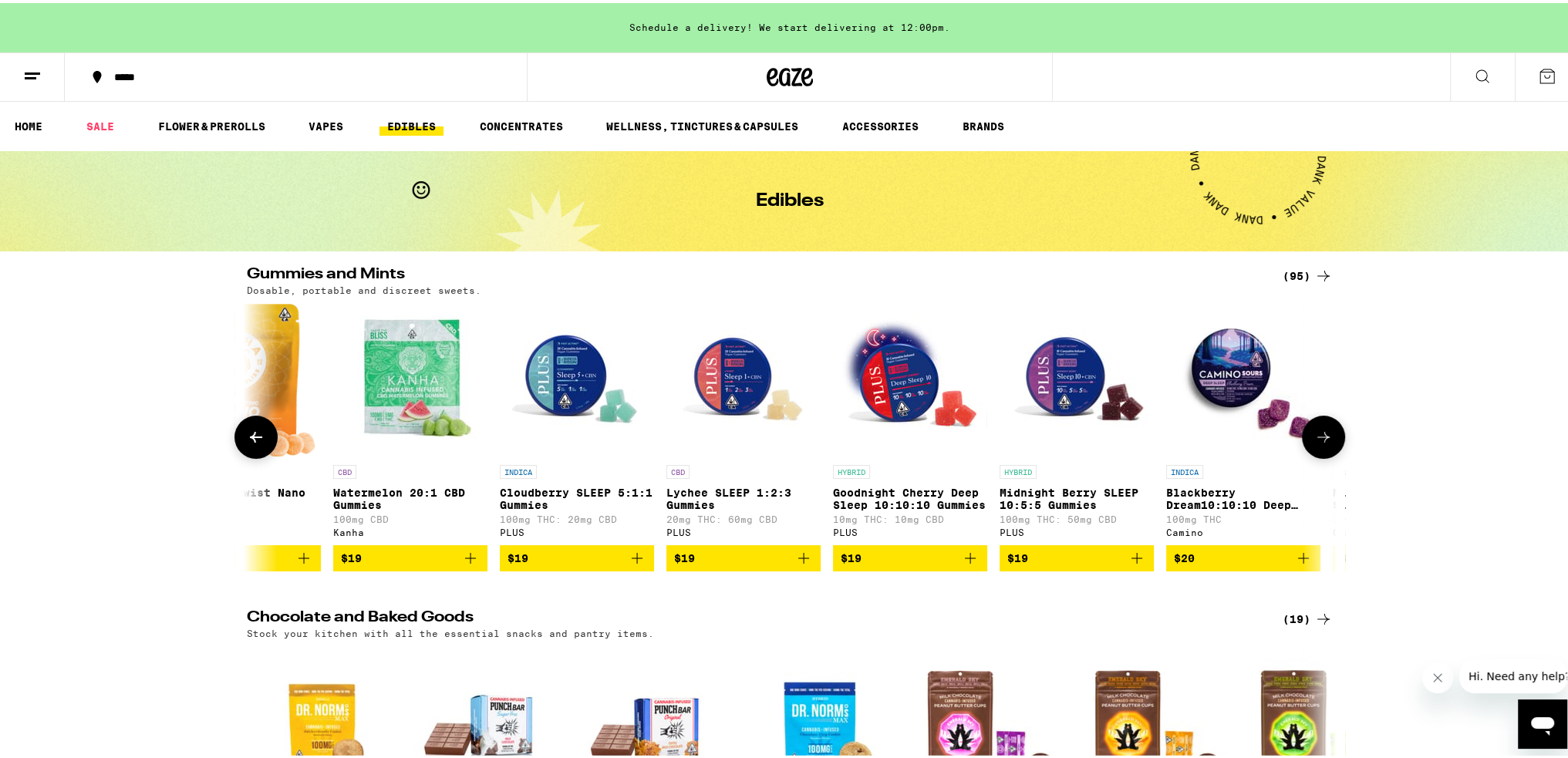
scroll to position [0, 7399]
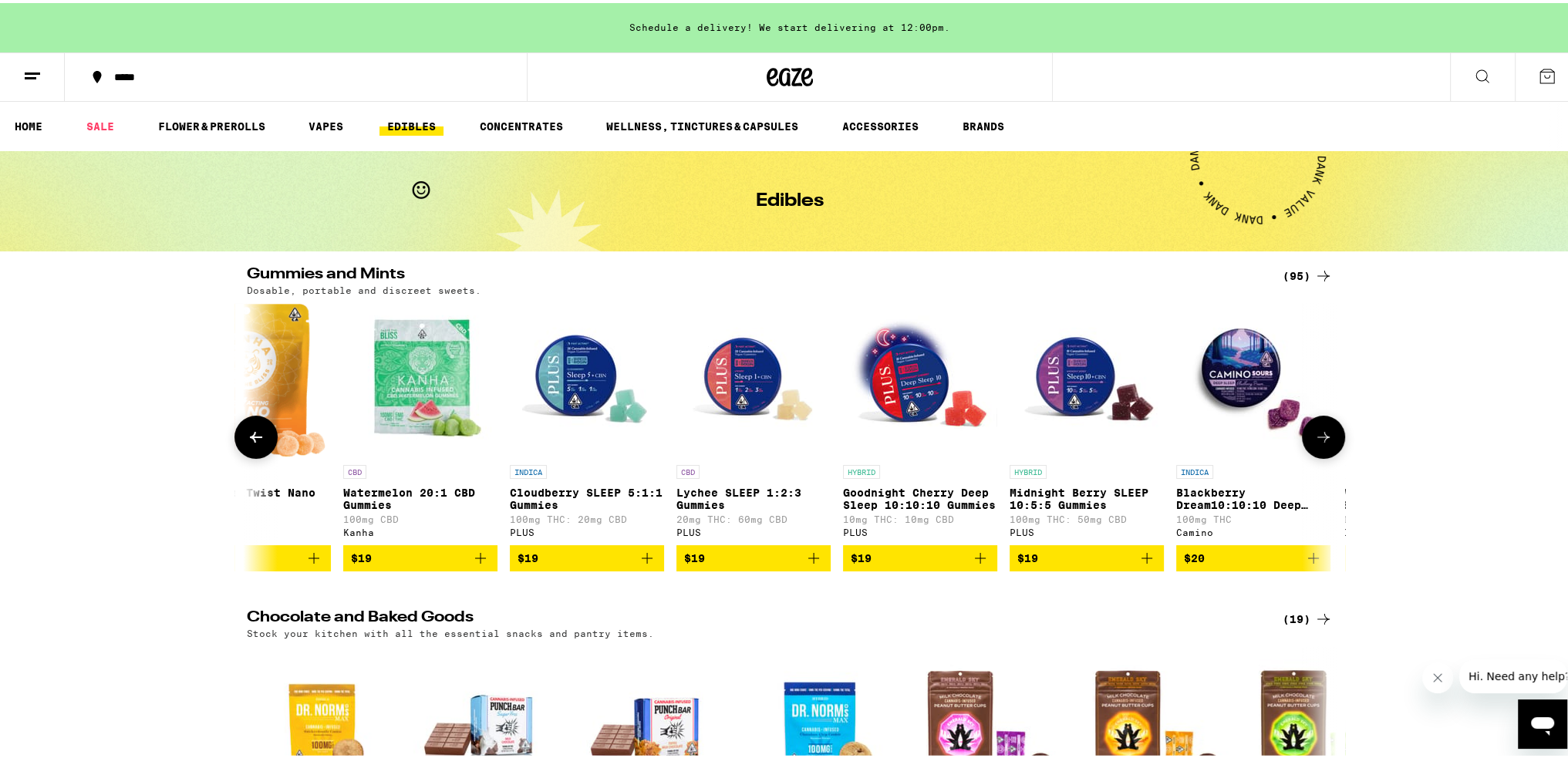
click at [1314, 429] on button at bounding box center [1323, 434] width 44 height 44
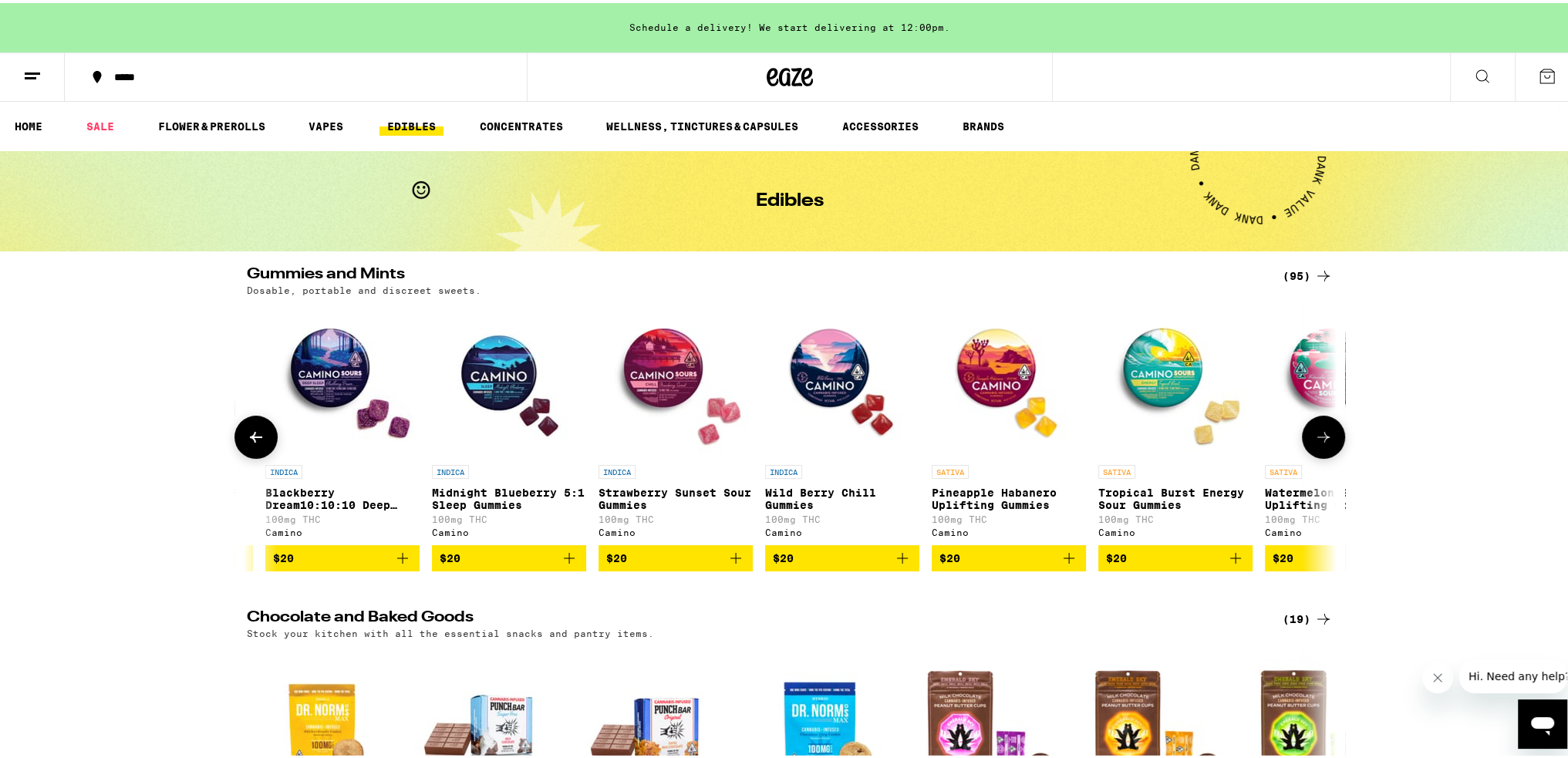
scroll to position [0, 8317]
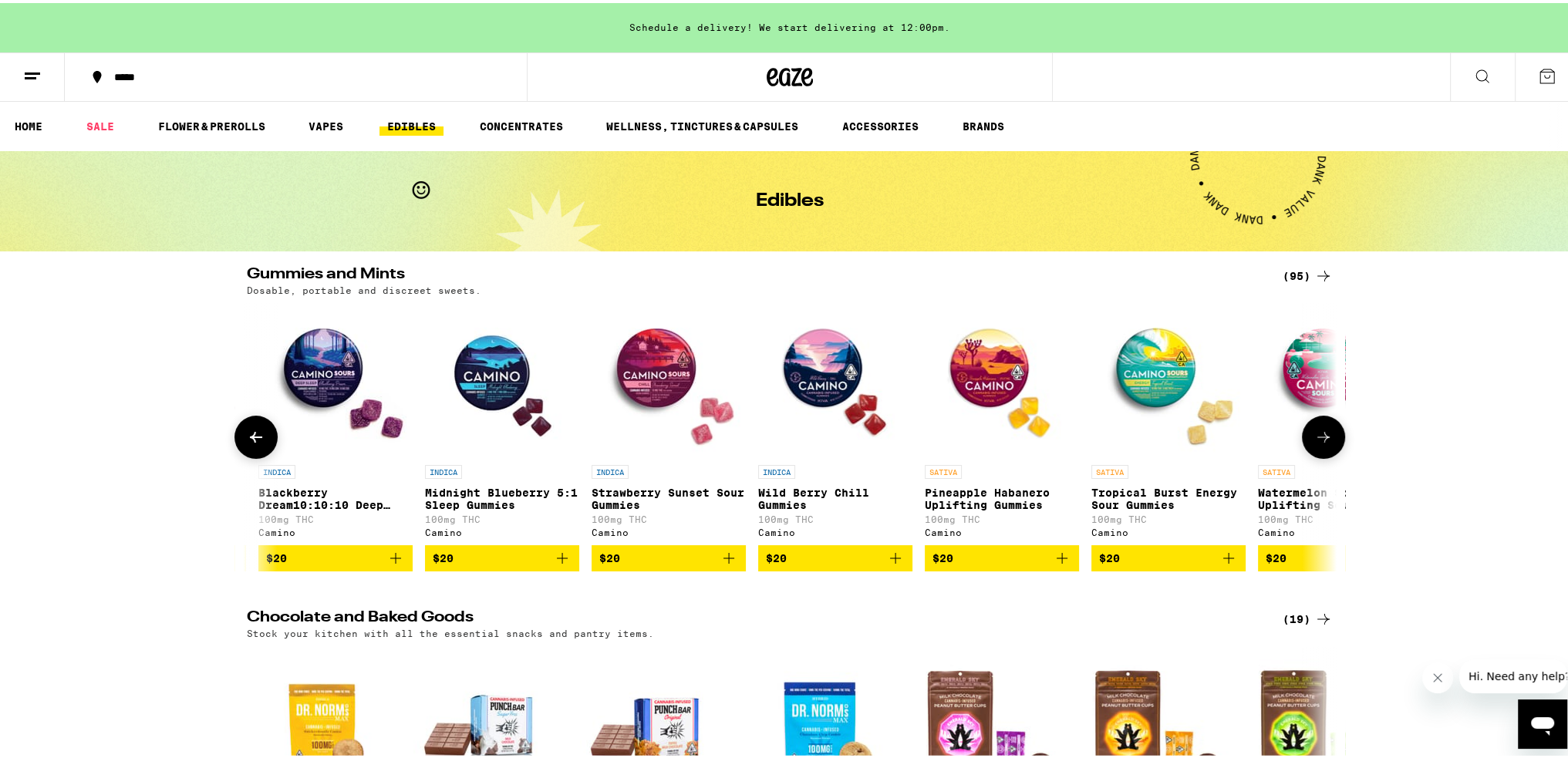
click at [250, 440] on icon at bounding box center [256, 435] width 12 height 11
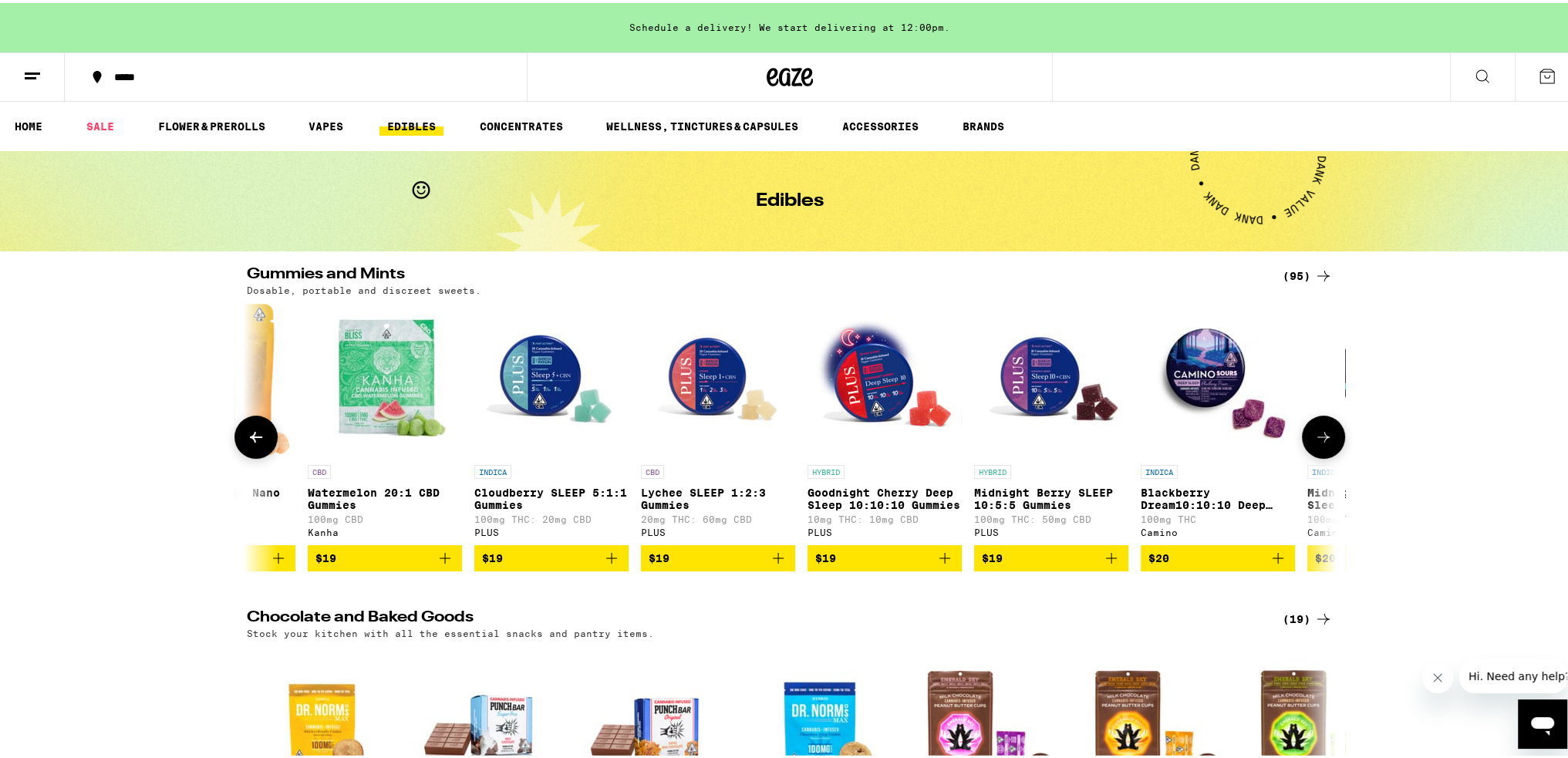
scroll to position [0, 7400]
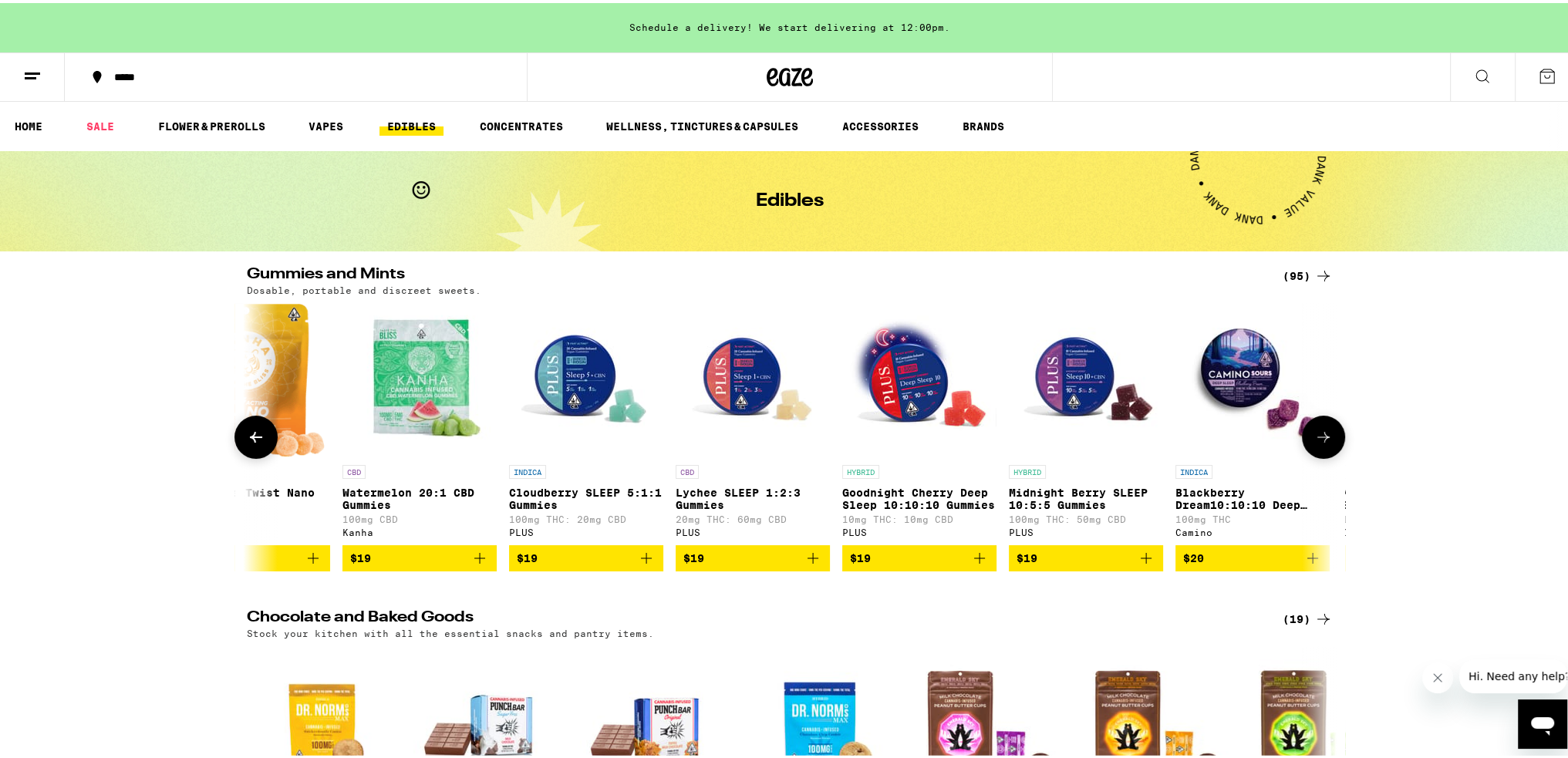
click at [1317, 440] on icon at bounding box center [1324, 435] width 12 height 11
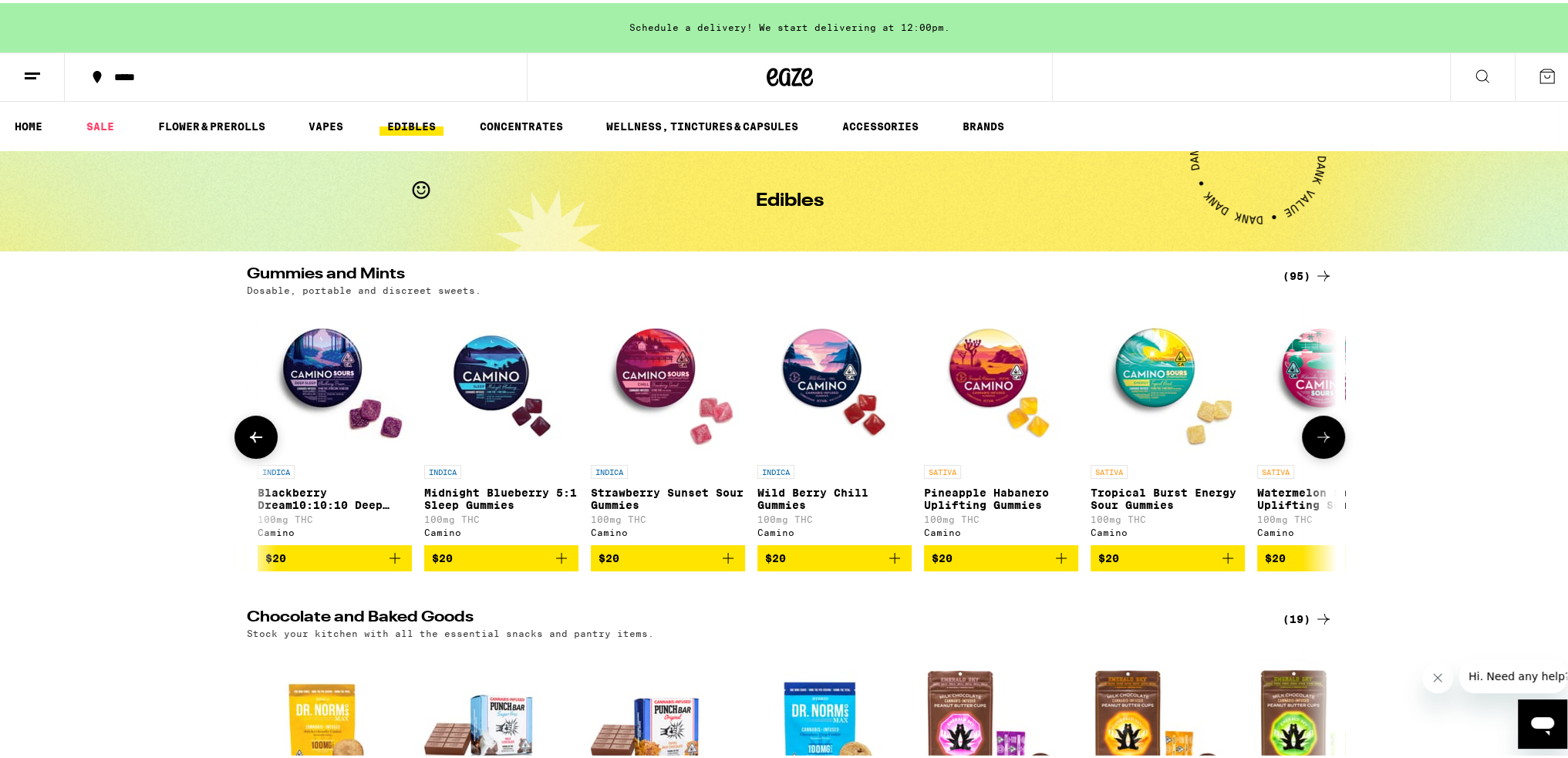
click at [1317, 440] on icon at bounding box center [1324, 435] width 12 height 11
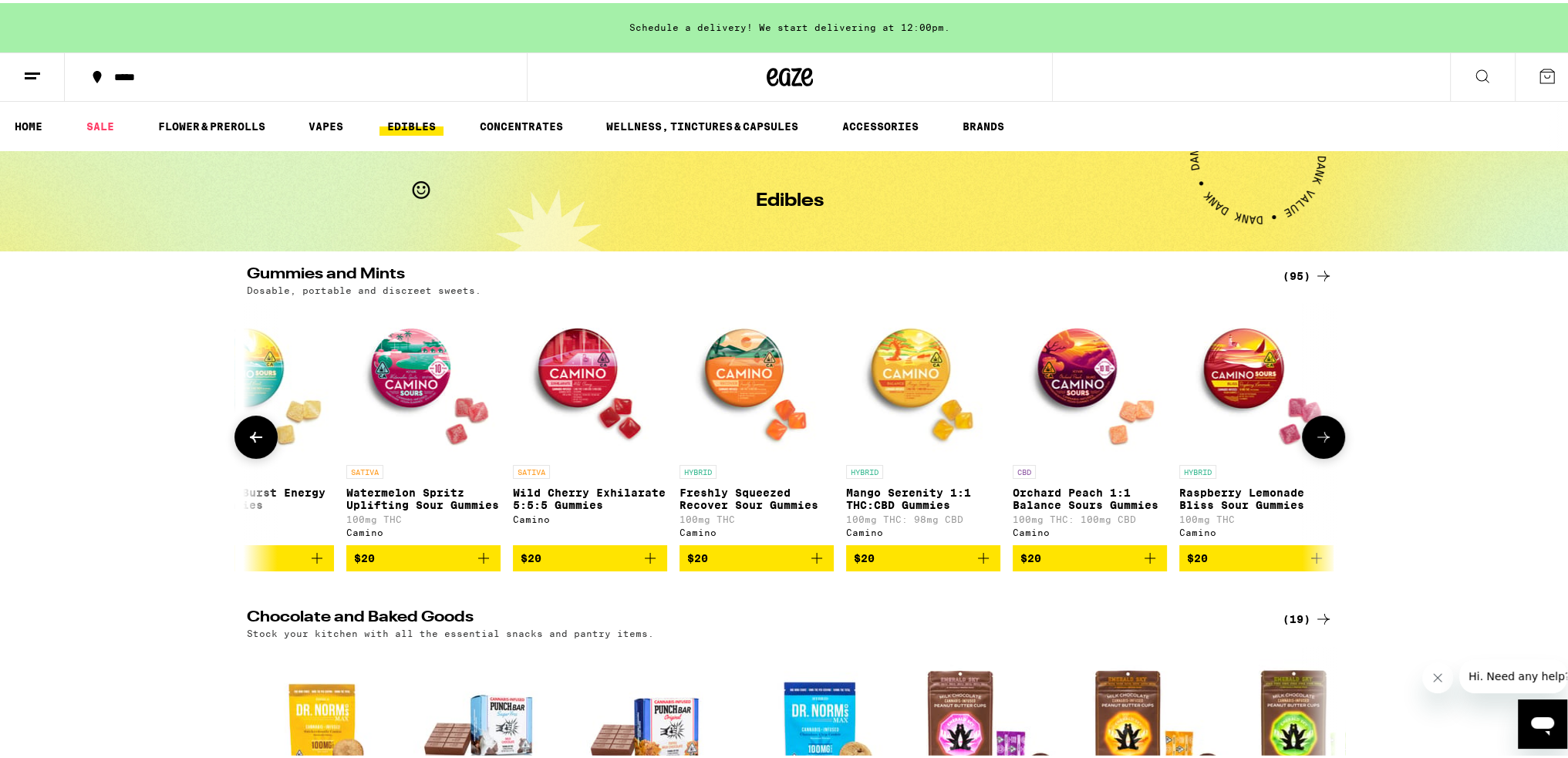
scroll to position [0, 9236]
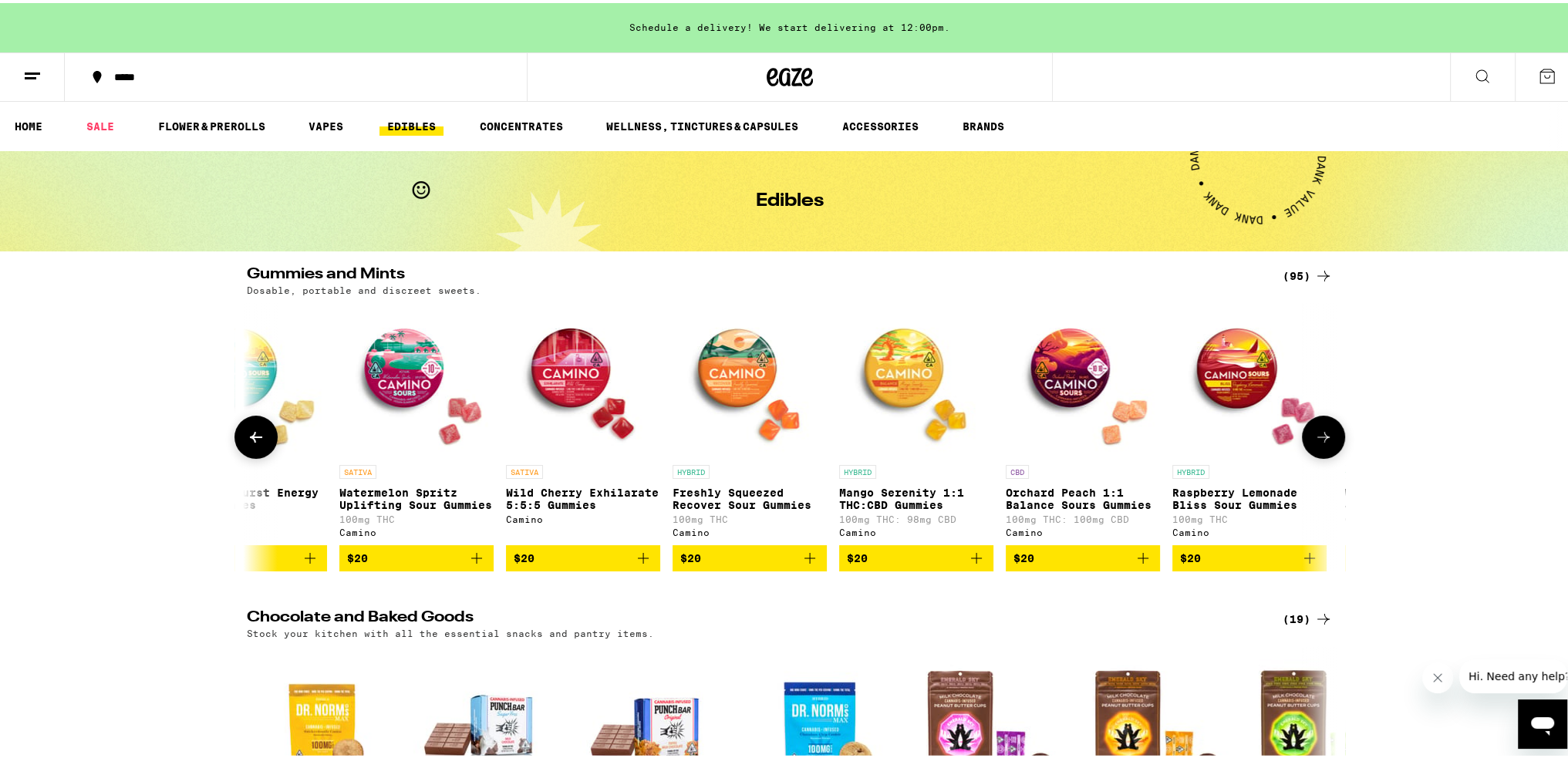
click at [259, 441] on button at bounding box center [256, 434] width 44 height 44
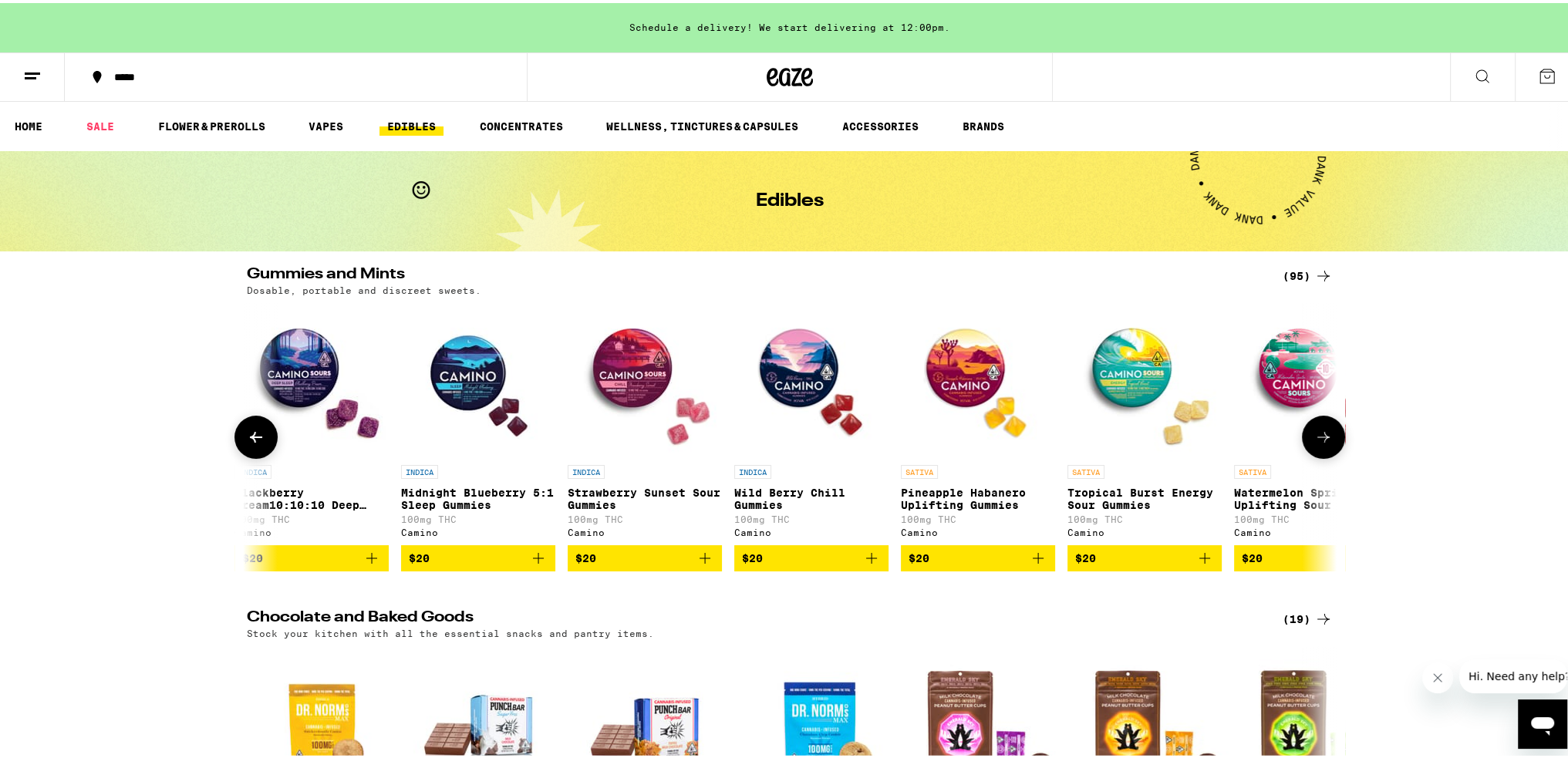
scroll to position [0, 8318]
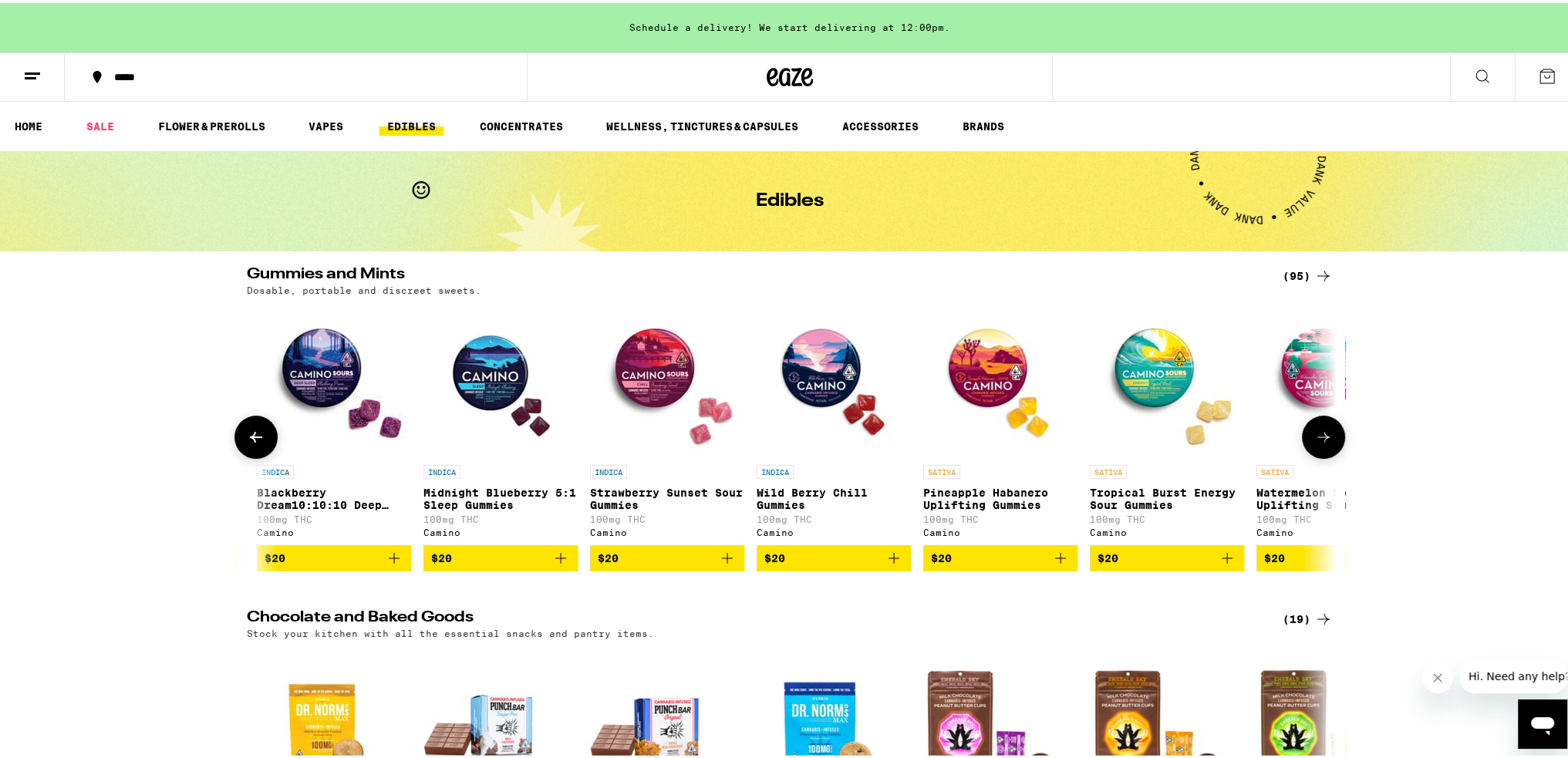
click at [259, 441] on button at bounding box center [256, 434] width 44 height 44
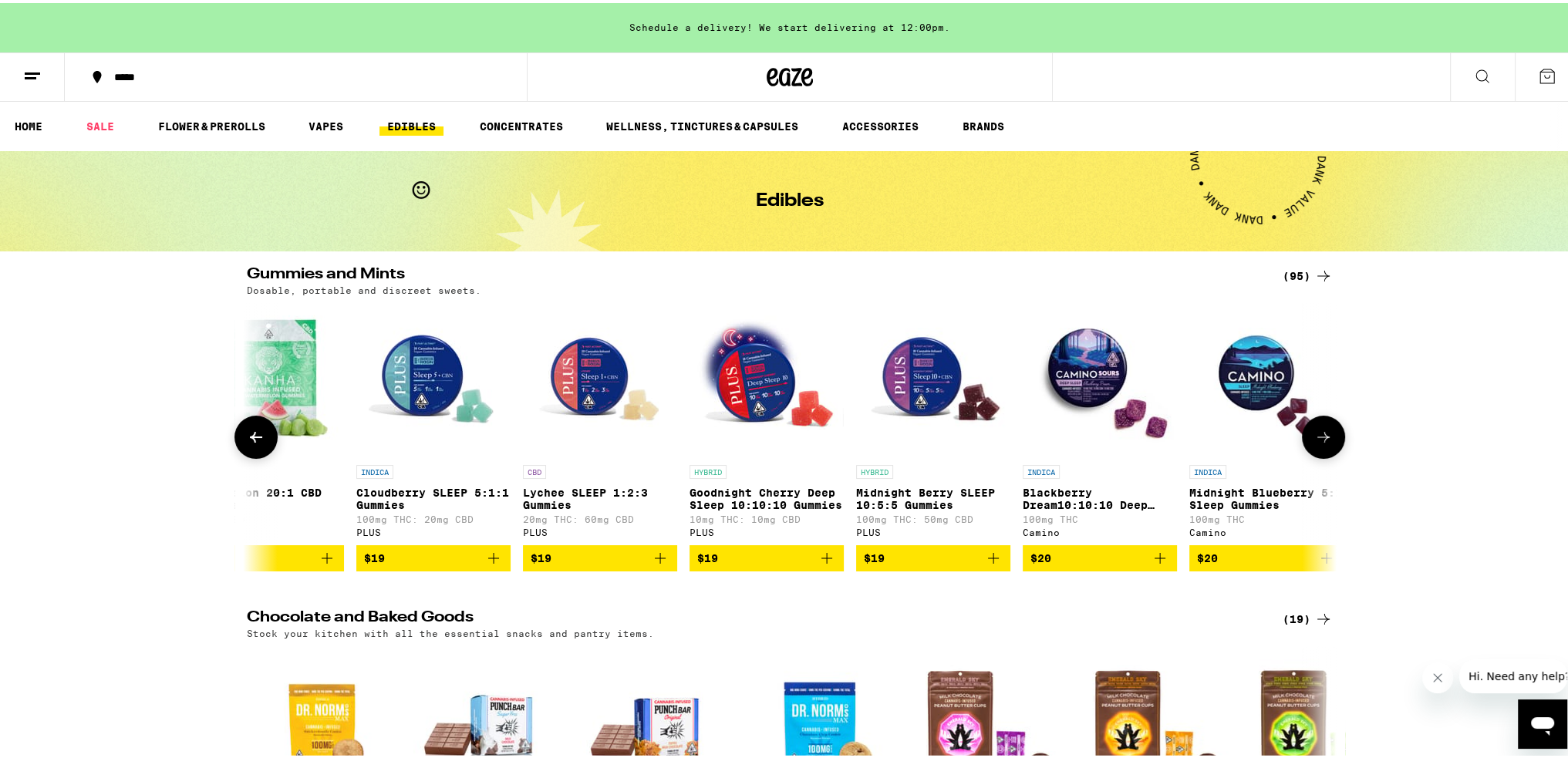
scroll to position [0, 7401]
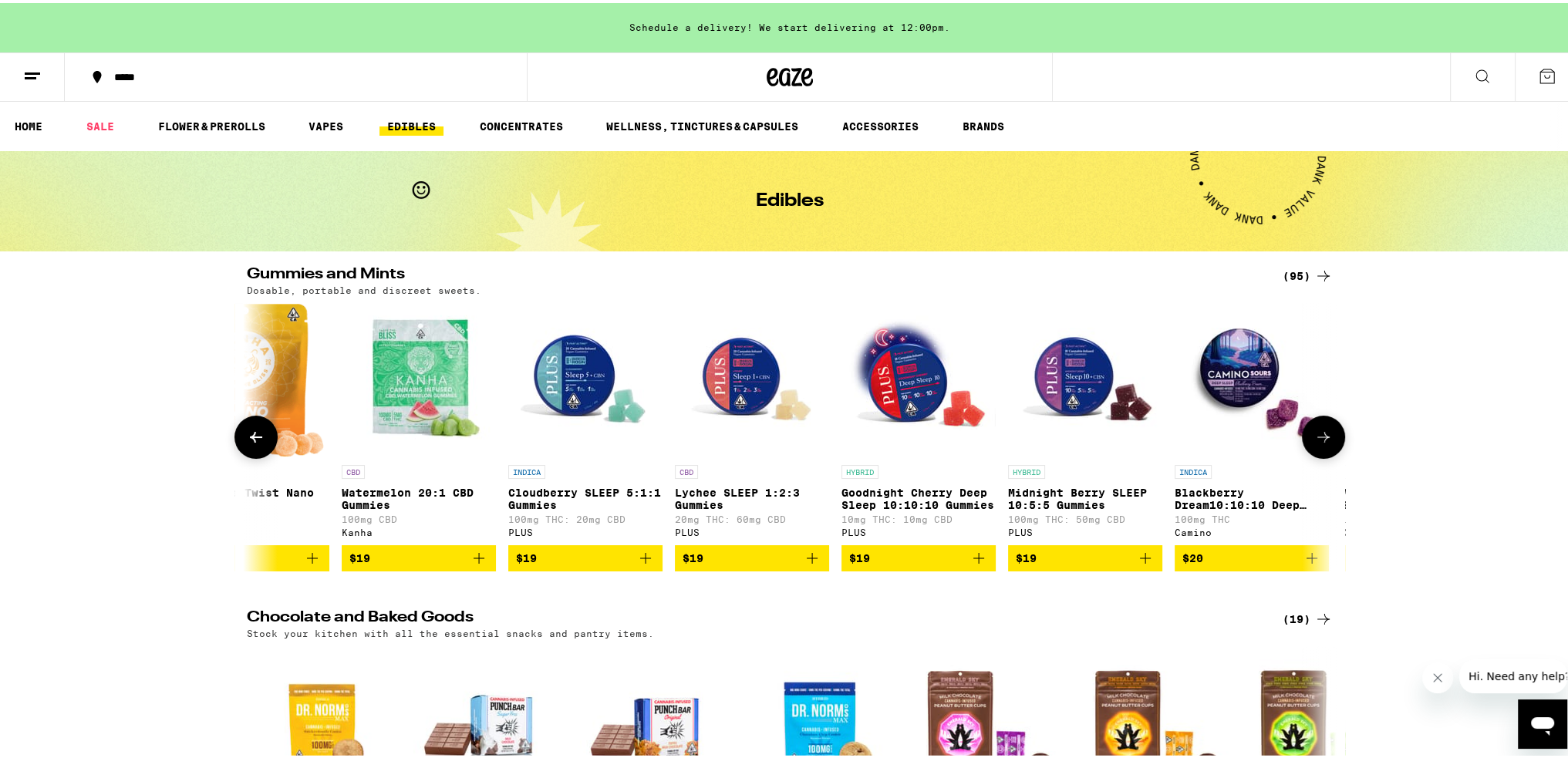
click at [1315, 437] on icon at bounding box center [1323, 434] width 19 height 19
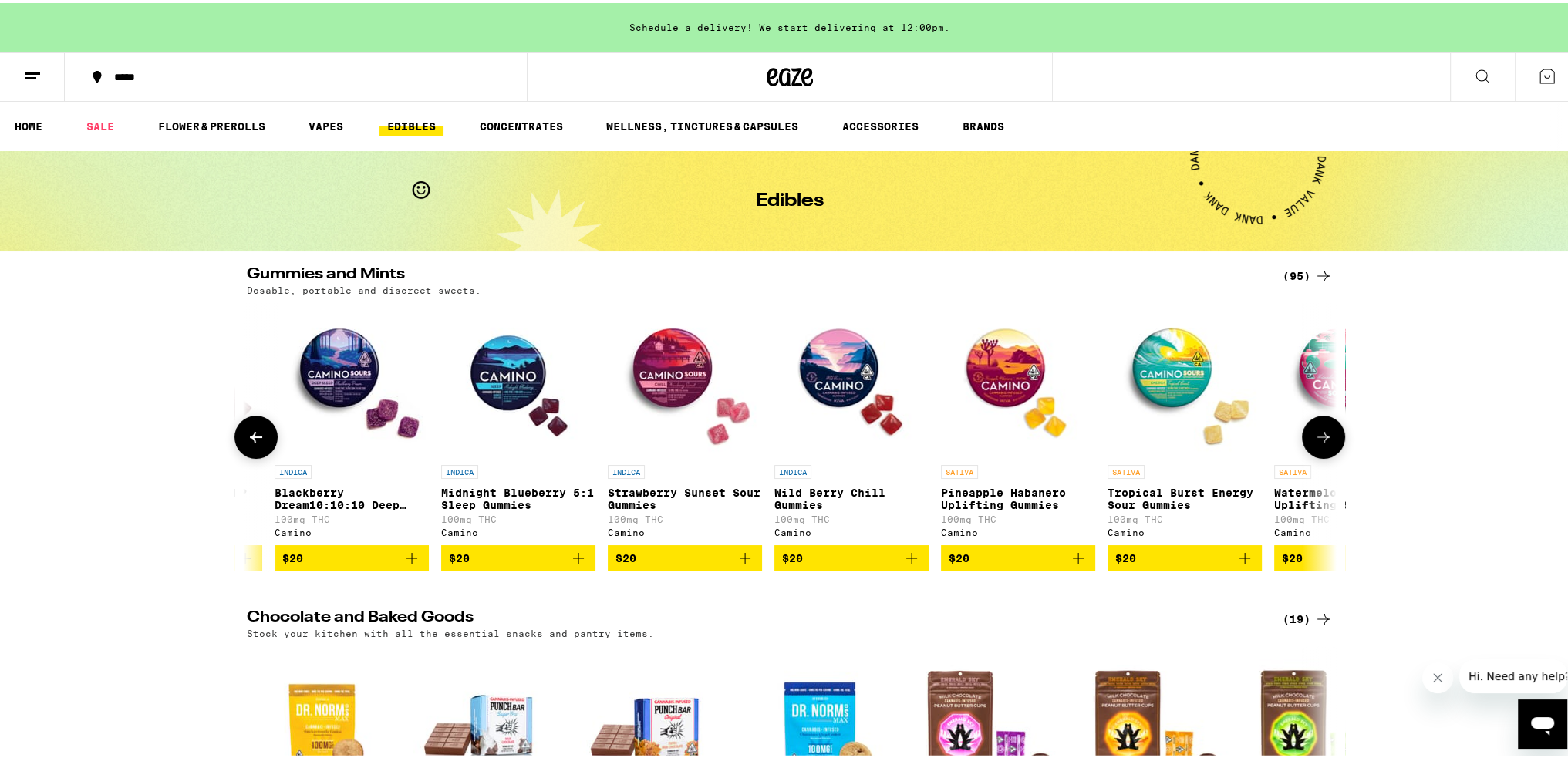
scroll to position [0, 8319]
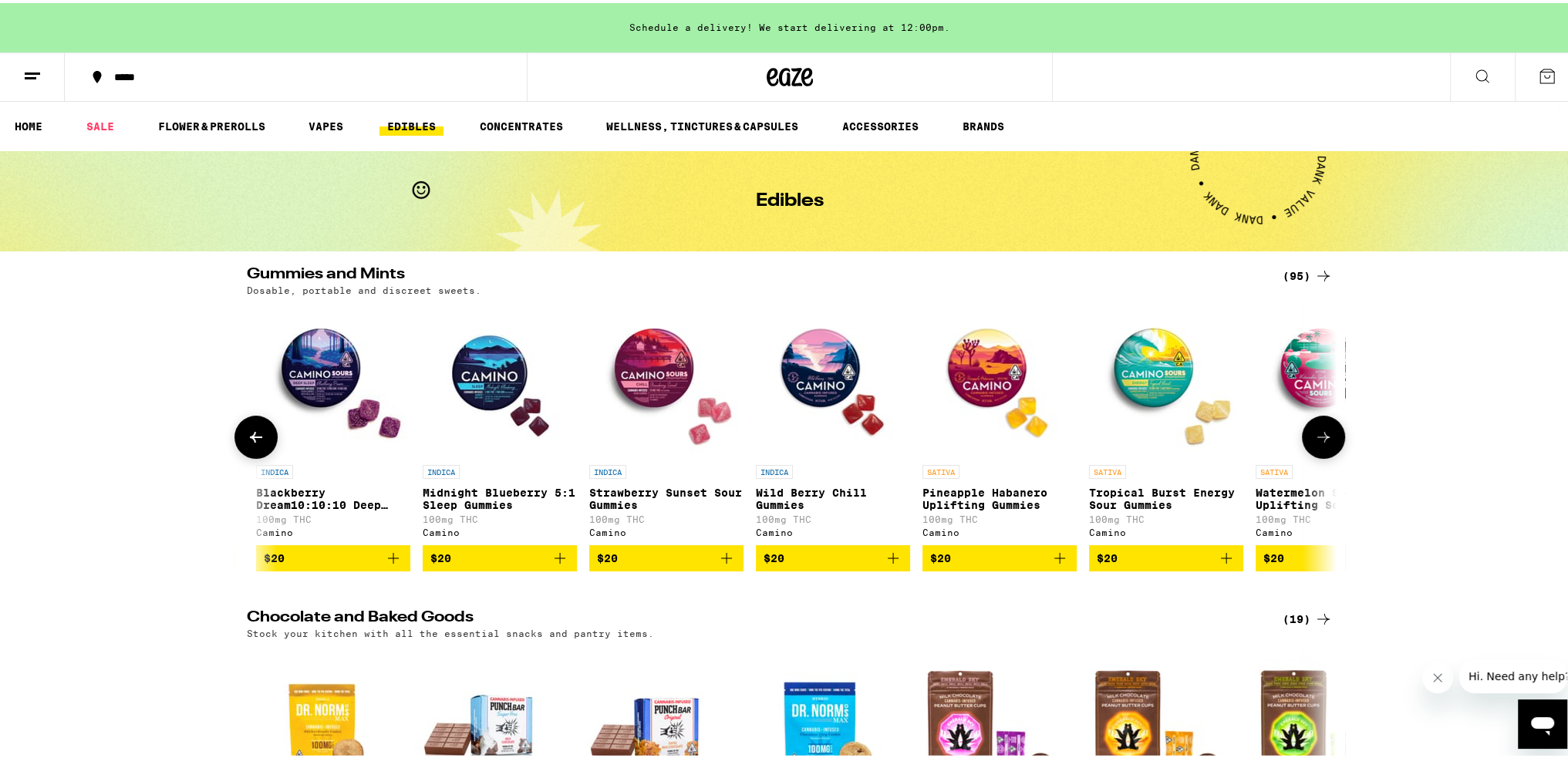
click at [1317, 435] on icon at bounding box center [1323, 434] width 19 height 19
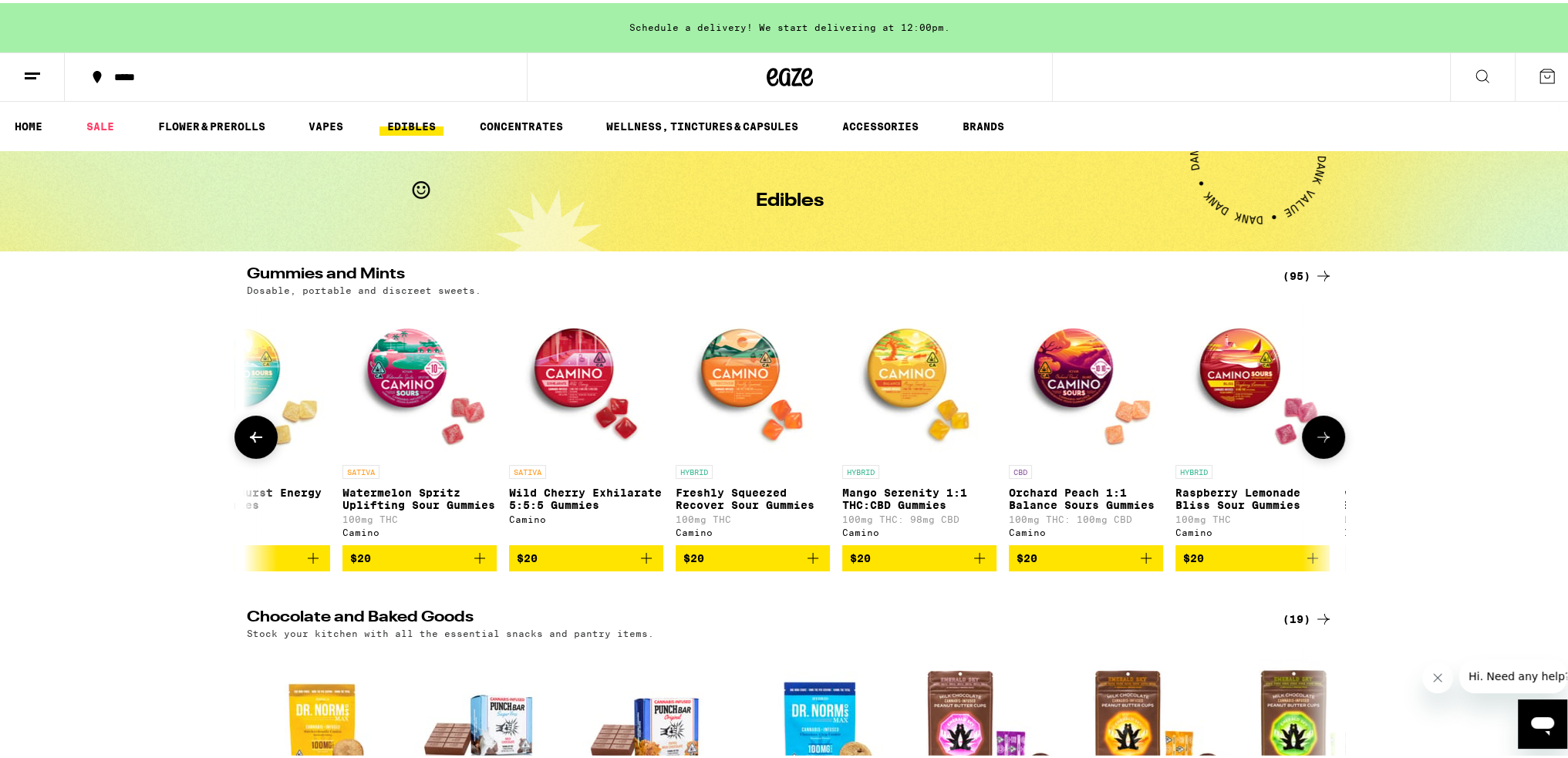
scroll to position [0, 9237]
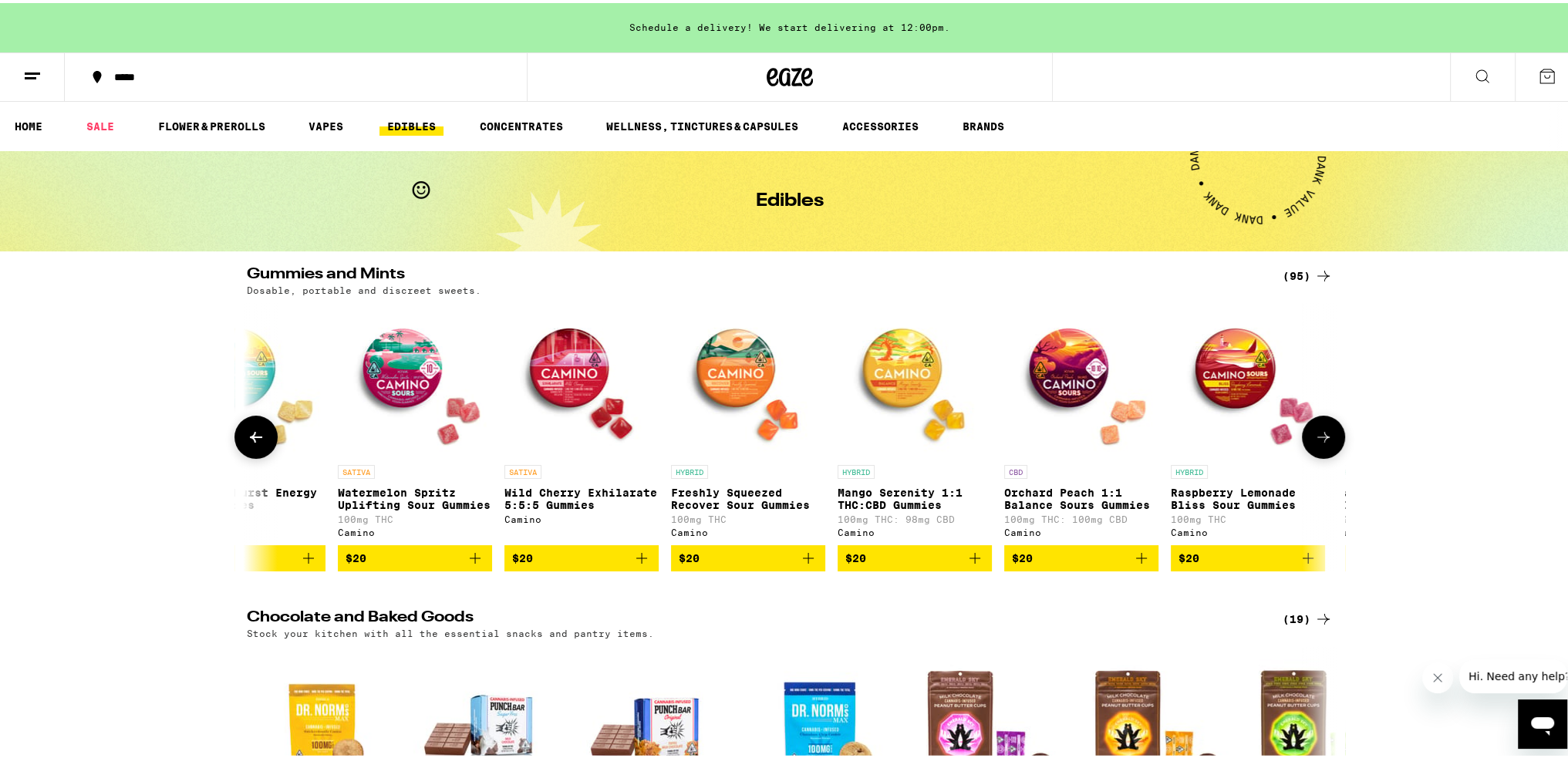
click at [1317, 435] on icon at bounding box center [1323, 434] width 19 height 19
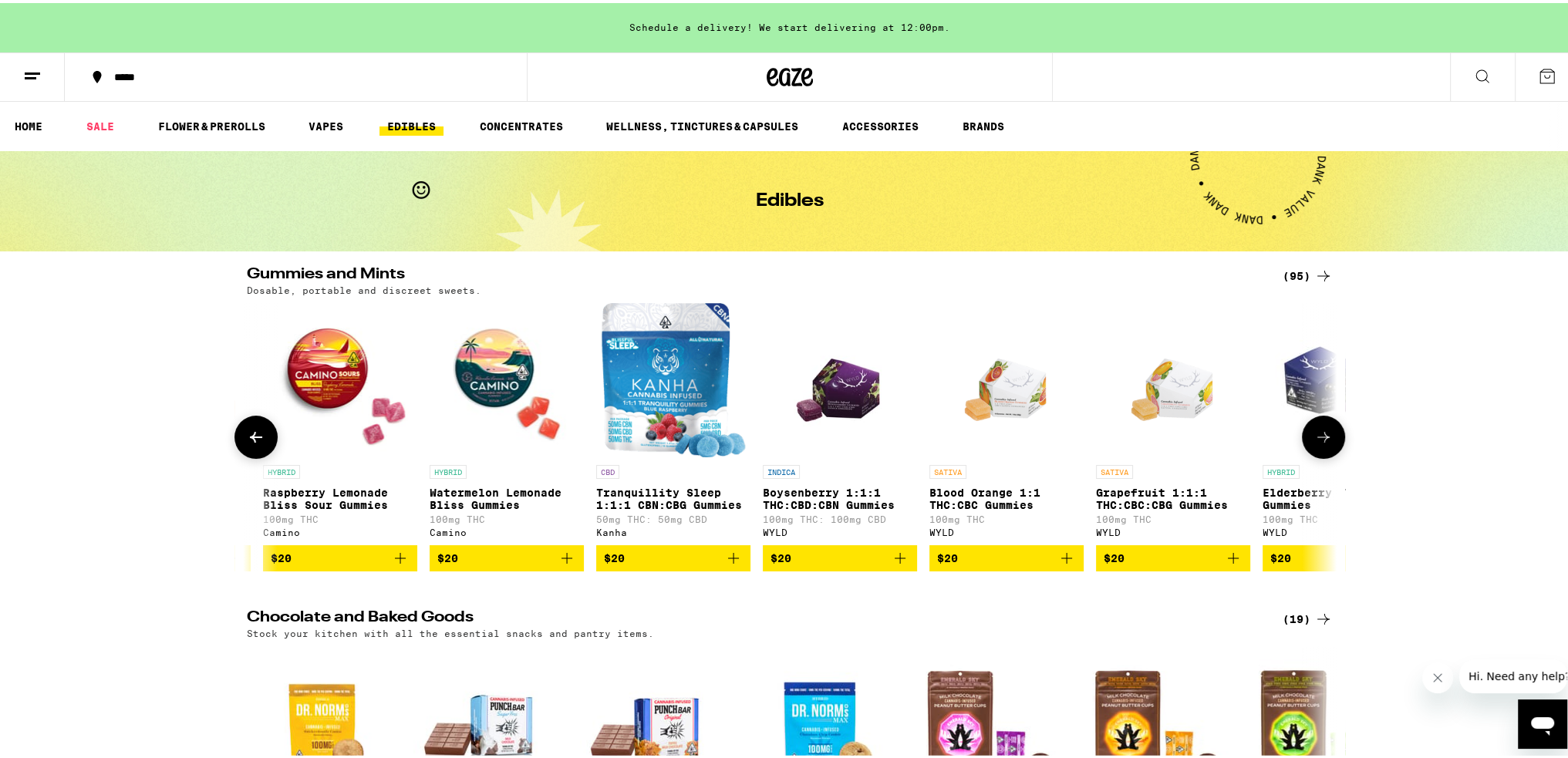
scroll to position [0, 10154]
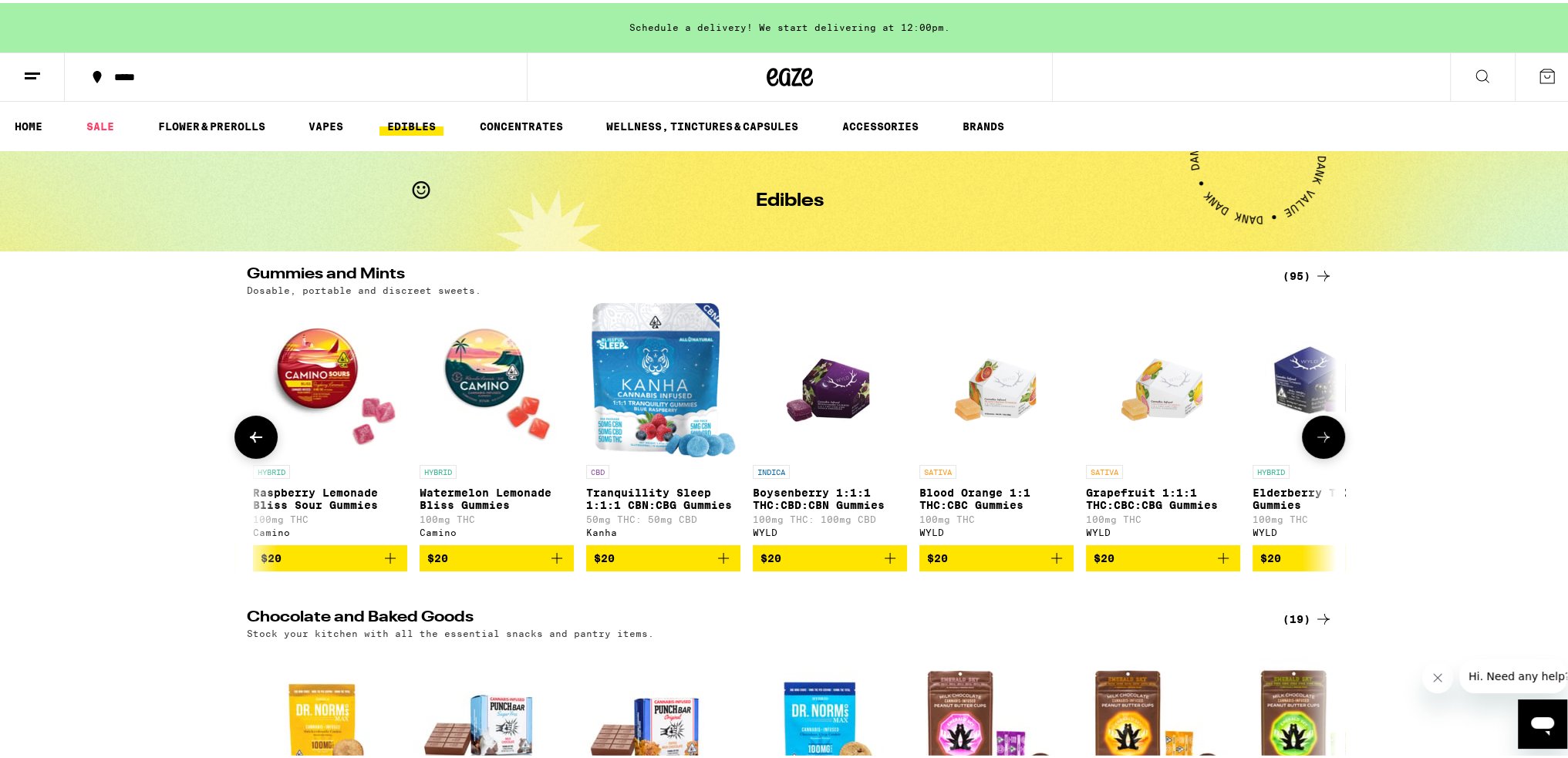
click at [250, 440] on icon at bounding box center [256, 435] width 12 height 11
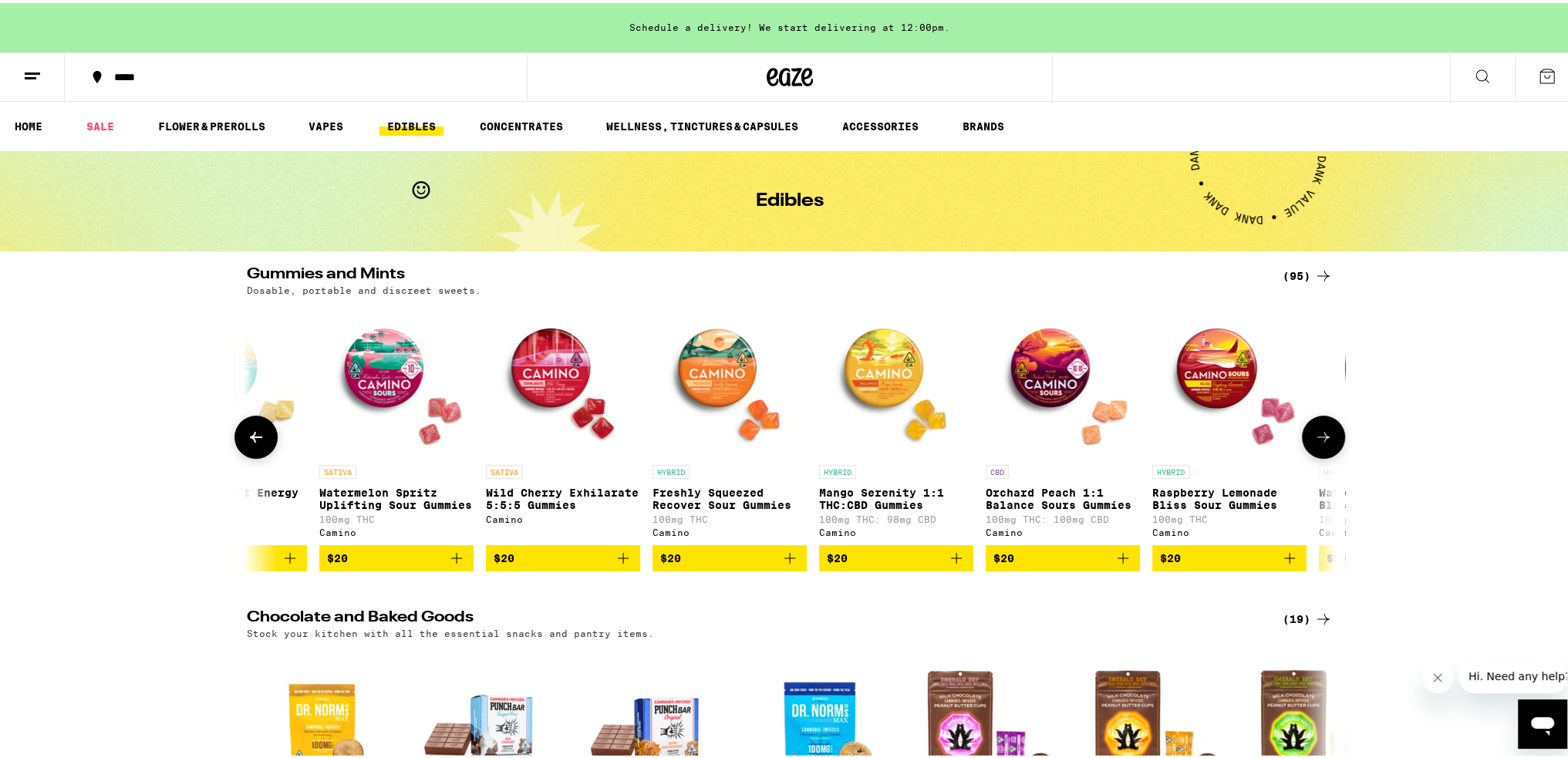
scroll to position [0, 9237]
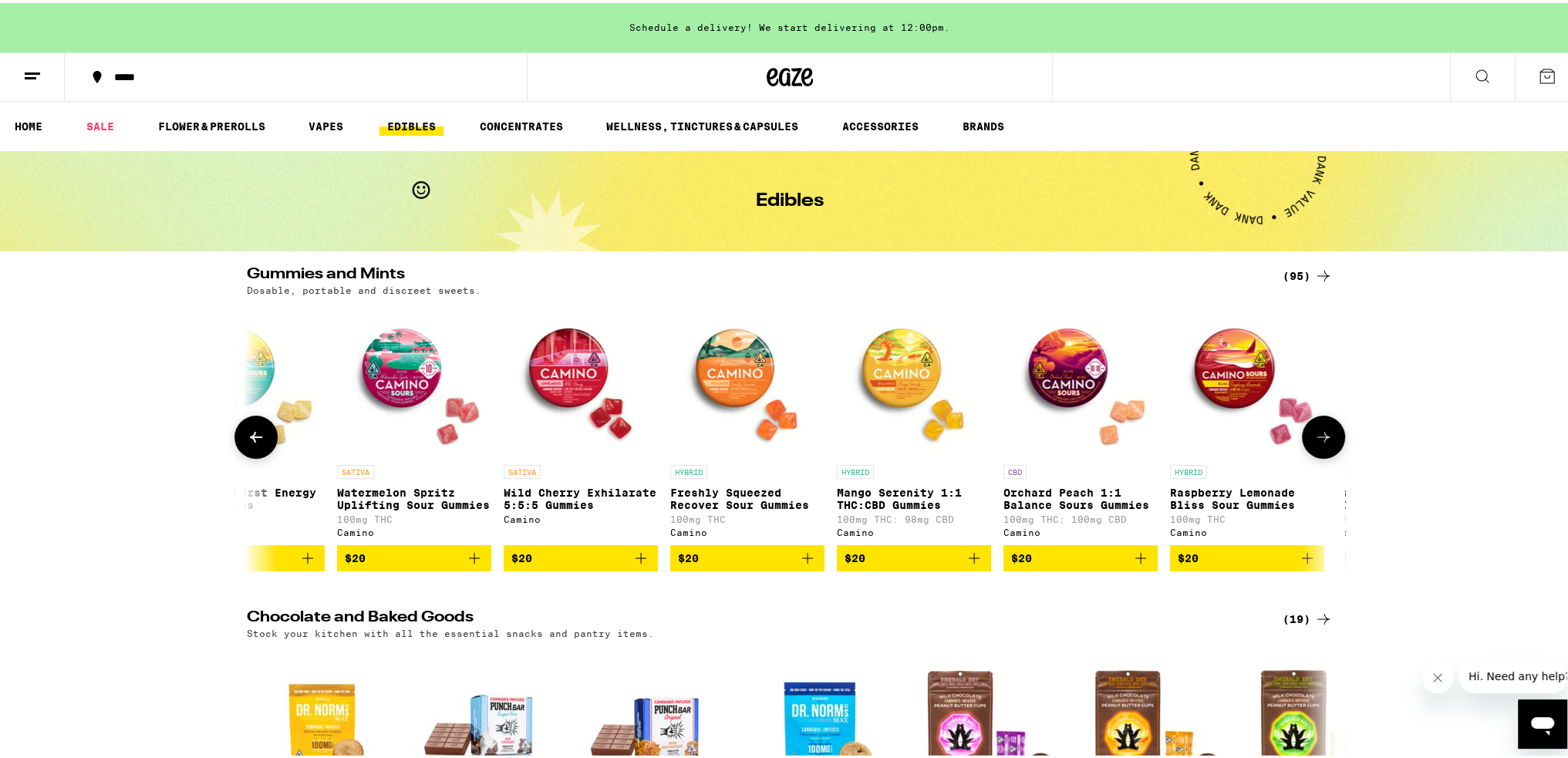
click at [559, 487] on p "Wild Cherry Exhilarate 5:5:5 Gummies" at bounding box center [581, 496] width 155 height 25
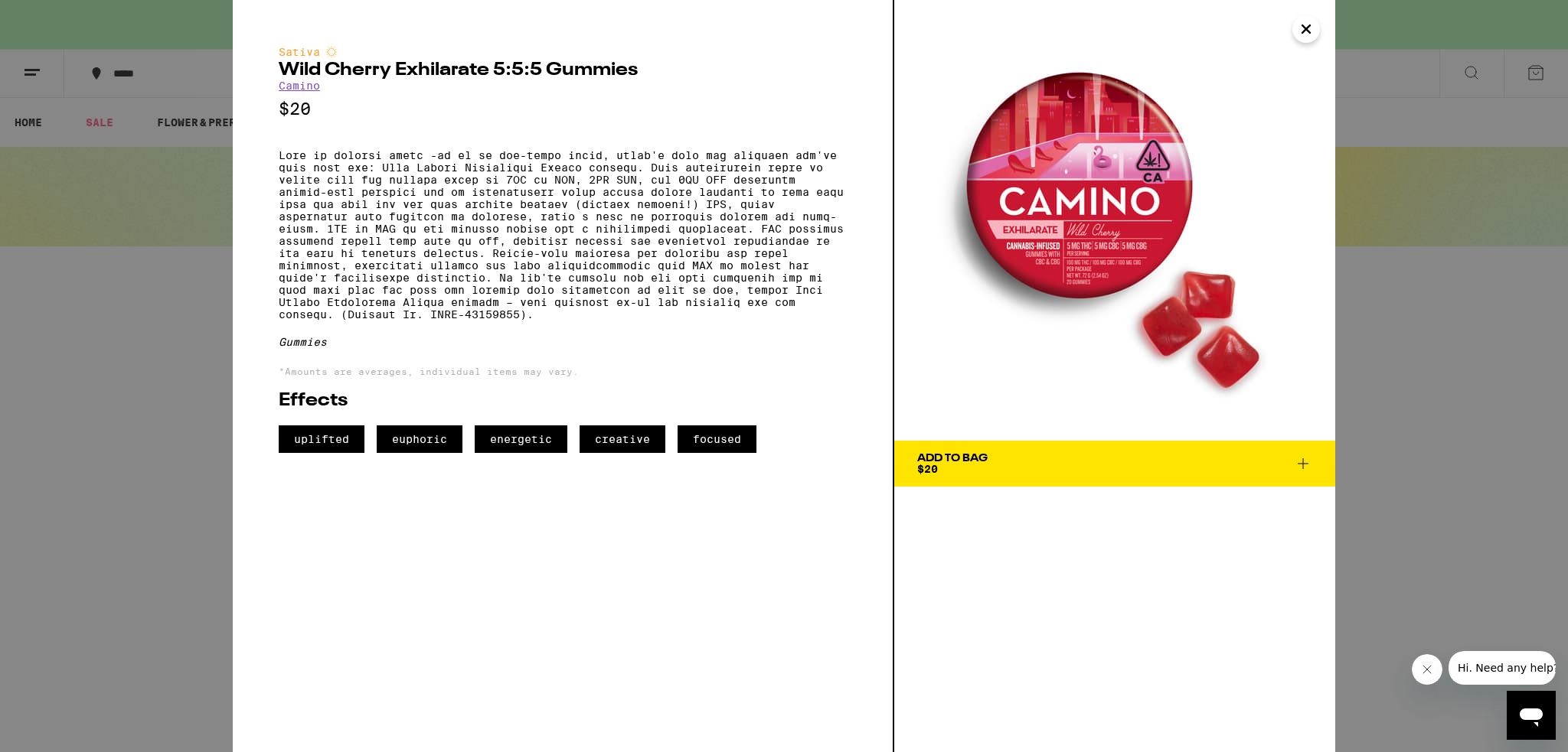
click at [1319, 26] on button "Close" at bounding box center [1305, 28] width 27 height 27
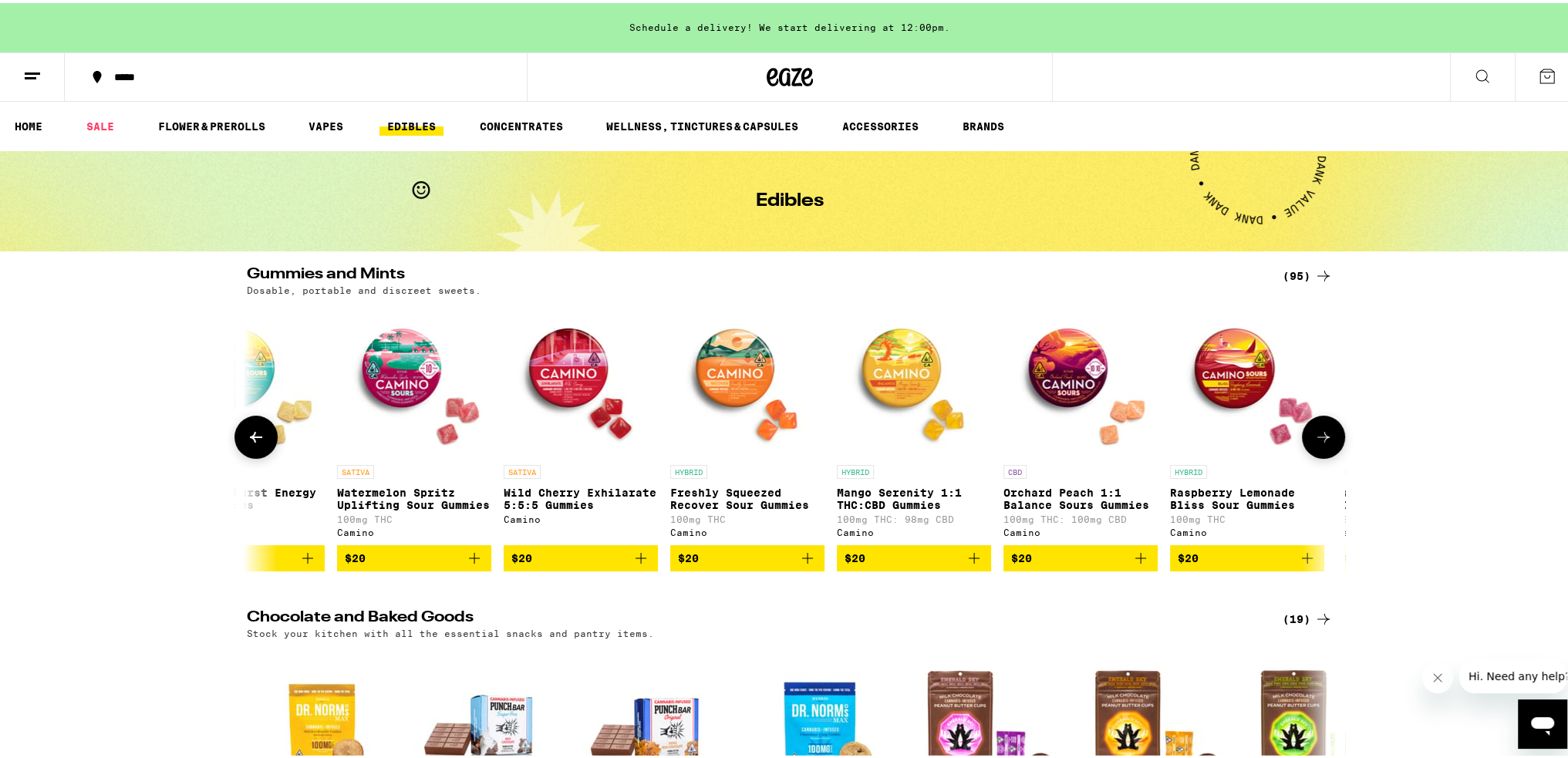
click at [250, 440] on icon at bounding box center [256, 435] width 12 height 11
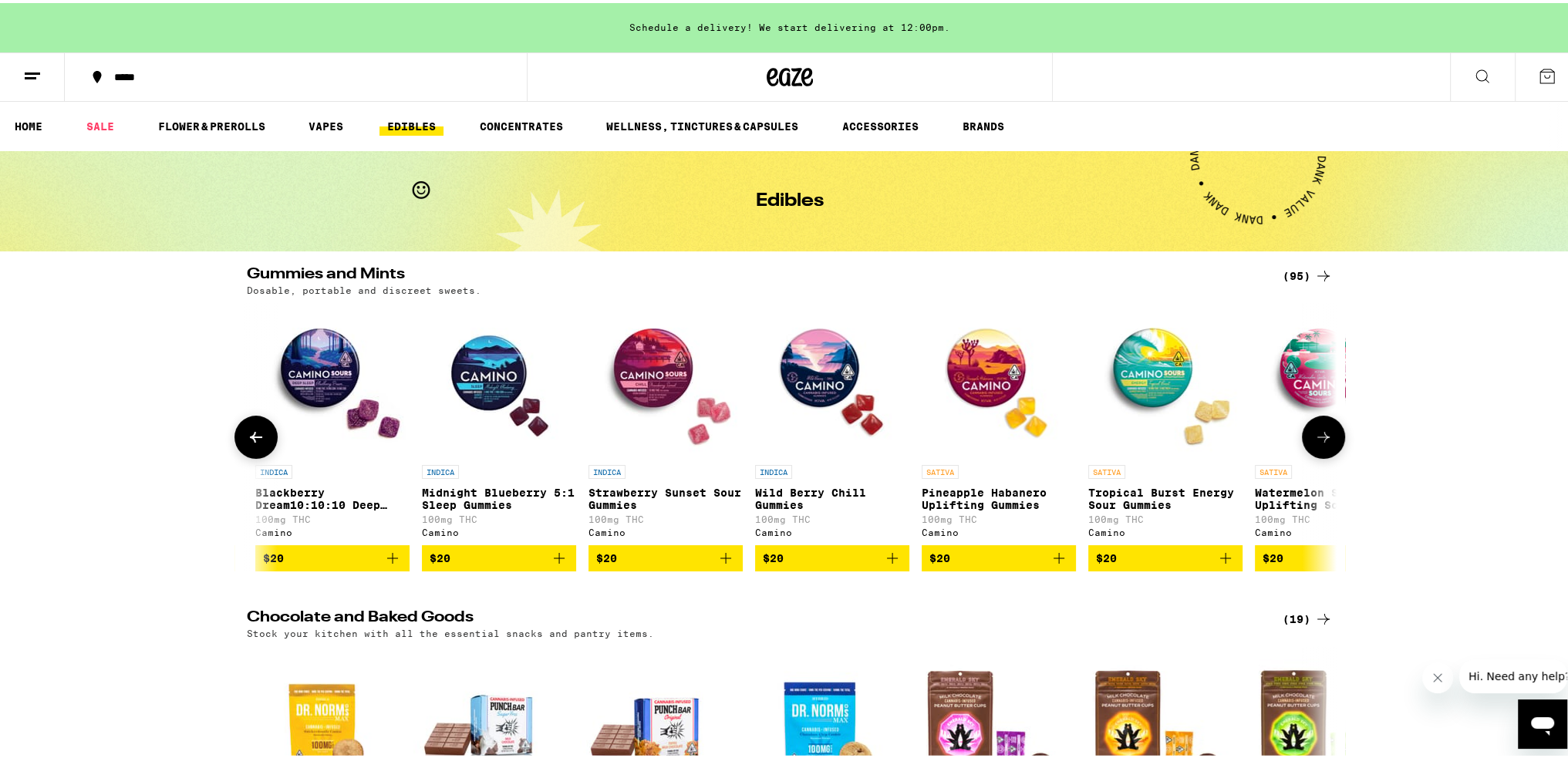
click at [247, 441] on icon at bounding box center [256, 434] width 19 height 19
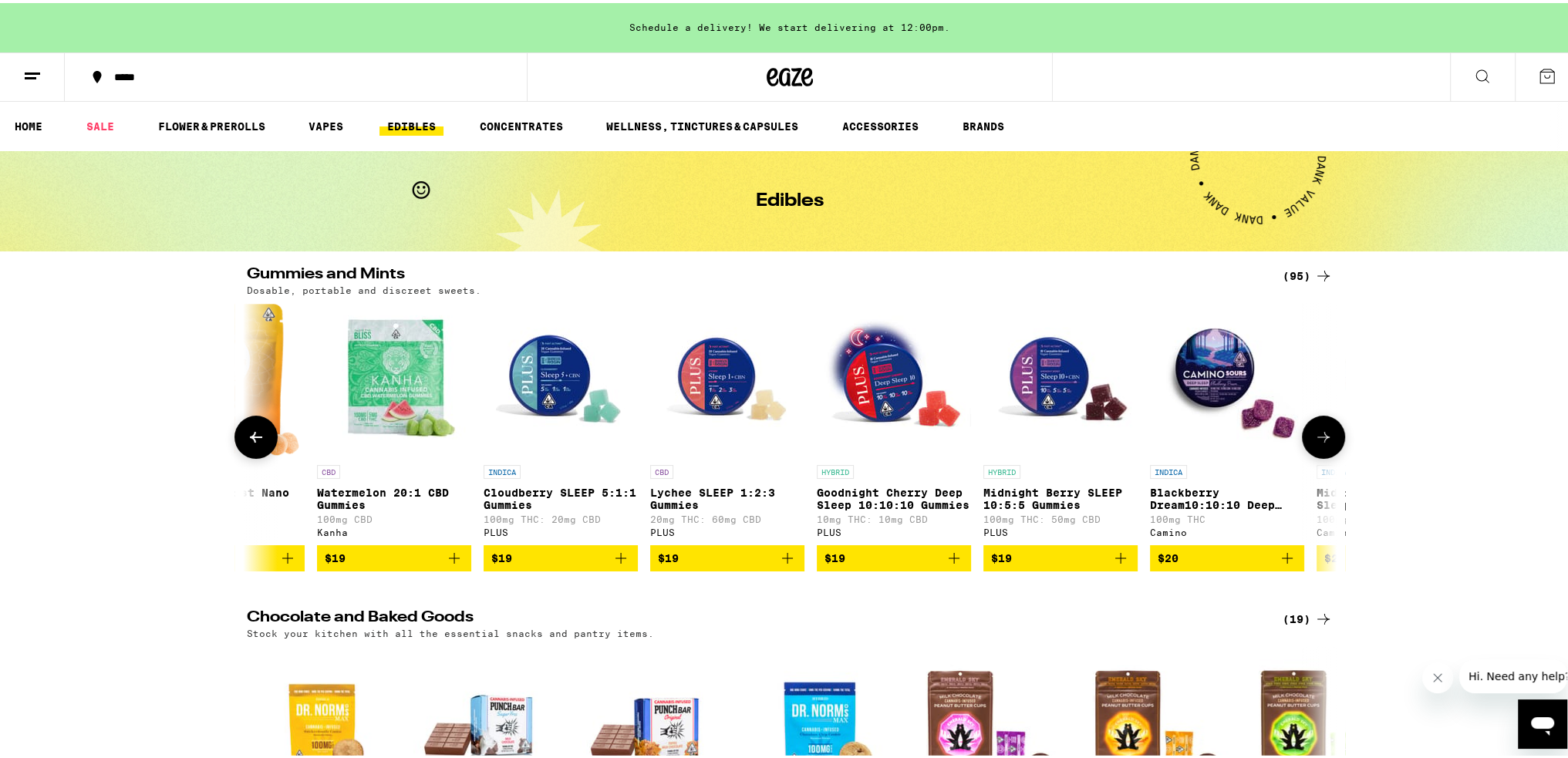
scroll to position [0, 7403]
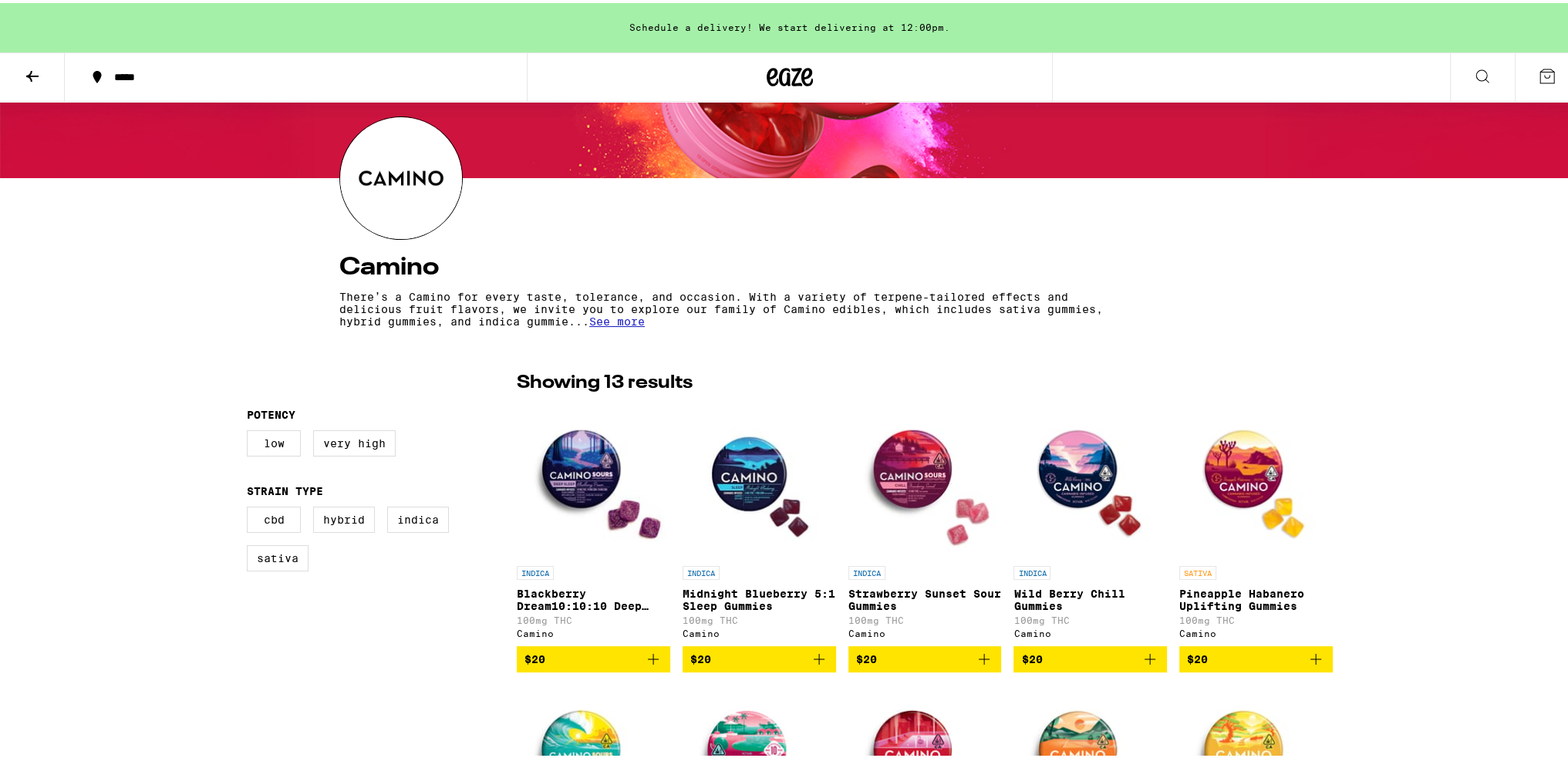
scroll to position [128, 0]
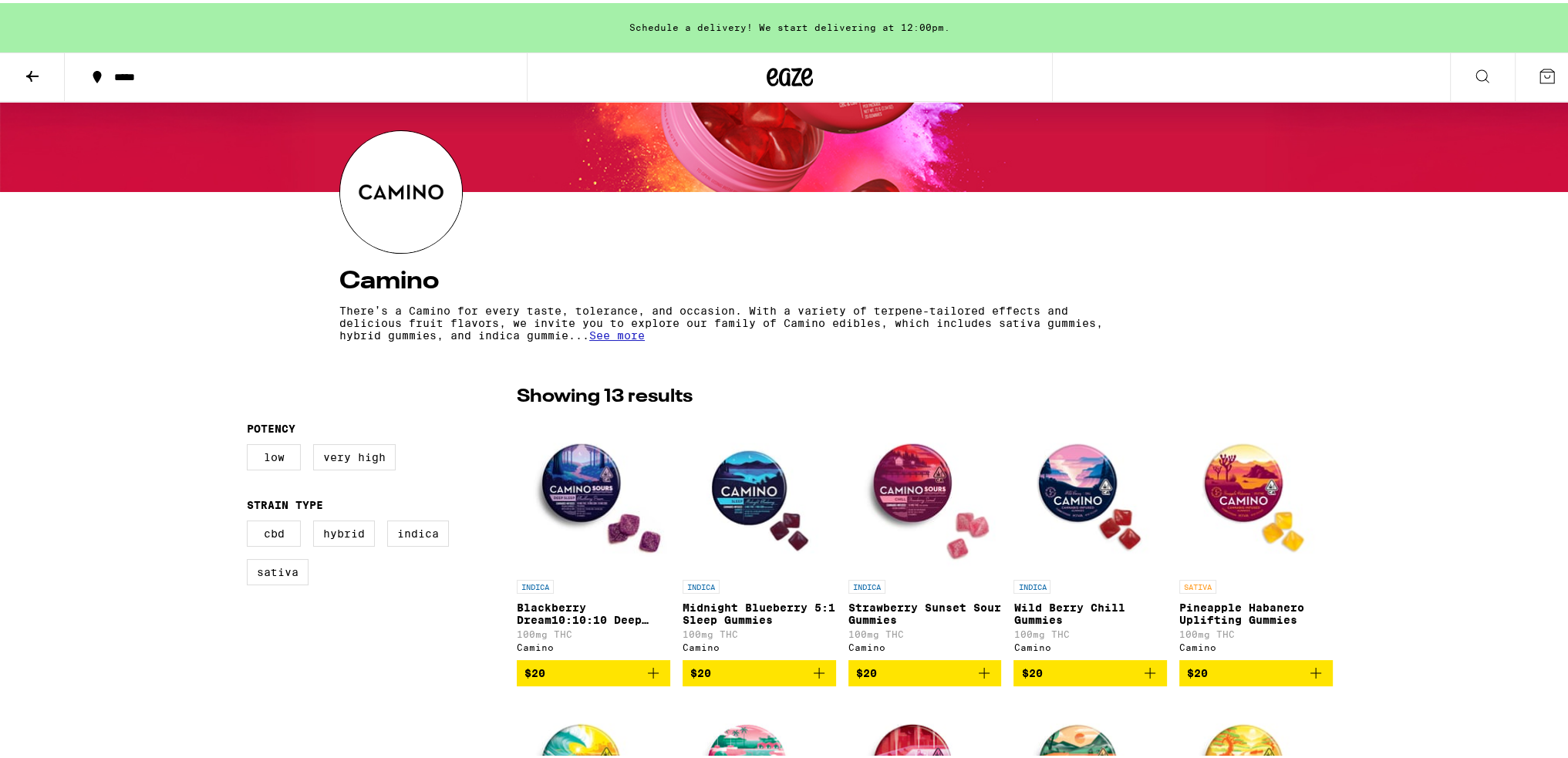
click at [645, 333] on span "See more" at bounding box center [617, 332] width 55 height 12
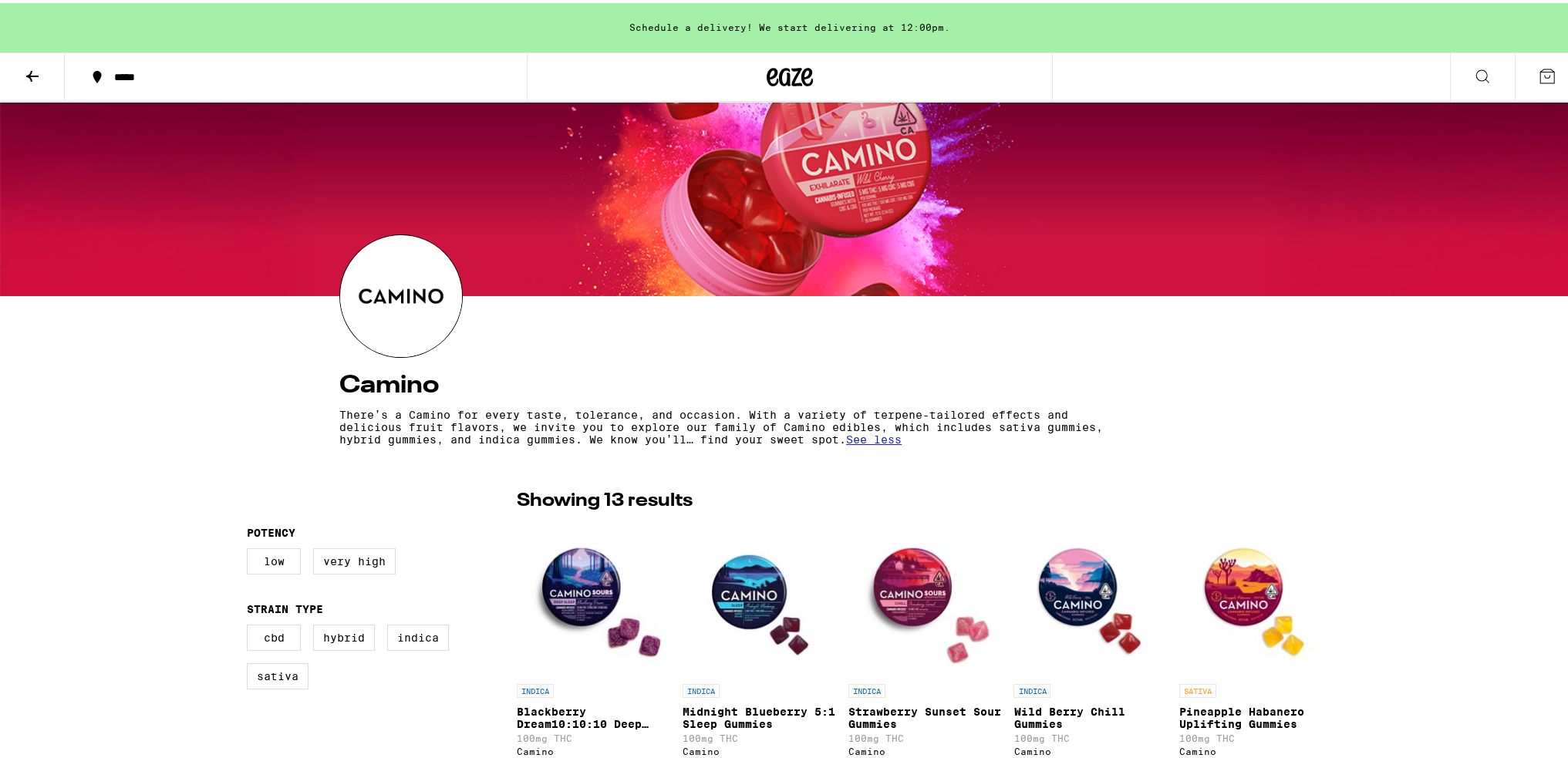
scroll to position [0, 0]
